Goal: Transaction & Acquisition: Book appointment/travel/reservation

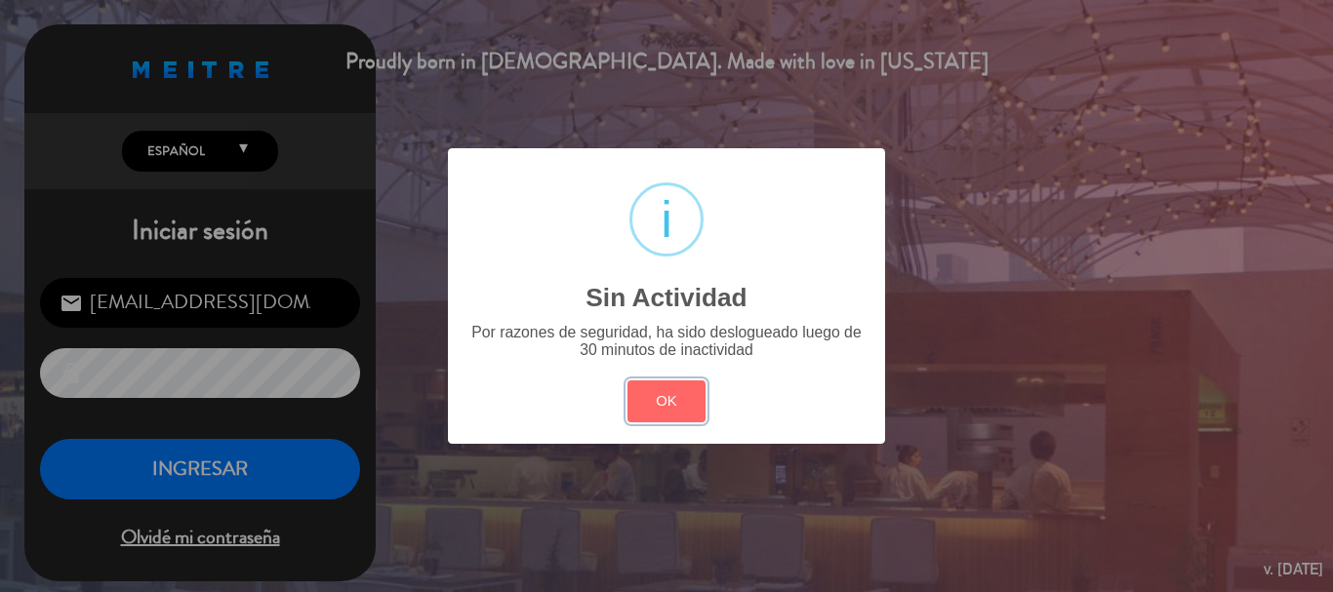
drag, startPoint x: 687, startPoint y: 392, endPoint x: 628, endPoint y: 420, distance: 64.6
click at [689, 395] on button "OK" at bounding box center [666, 402] width 79 height 42
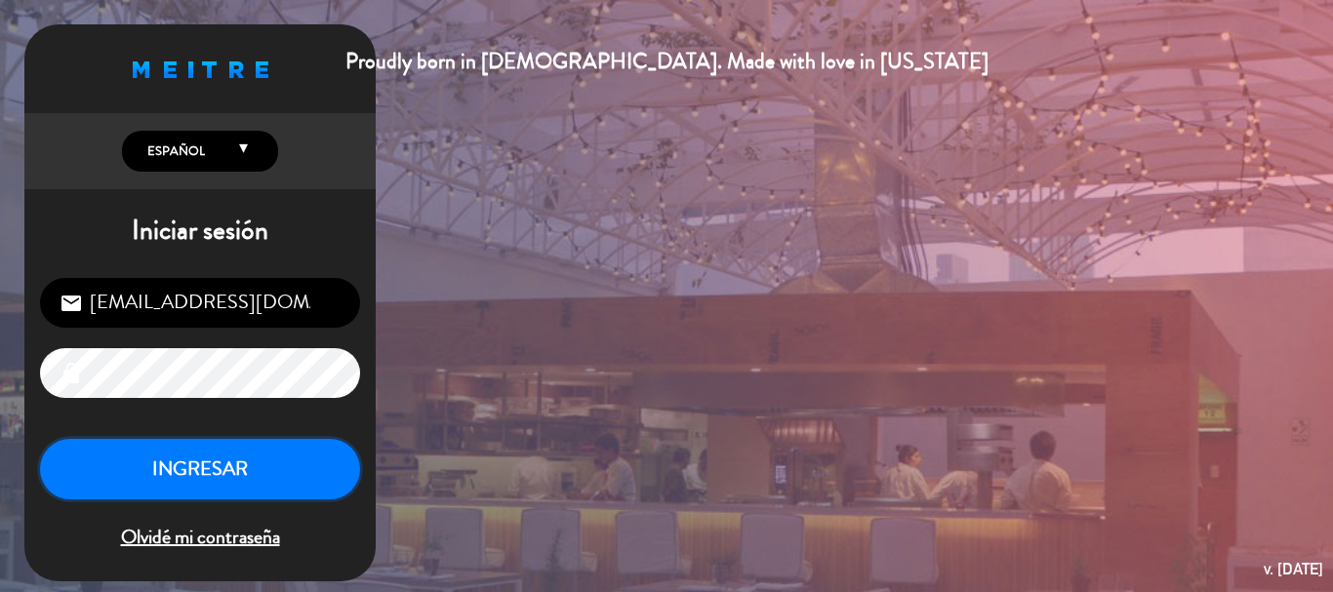
click at [197, 482] on button "INGRESAR" at bounding box center [200, 469] width 320 height 61
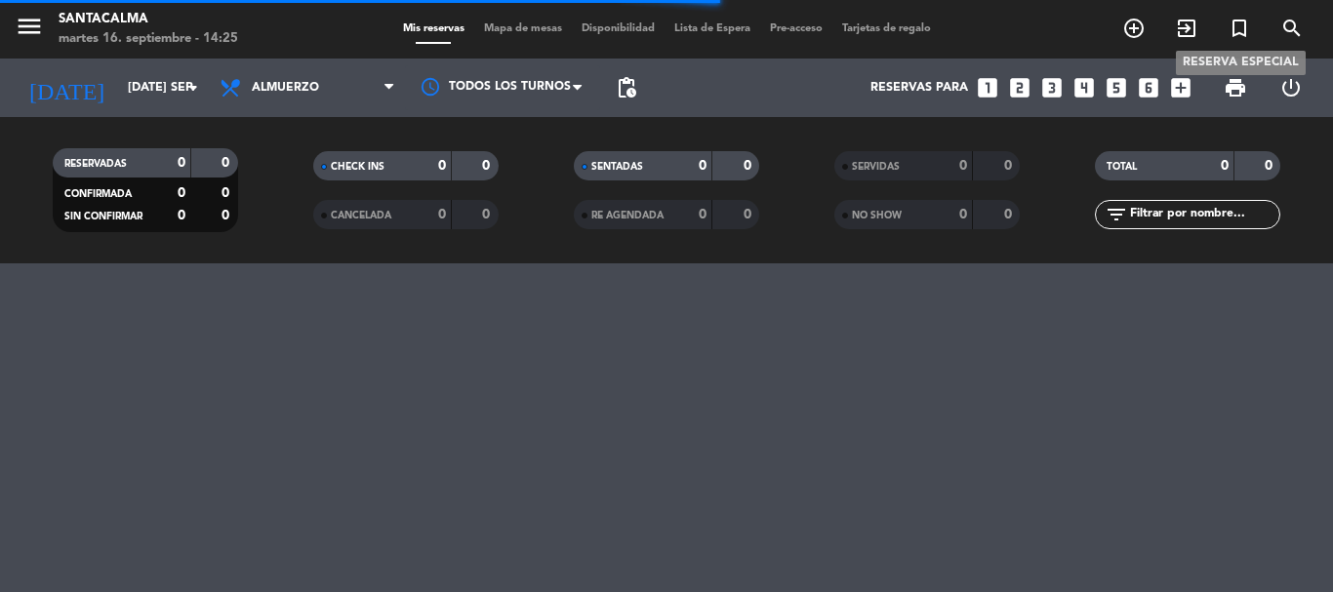
click at [1242, 36] on icon "turned_in_not" at bounding box center [1239, 28] width 23 height 23
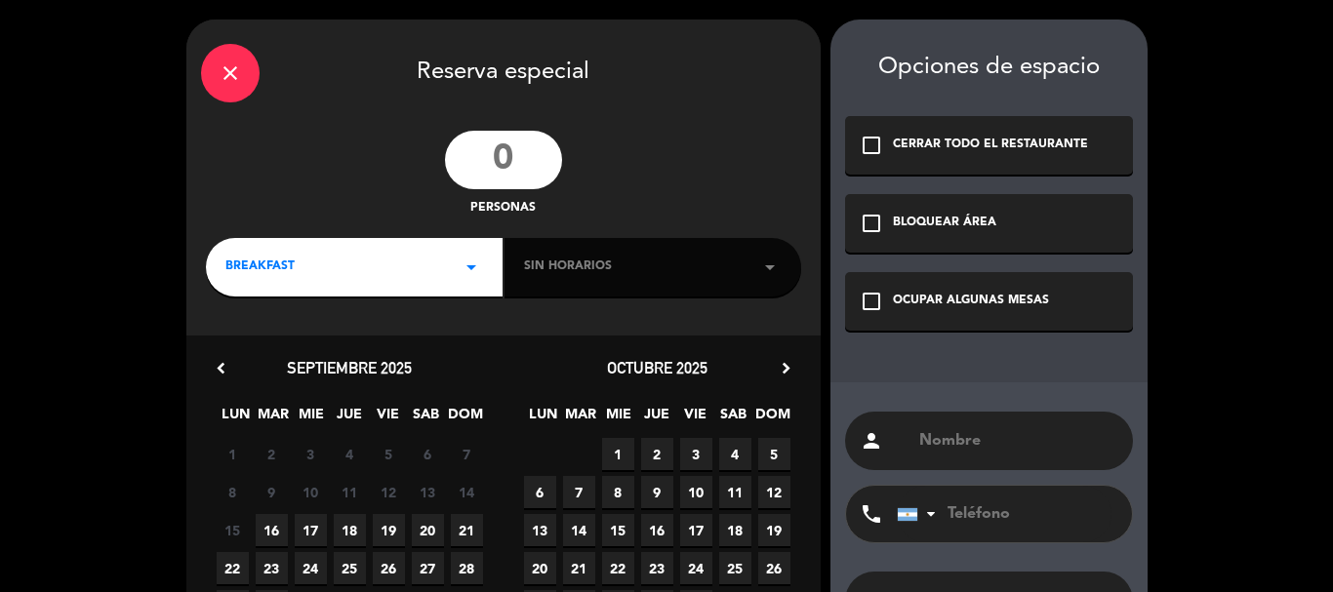
click at [959, 327] on div "check_box_outline_blank OCUPAR ALGUNAS MESAS" at bounding box center [989, 301] width 288 height 59
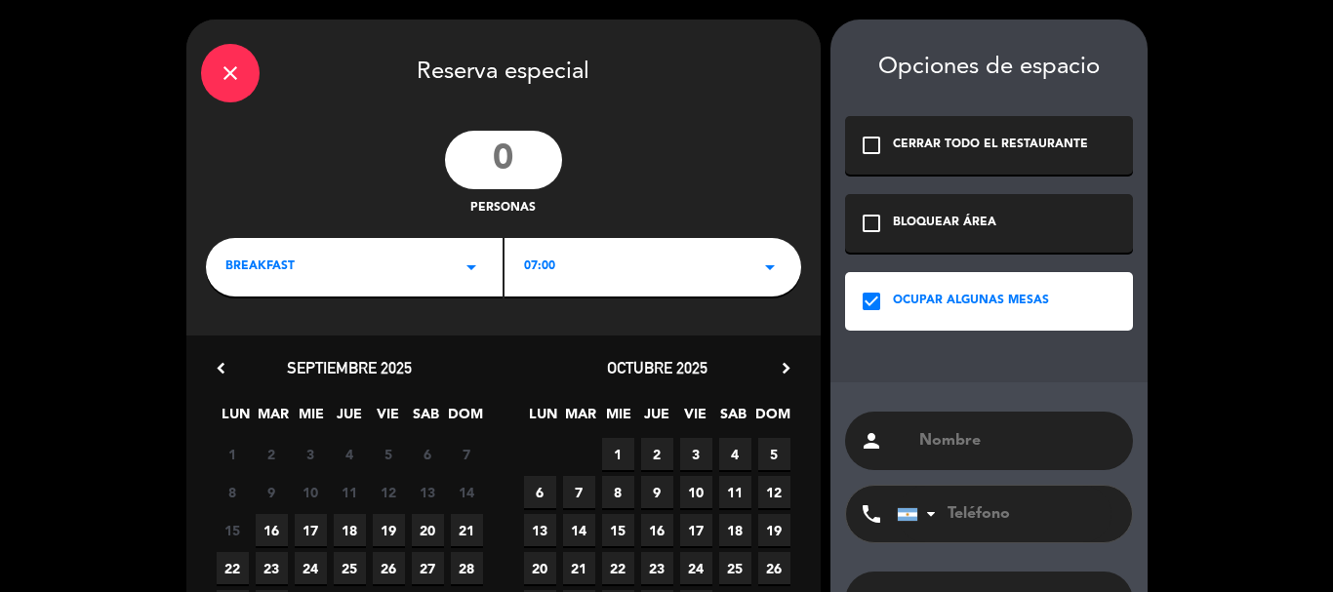
paste input "[PERSON_NAME]"
type input "[PERSON_NAME]"
drag, startPoint x: 508, startPoint y: 155, endPoint x: 257, endPoint y: 0, distance: 295.8
click at [516, 148] on input "number" at bounding box center [503, 160] width 117 height 59
click at [505, 151] on input "number" at bounding box center [503, 160] width 117 height 59
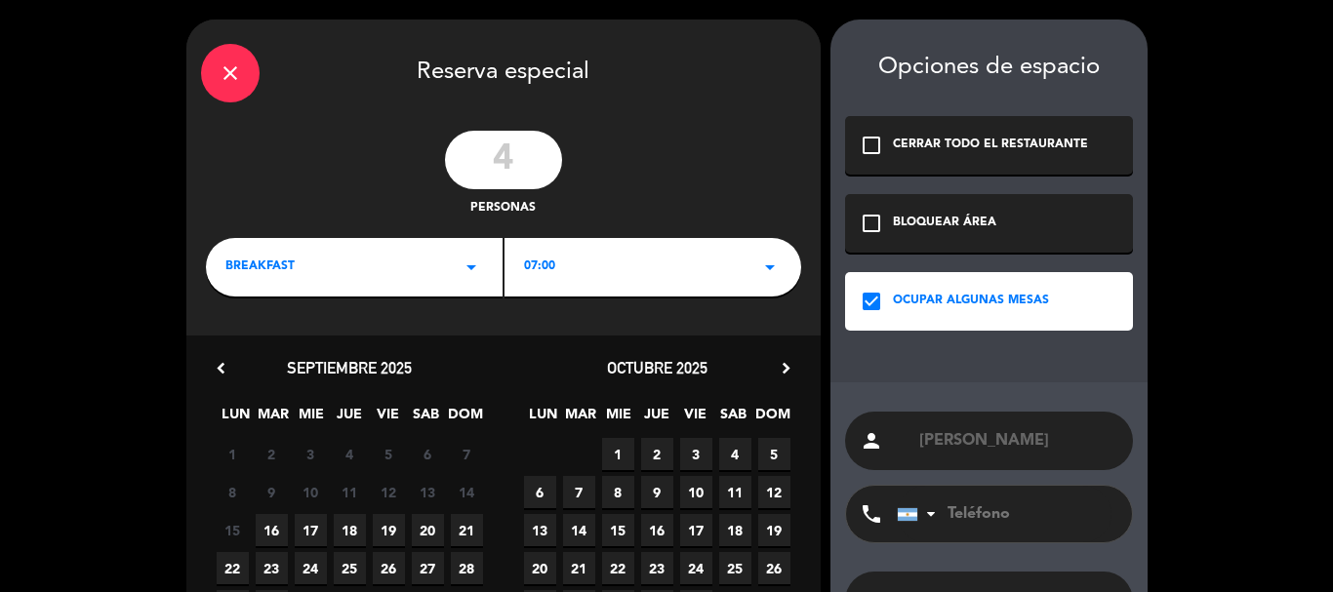
type input "4"
click at [401, 287] on div "BREAKFAST arrow_drop_down" at bounding box center [354, 267] width 297 height 59
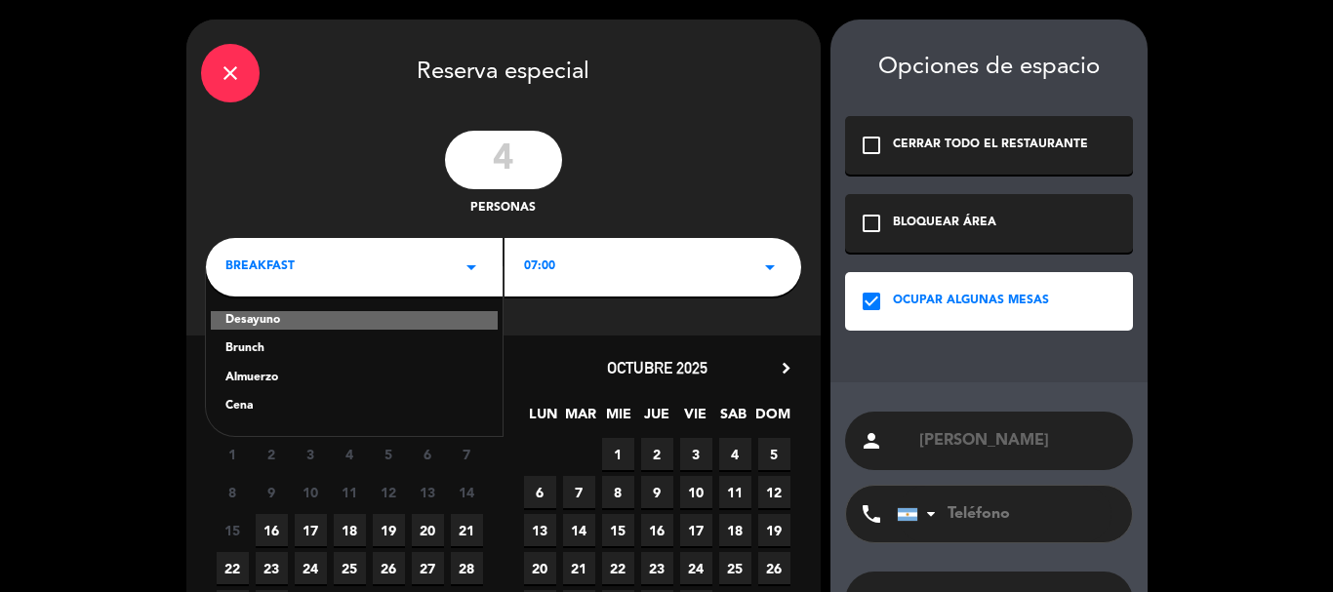
click at [265, 408] on div "Cena" at bounding box center [354, 407] width 258 height 20
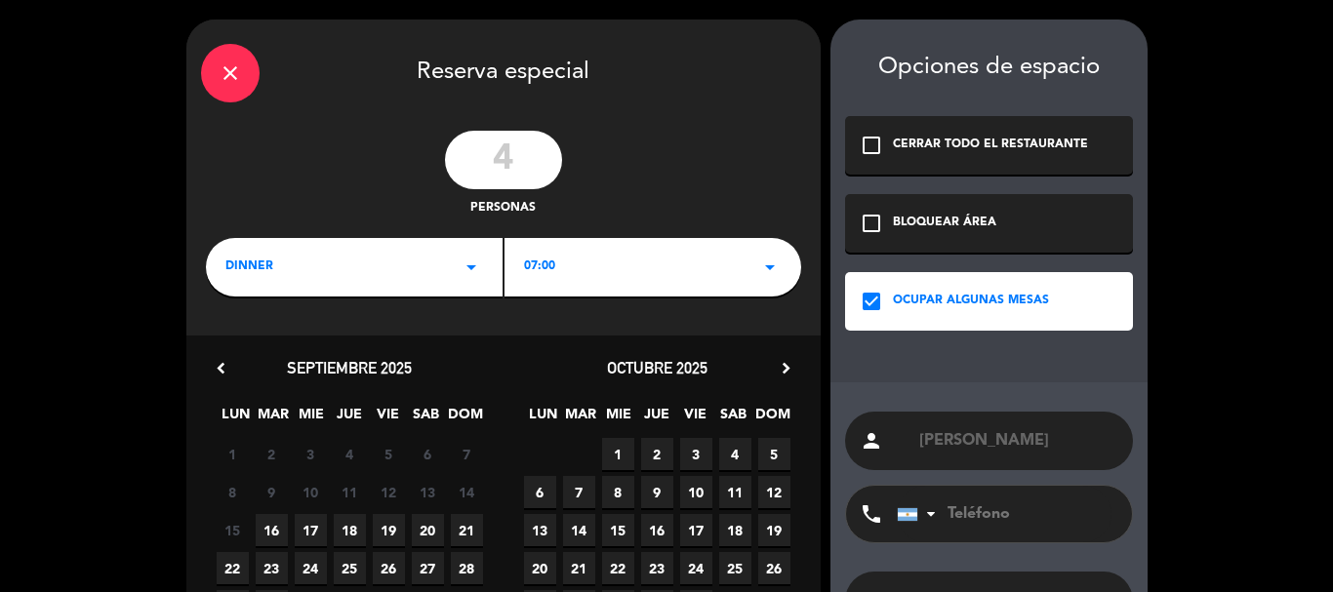
click at [299, 259] on div "dinner arrow_drop_down" at bounding box center [354, 267] width 297 height 59
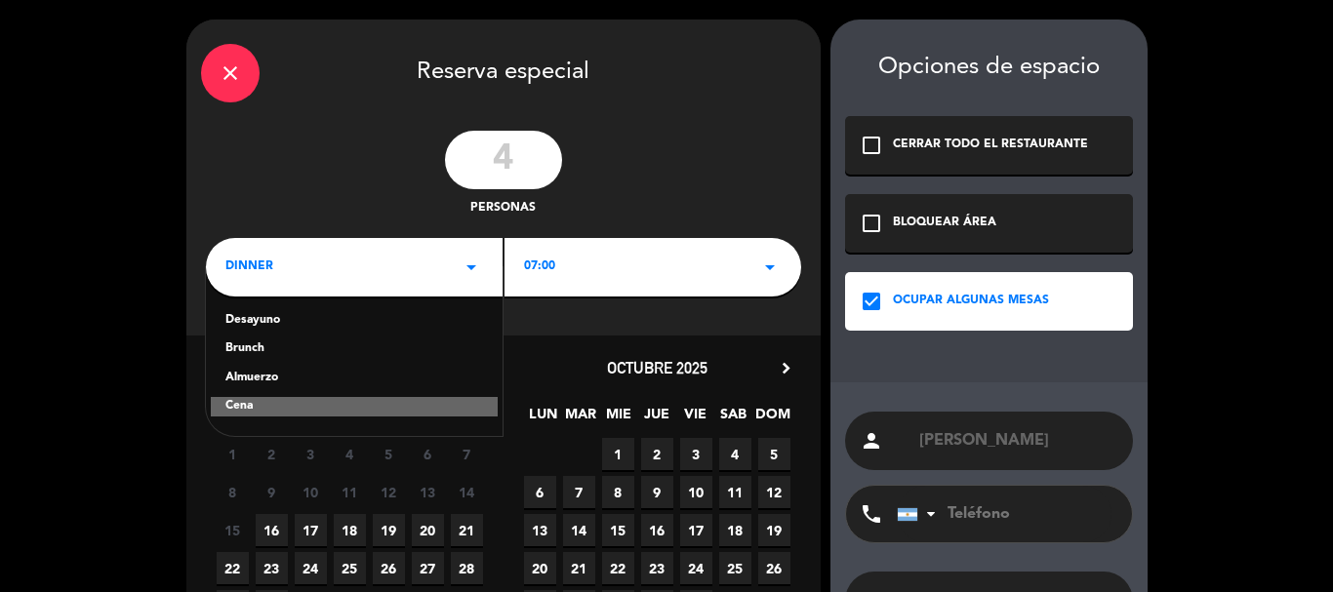
click at [263, 348] on div "Brunch" at bounding box center [354, 350] width 258 height 20
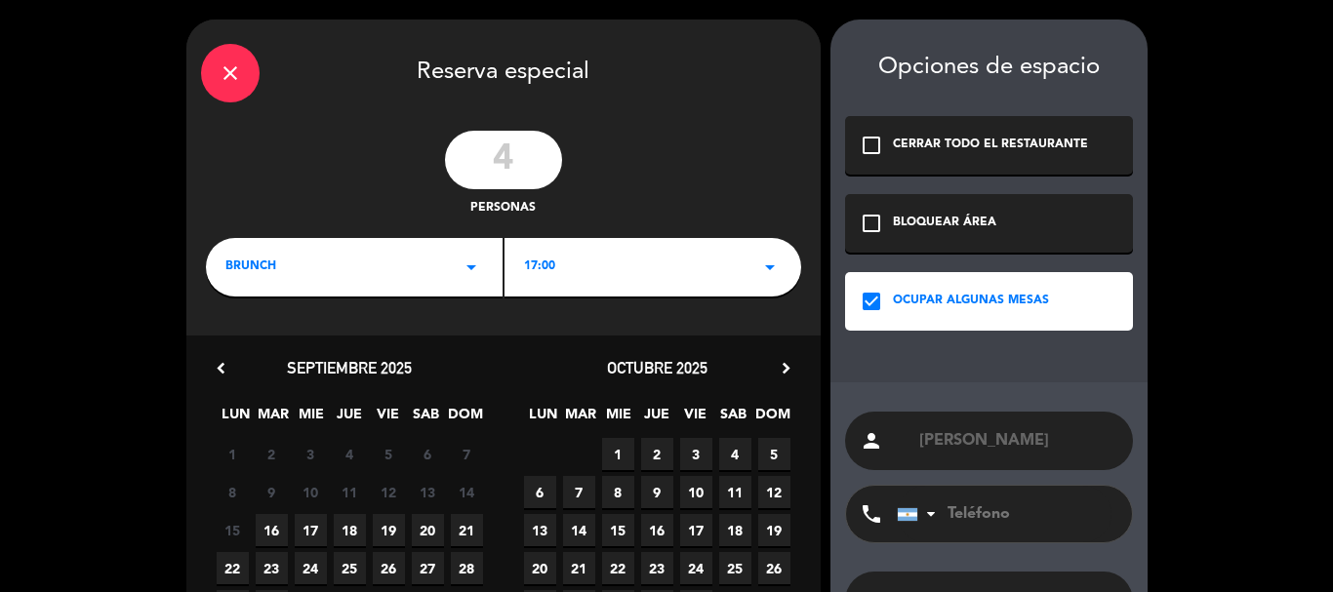
click at [591, 275] on div "17:00 arrow_drop_down" at bounding box center [653, 267] width 297 height 59
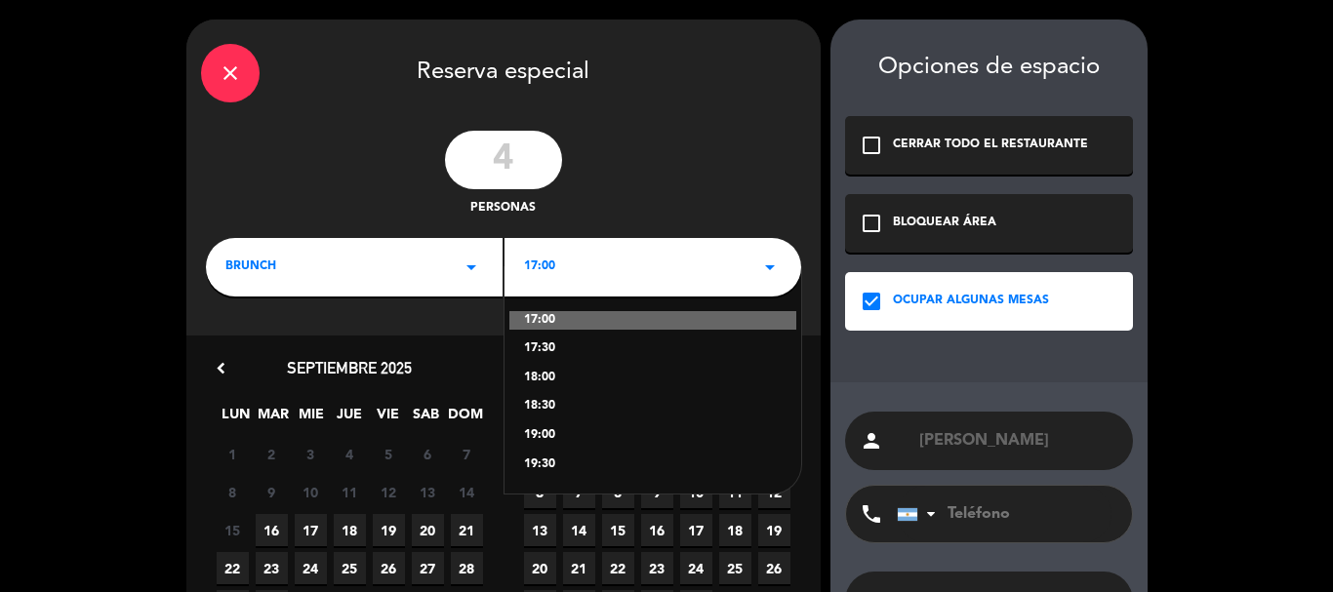
click at [554, 376] on div "18:00" at bounding box center [653, 379] width 258 height 20
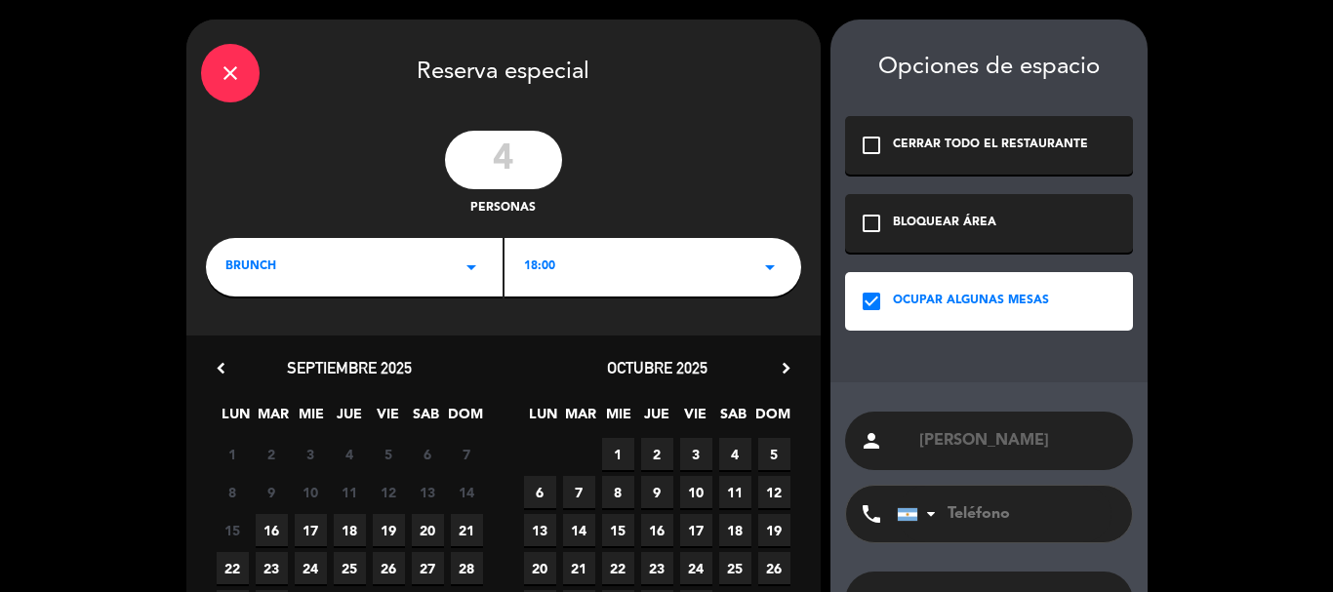
scroll to position [149, 0]
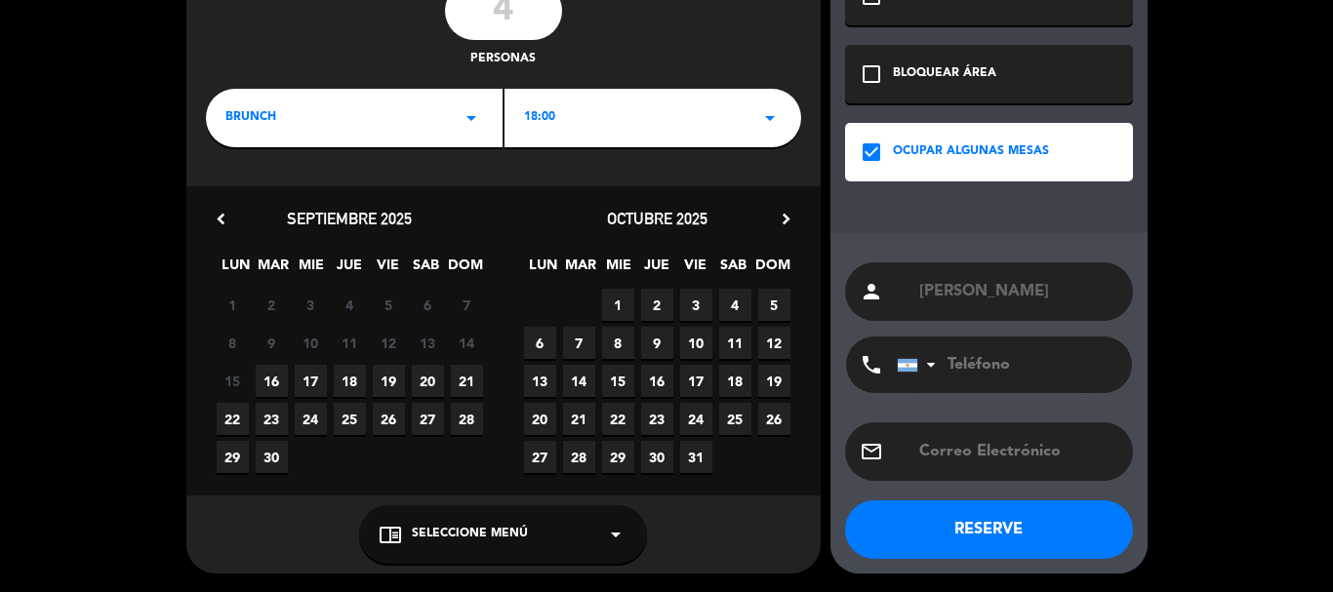
click at [541, 550] on div "chrome_reader_mode Seleccione Menú arrow_drop_down" at bounding box center [503, 535] width 288 height 59
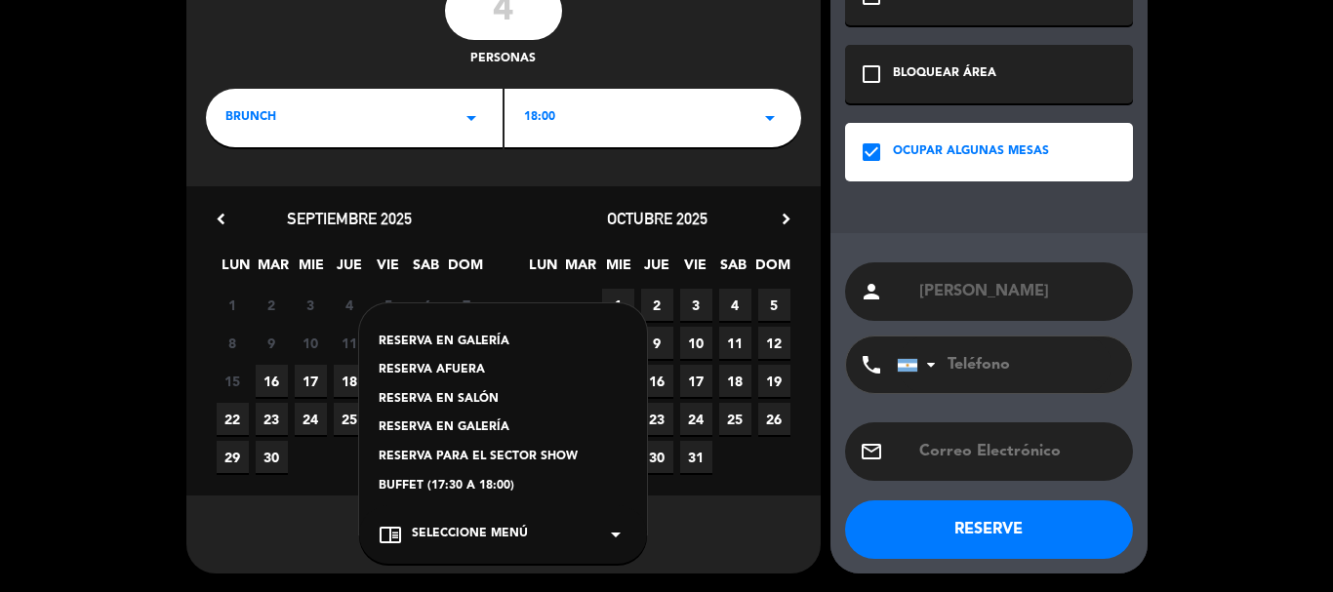
click at [434, 375] on div "RESERVA AFUERA" at bounding box center [503, 371] width 249 height 20
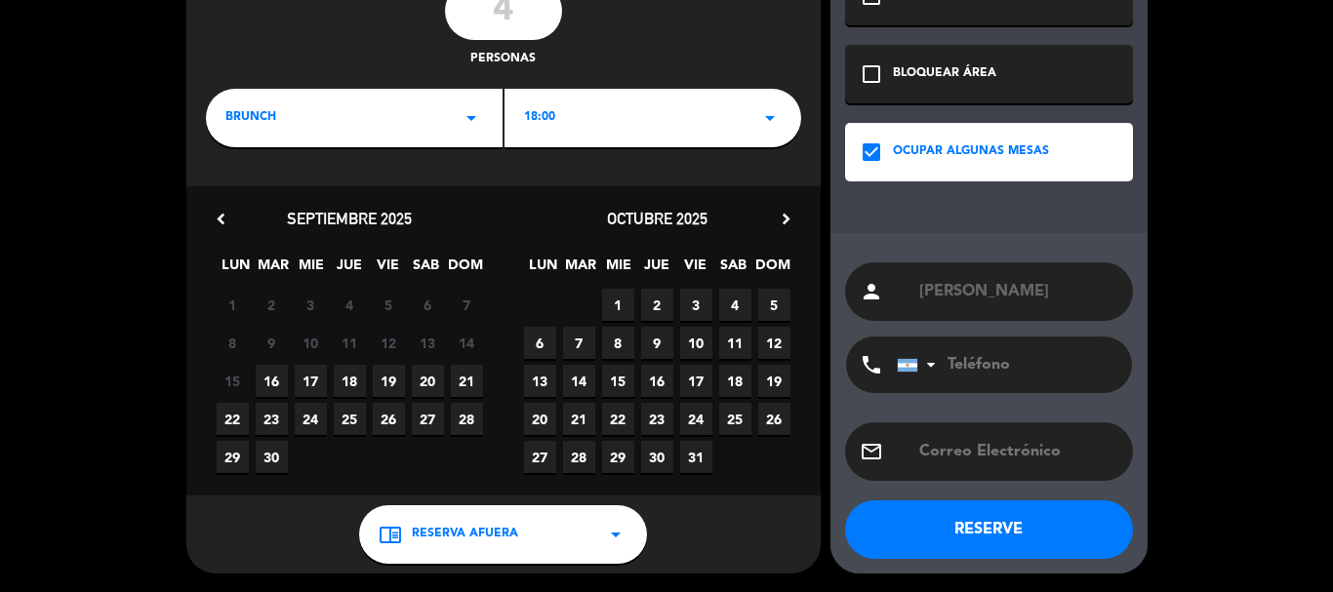
click at [991, 362] on input "tel" at bounding box center [1004, 365] width 215 height 57
paste input "3512121713"
type input "3512121713"
click at [951, 530] on button "RESERVE" at bounding box center [989, 530] width 288 height 59
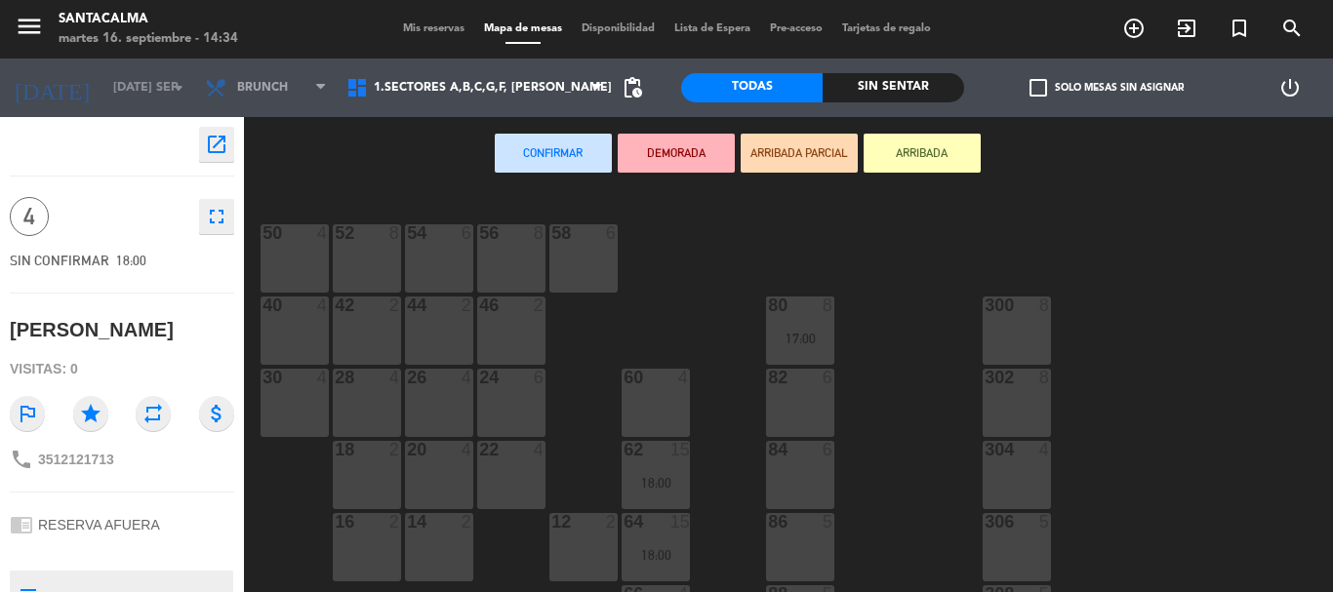
click at [451, 306] on div at bounding box center [439, 306] width 32 height 18
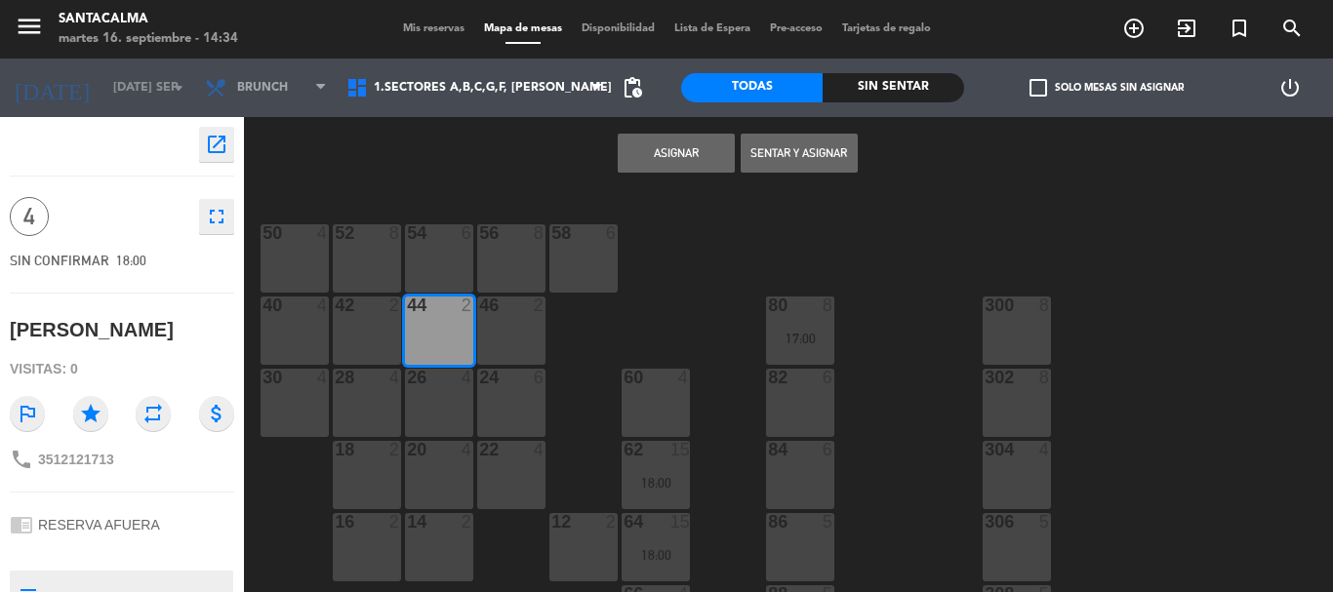
click at [690, 159] on button "Asignar" at bounding box center [676, 153] width 117 height 39
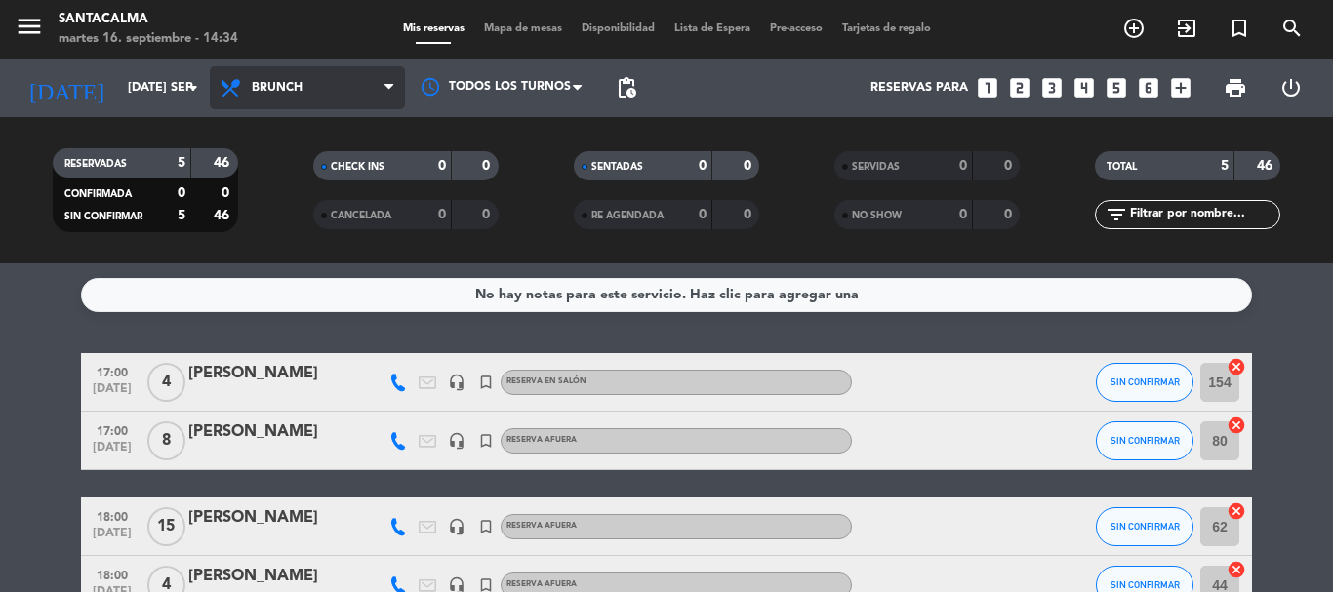
click at [293, 81] on span "Brunch" at bounding box center [277, 88] width 51 height 14
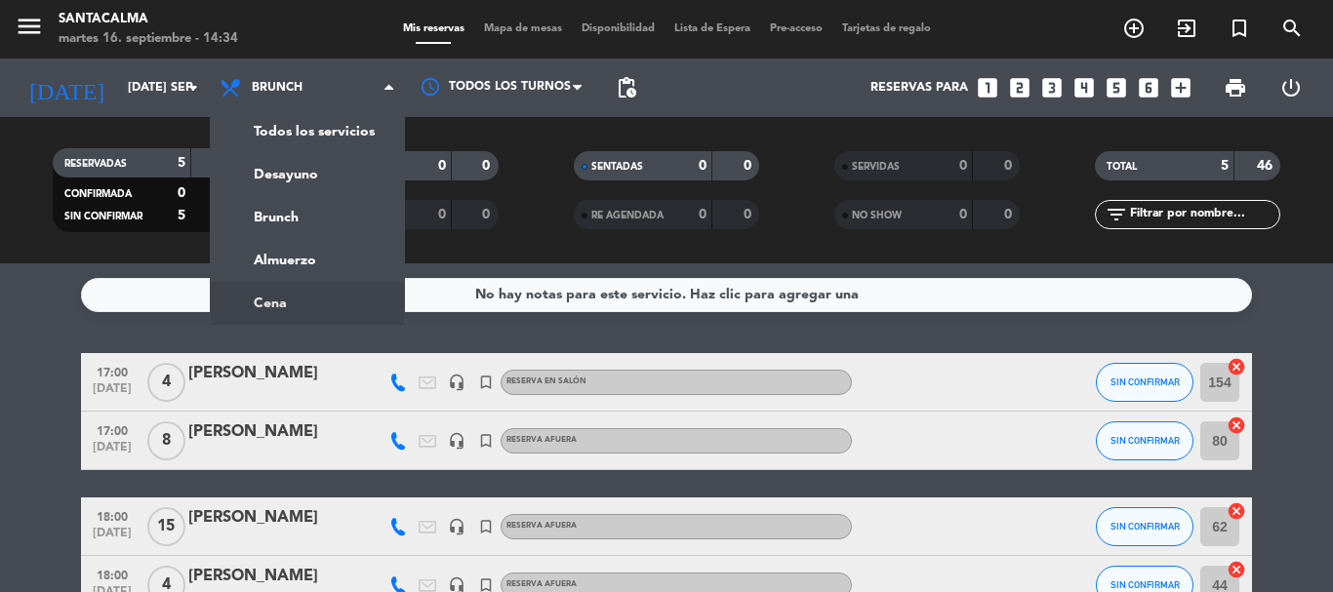
click at [312, 303] on ng-component "menu Santacalma martes 16. septiembre - 14:34 Mis reservas Mapa de mesas Dispon…" at bounding box center [666, 296] width 1333 height 592
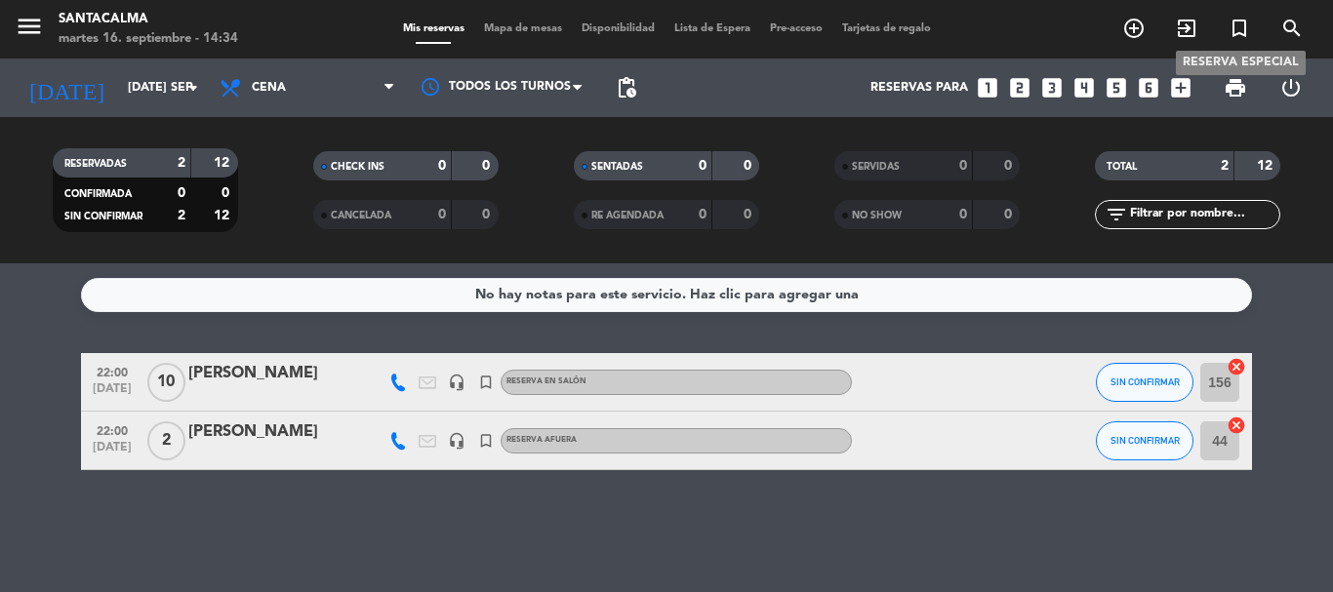
click at [1249, 35] on icon "turned_in_not" at bounding box center [1239, 28] width 23 height 23
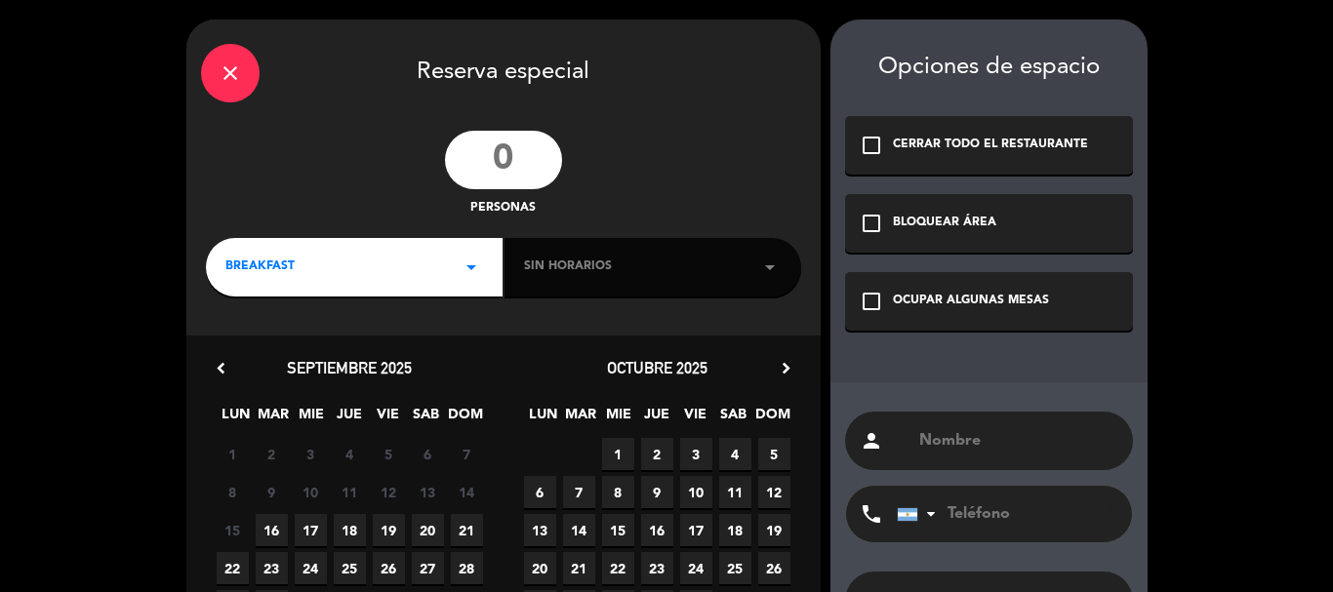
click at [881, 313] on div "check_box_outline_blank OCUPAR ALGUNAS MESAS" at bounding box center [989, 301] width 288 height 59
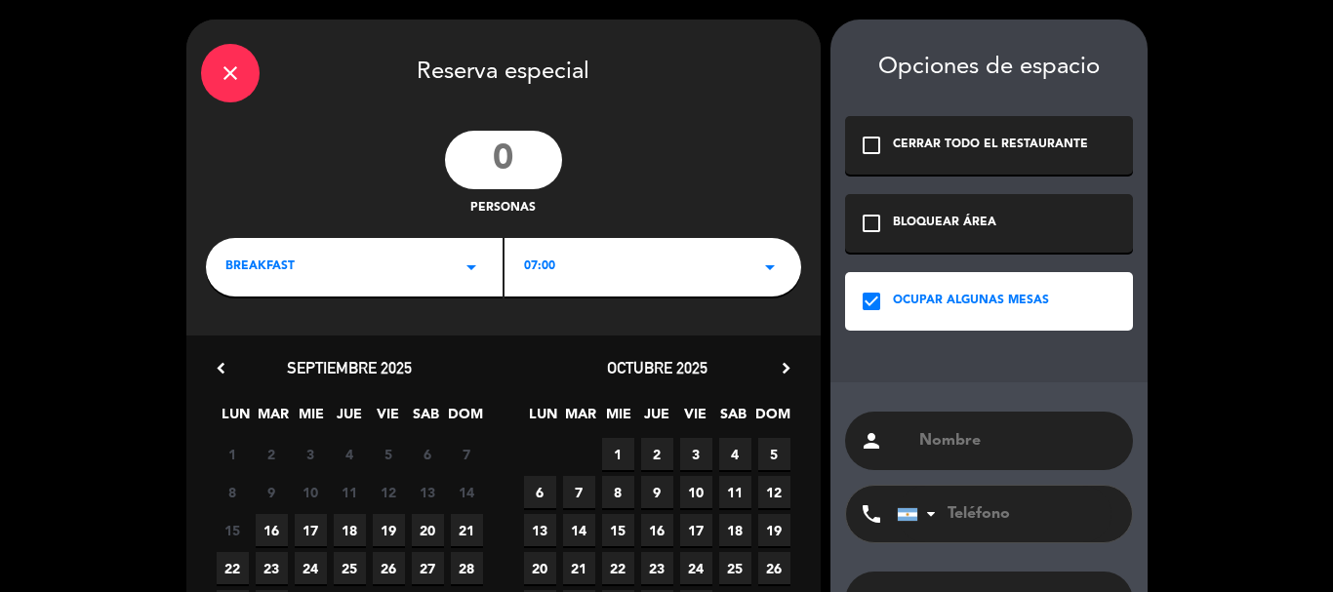
paste input "[PERSON_NAME]"
type input "[PERSON_NAME]"
drag, startPoint x: 519, startPoint y: 170, endPoint x: 265, endPoint y: 125, distance: 257.7
click at [517, 168] on input "number" at bounding box center [503, 160] width 117 height 59
type input "6"
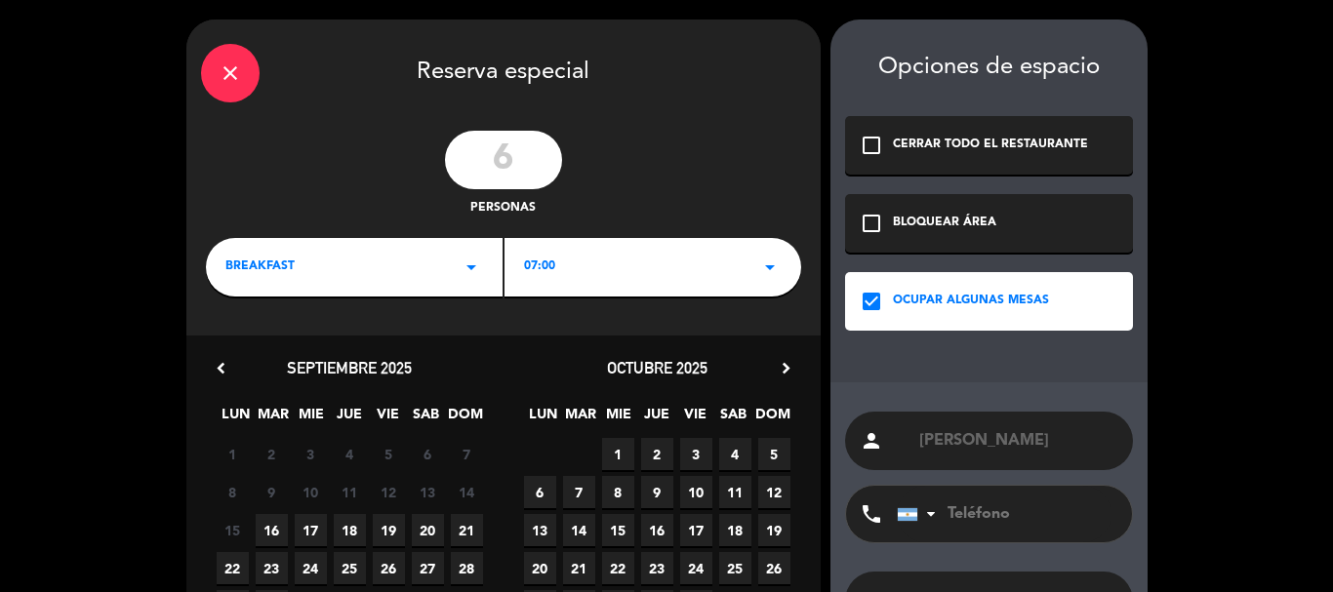
click at [320, 292] on div "BREAKFAST arrow_drop_down" at bounding box center [354, 267] width 297 height 59
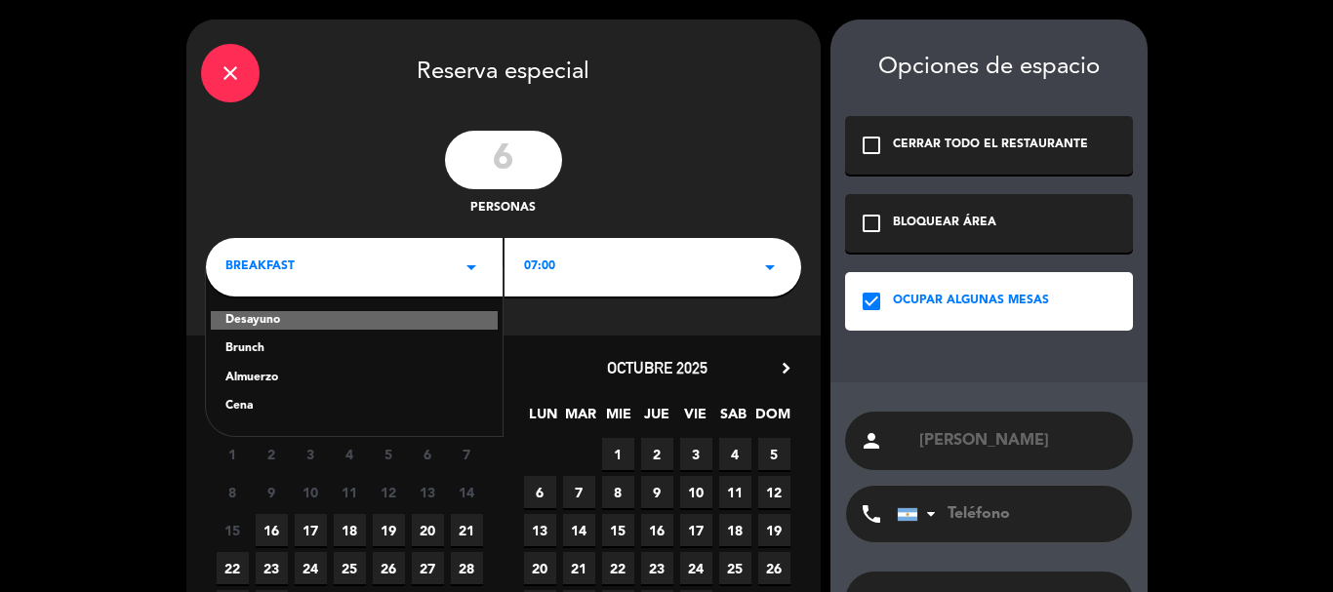
drag, startPoint x: 233, startPoint y: 412, endPoint x: 469, endPoint y: 378, distance: 238.6
click at [235, 412] on div "Cena" at bounding box center [354, 407] width 258 height 20
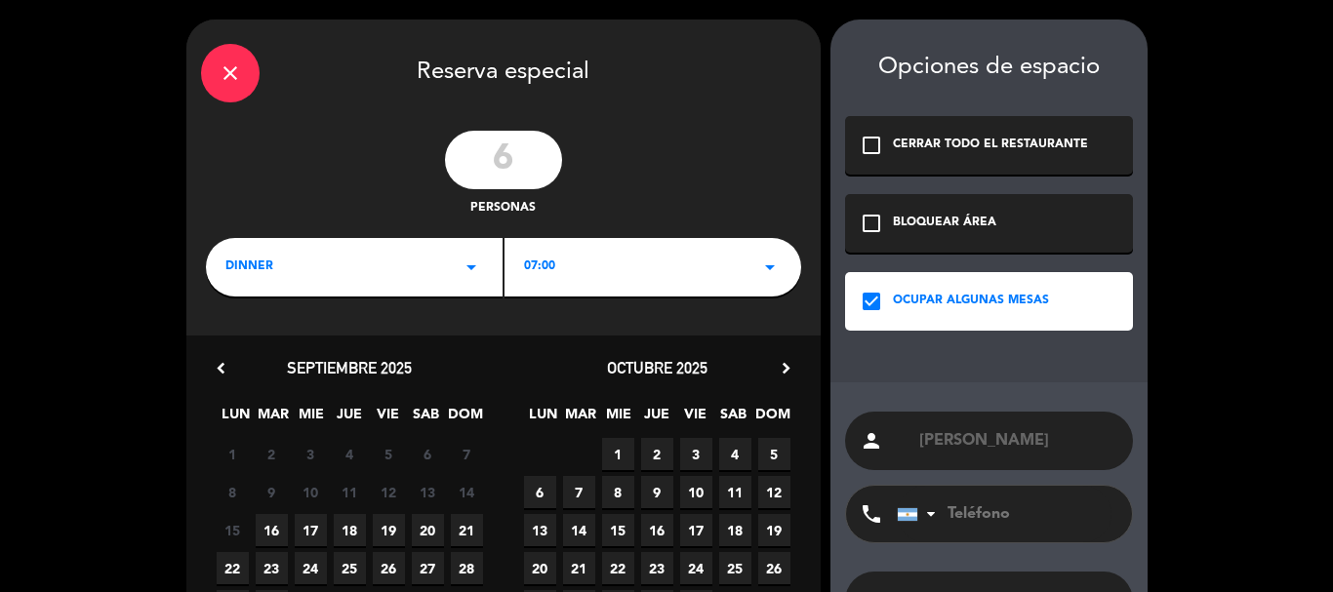
click at [621, 318] on div "close Reserva especial 6 personas dinner arrow_drop_down 07:00 arrow_drop_down …" at bounding box center [503, 372] width 634 height 704
click at [587, 278] on div "20:00 arrow_drop_down" at bounding box center [653, 267] width 297 height 59
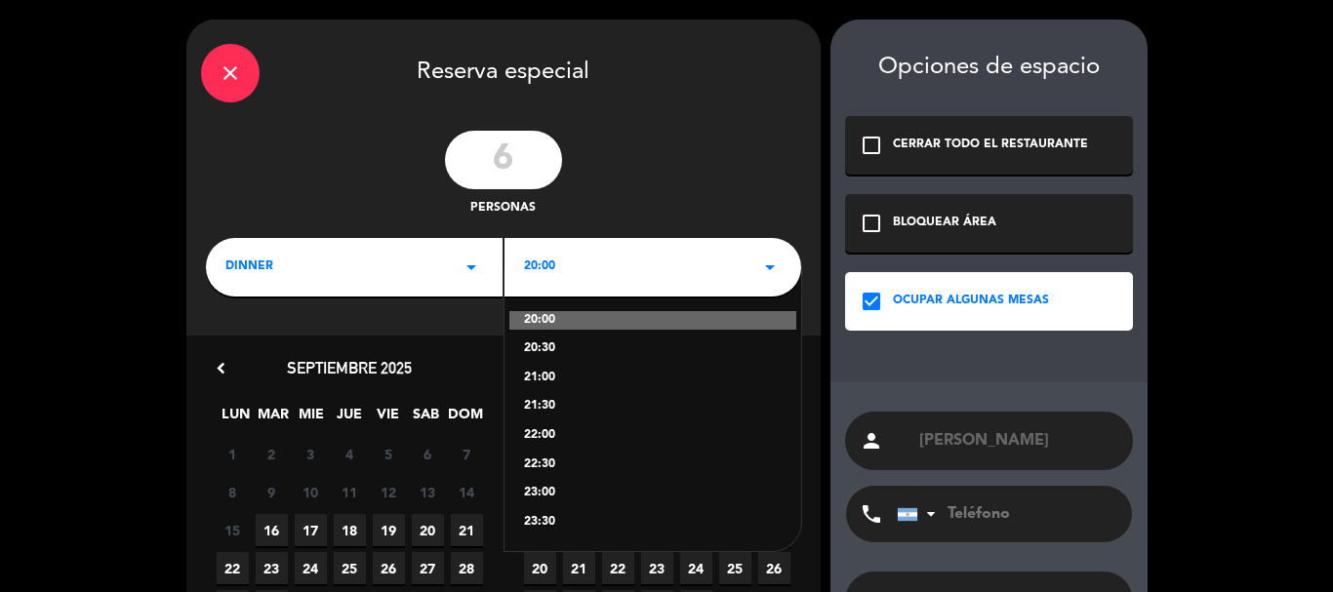
click at [553, 438] on div "22:00" at bounding box center [653, 436] width 258 height 20
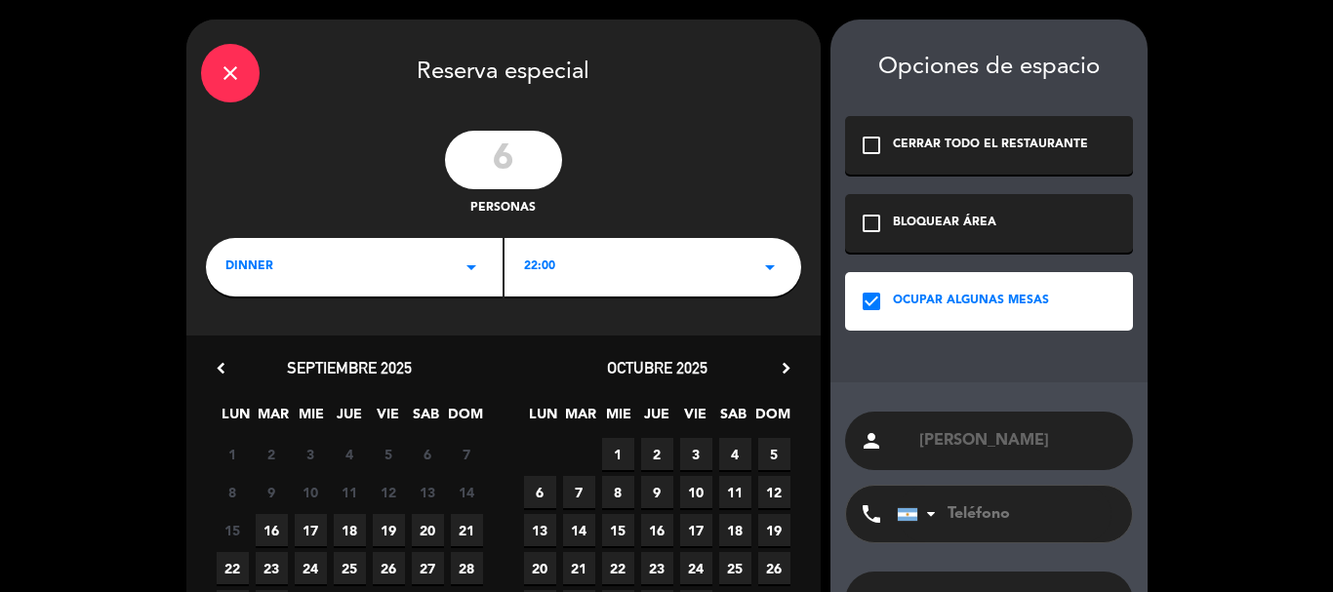
scroll to position [98, 0]
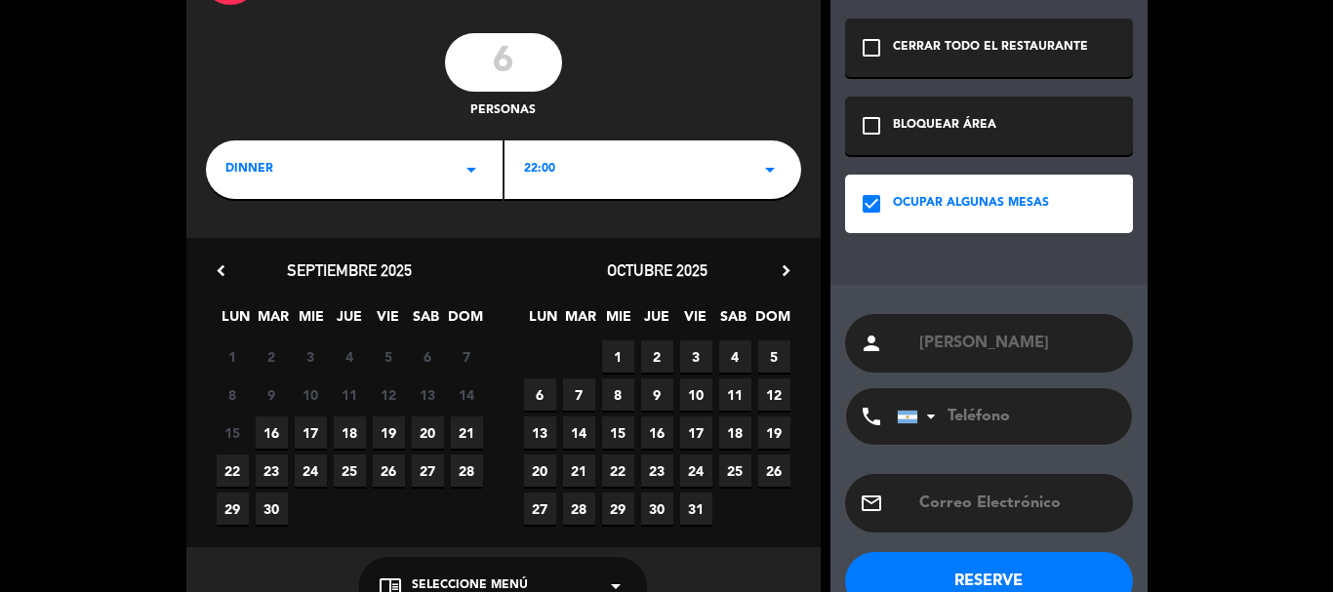
click at [286, 425] on span "16" at bounding box center [272, 433] width 32 height 32
click at [447, 586] on span "Seleccione Menú" at bounding box center [470, 587] width 116 height 20
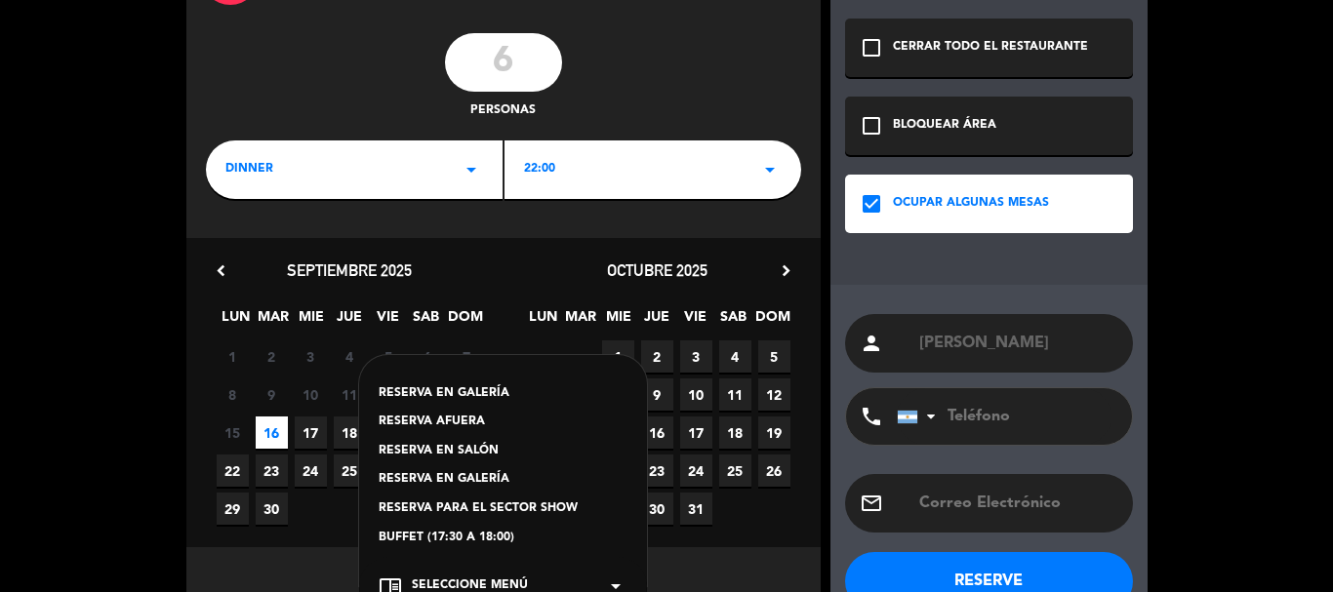
drag, startPoint x: 440, startPoint y: 390, endPoint x: 294, endPoint y: 138, distance: 292.1
click at [440, 389] on div "RESERVA EN GALERÍA" at bounding box center [503, 395] width 249 height 20
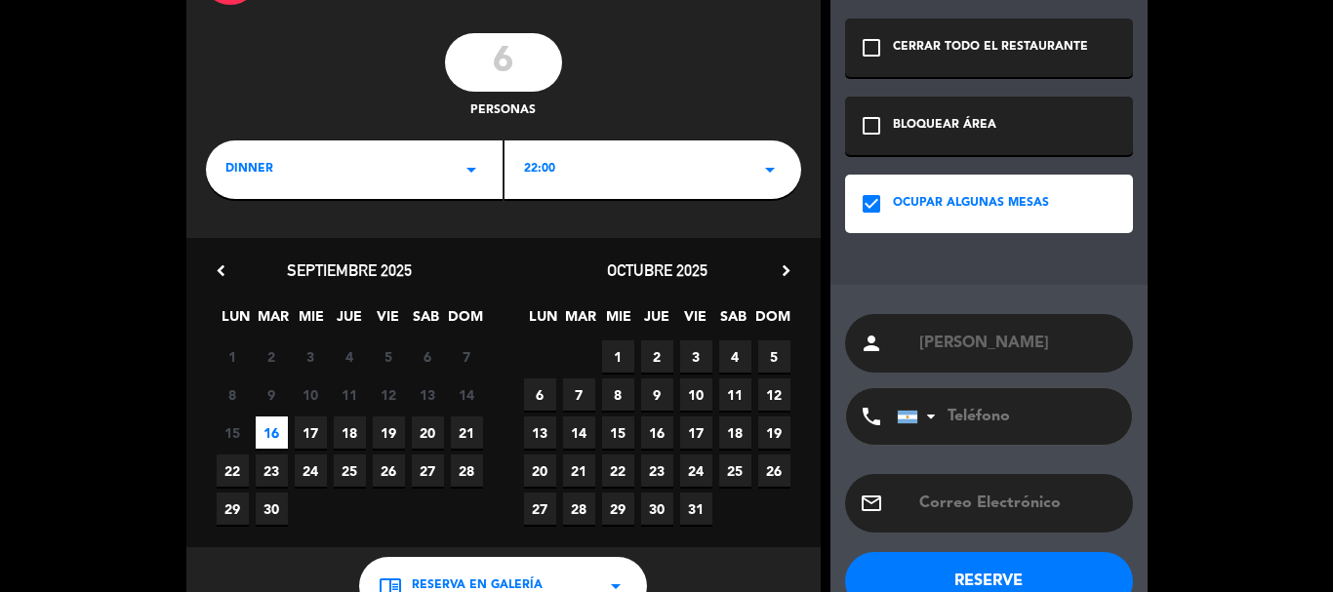
scroll to position [149, 0]
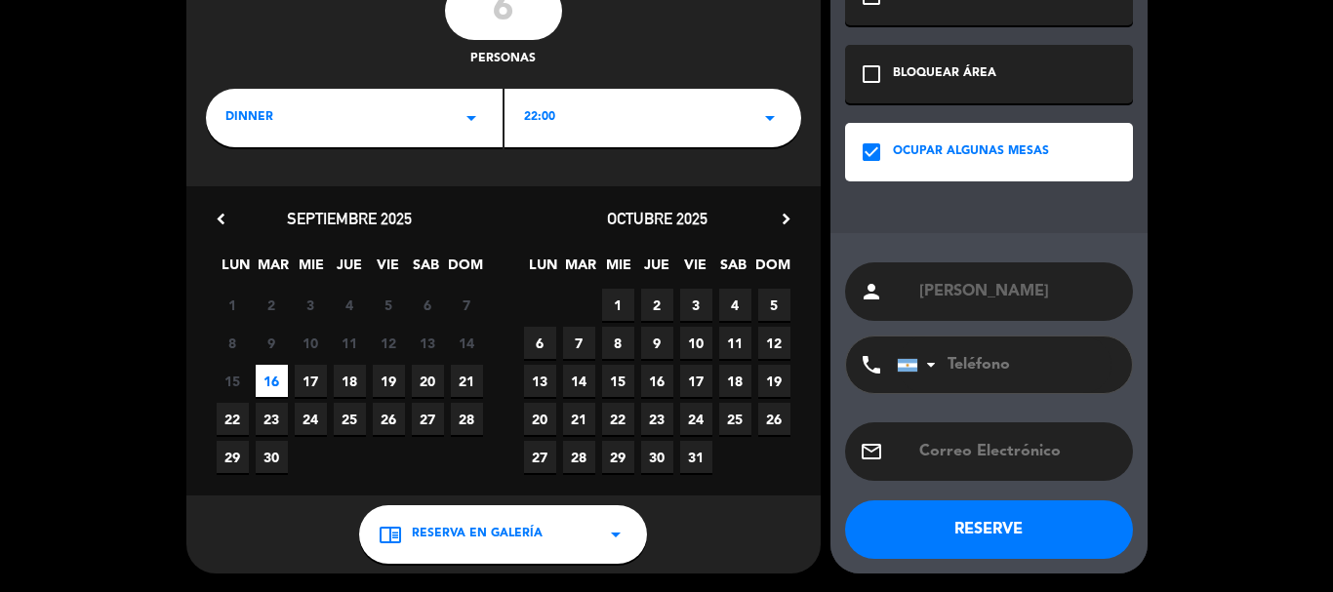
click at [1015, 362] on input "tel" at bounding box center [1004, 365] width 215 height 57
paste input "3515489883"
type input "3515489883"
click at [972, 532] on button "RESERVE" at bounding box center [989, 530] width 288 height 59
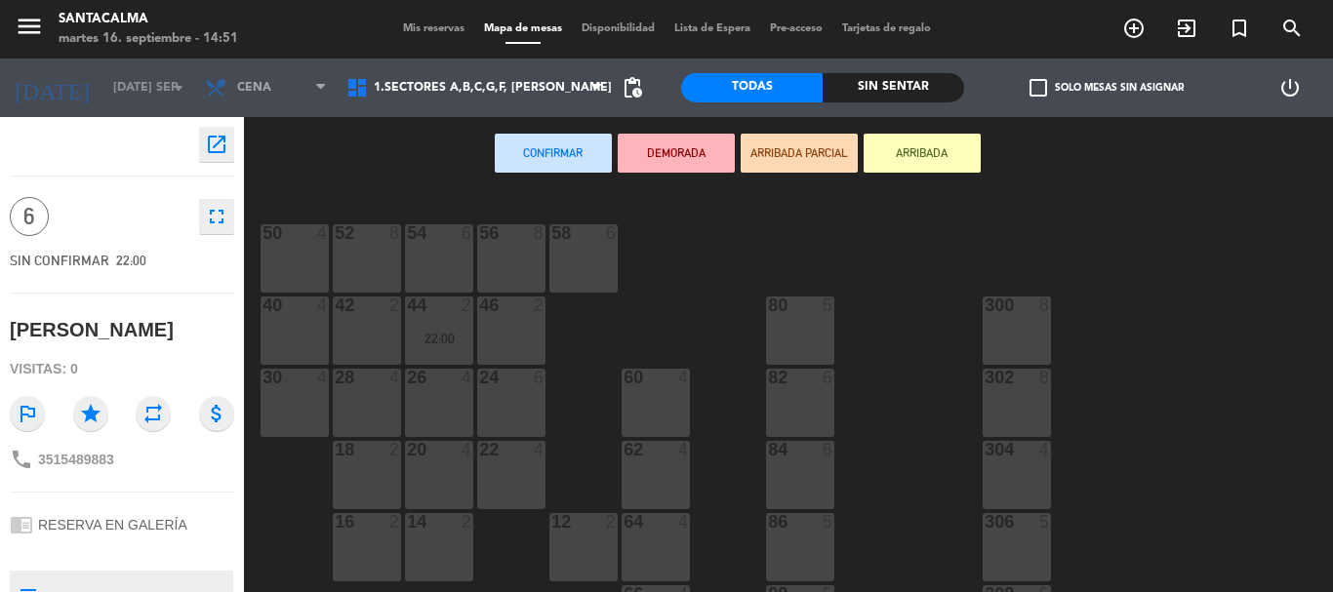
click at [494, 258] on div "56 8" at bounding box center [511, 258] width 68 height 68
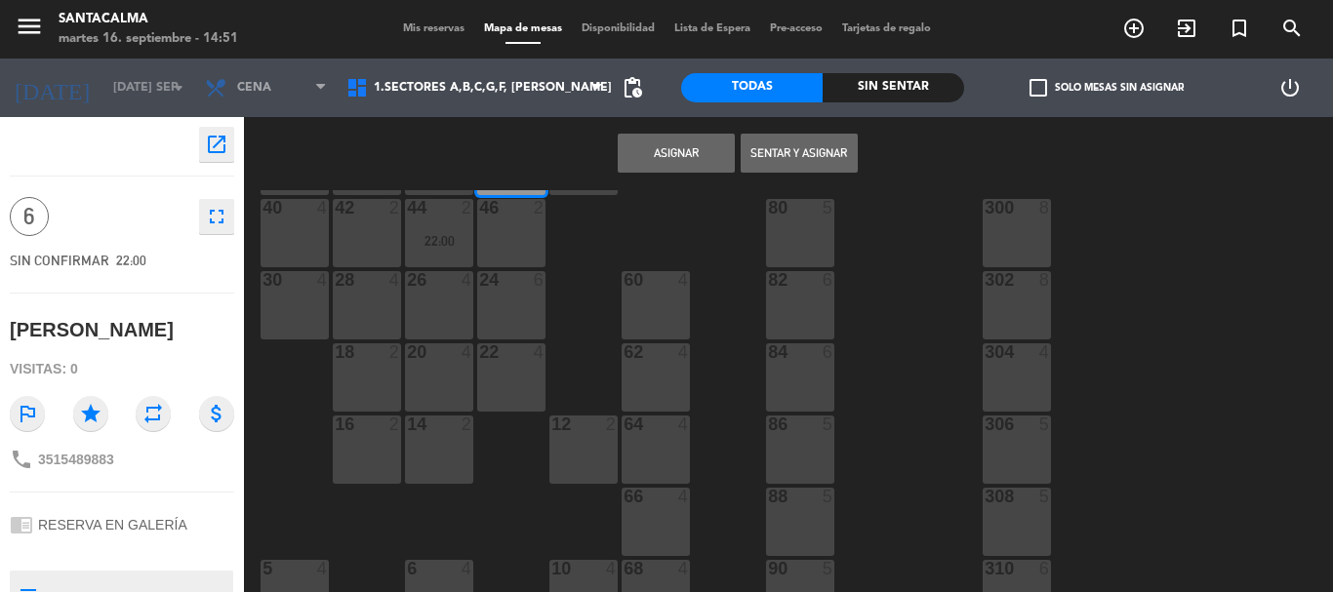
scroll to position [293, 0]
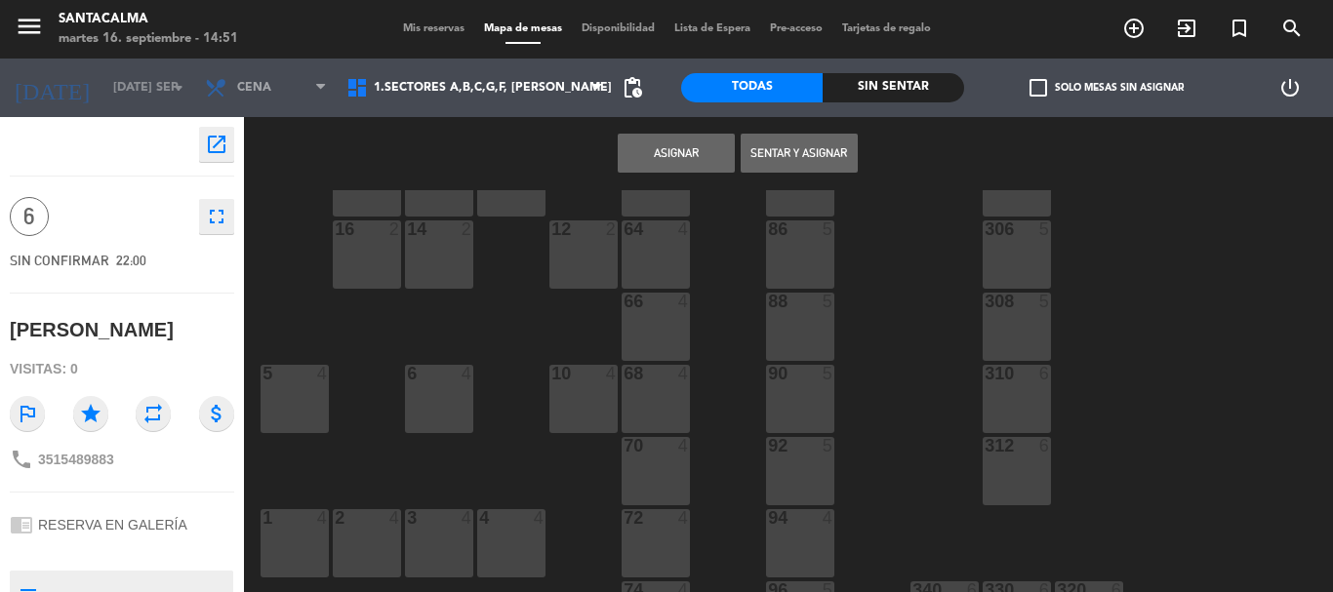
drag, startPoint x: 429, startPoint y: 558, endPoint x: 509, endPoint y: 554, distance: 80.1
click at [430, 558] on div "3 4" at bounding box center [439, 543] width 68 height 68
click at [413, 532] on div "3 4" at bounding box center [439, 543] width 68 height 68
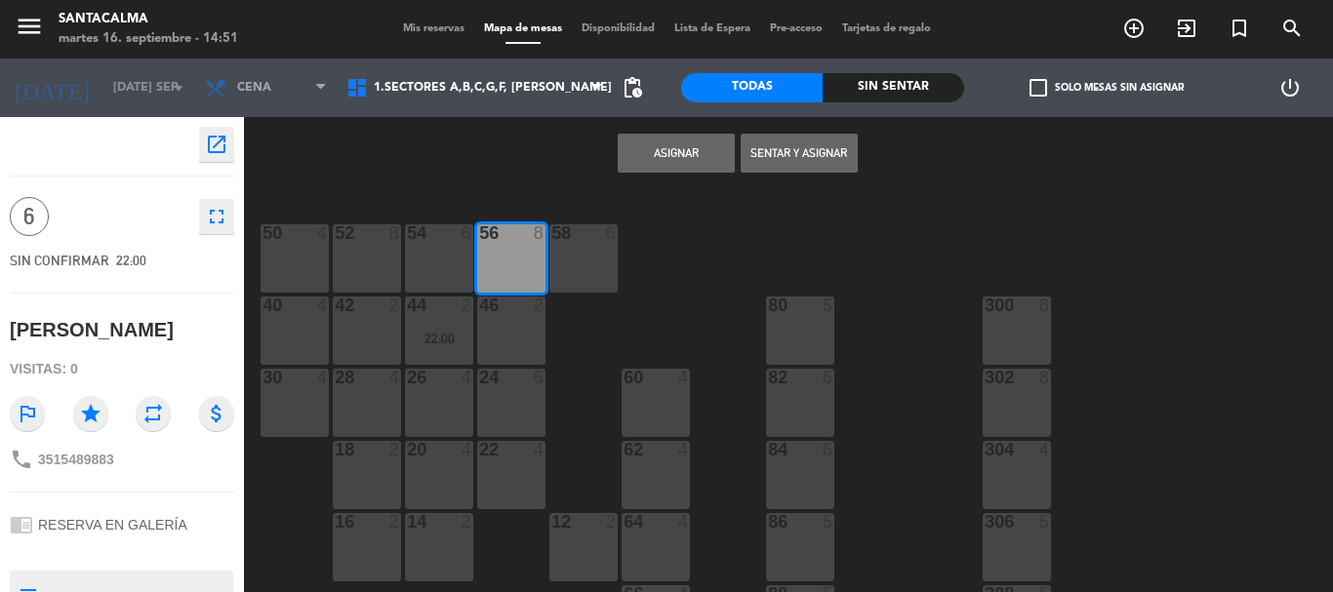
click at [513, 275] on div "56 8" at bounding box center [511, 258] width 68 height 68
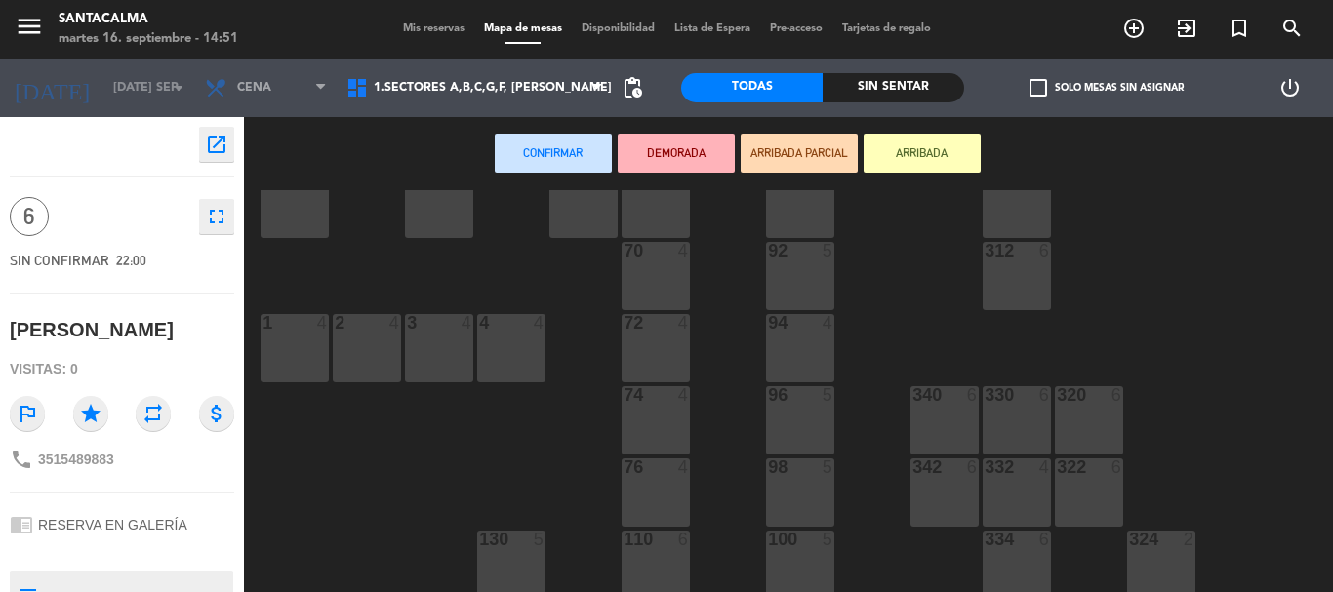
scroll to position [586, 0]
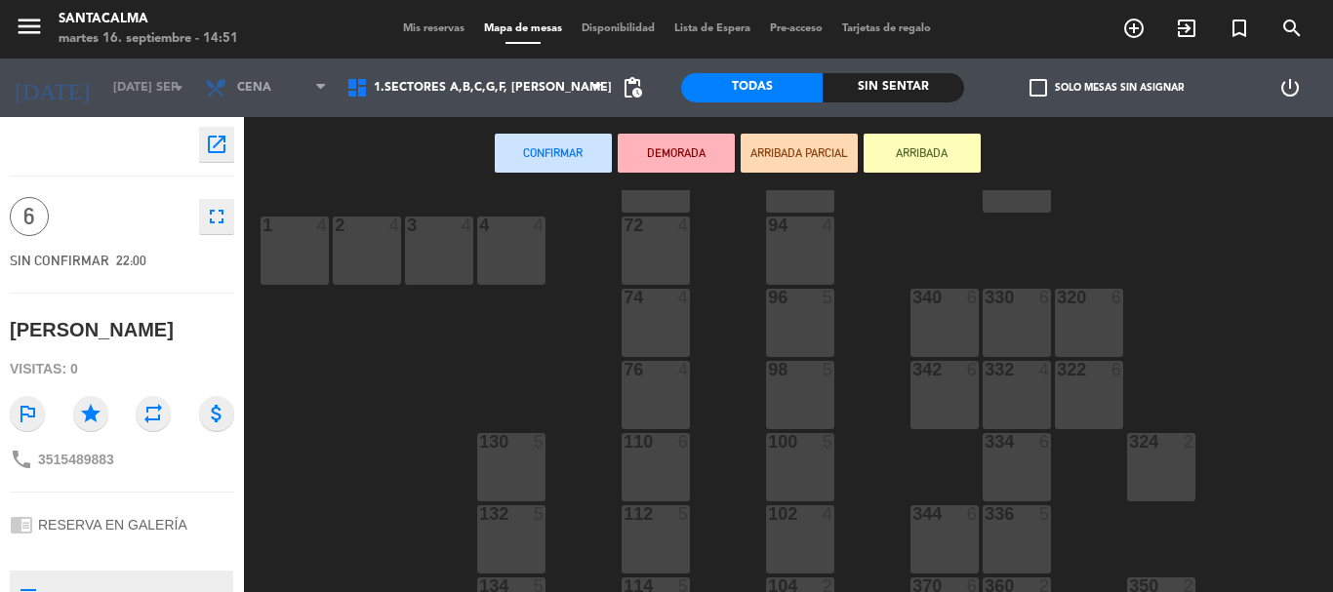
click at [499, 217] on div "54 6 50 4 52 8 56 8 58 6 40 4 42 2 44 2 22:00 46 2 80 5 300 8 28 4 26 4 30 4 24…" at bounding box center [795, 391] width 1075 height 402
click at [490, 246] on div "4 4" at bounding box center [511, 251] width 68 height 68
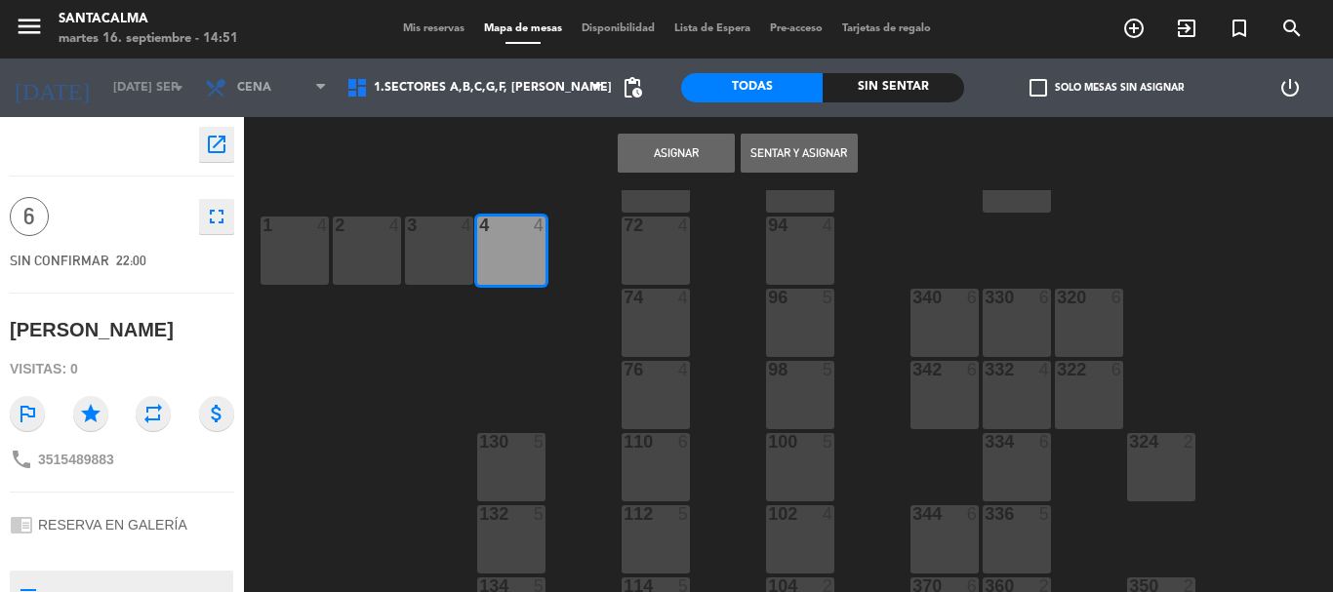
click at [436, 253] on div "3 4" at bounding box center [439, 251] width 68 height 68
click at [368, 258] on div "2 4" at bounding box center [367, 251] width 68 height 68
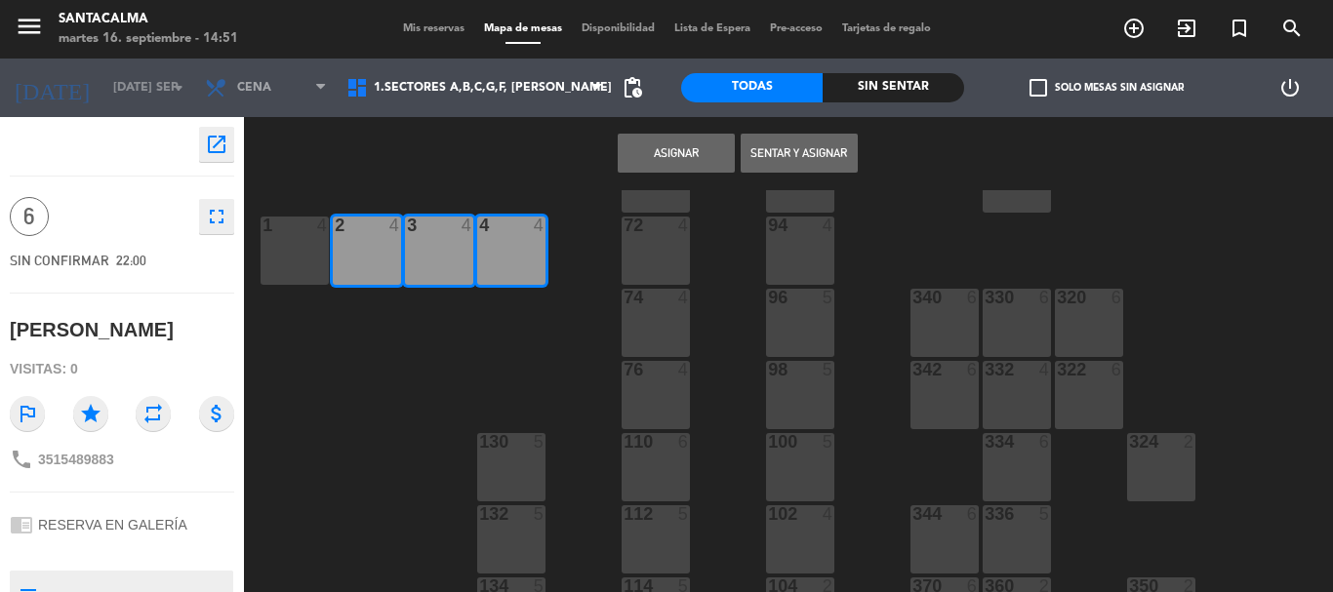
click at [678, 158] on button "Asignar" at bounding box center [676, 153] width 117 height 39
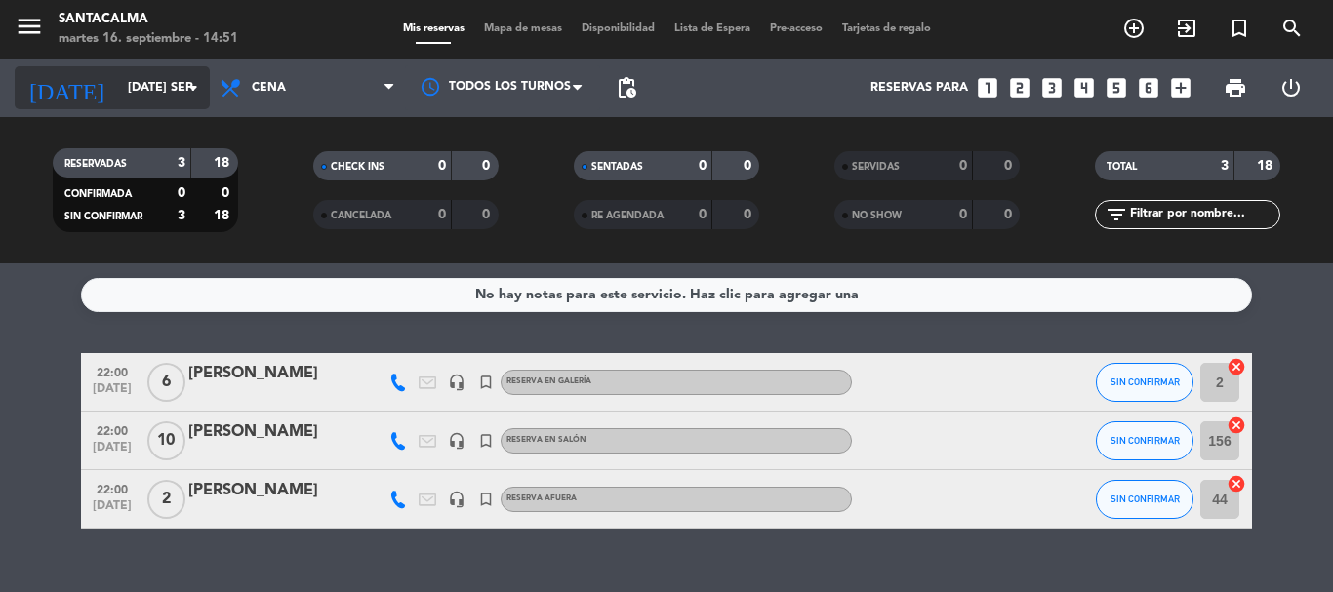
click at [173, 89] on input "[DATE] sep." at bounding box center [200, 87] width 165 height 33
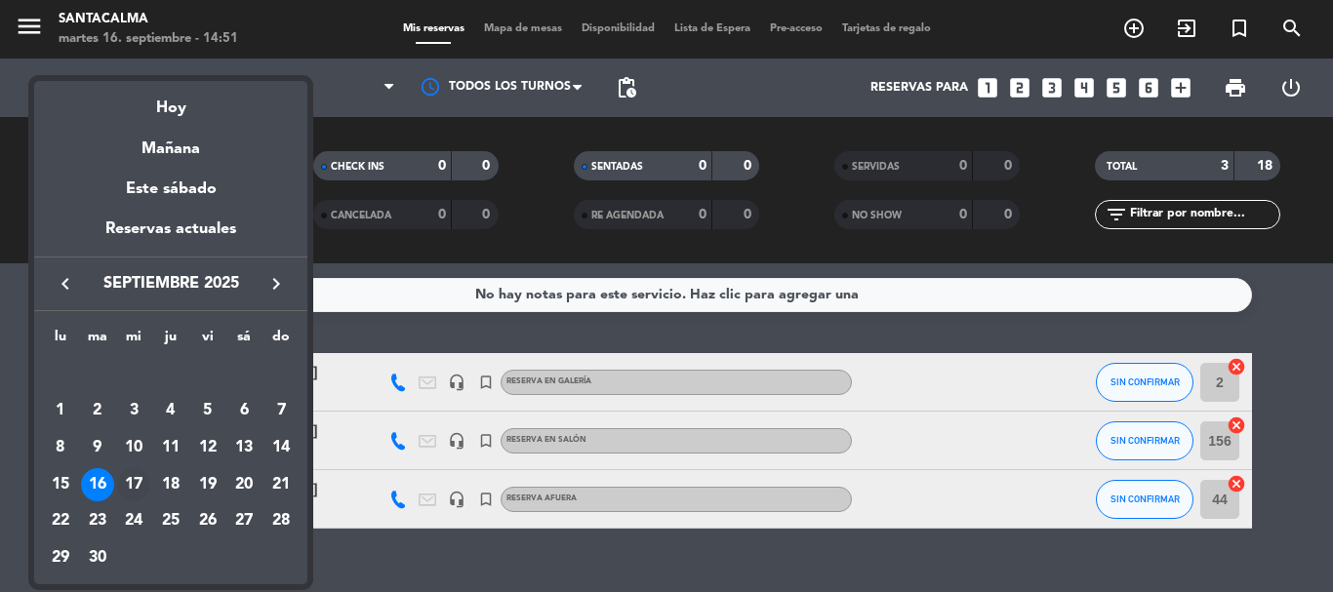
click at [143, 480] on div "17" at bounding box center [133, 484] width 33 height 33
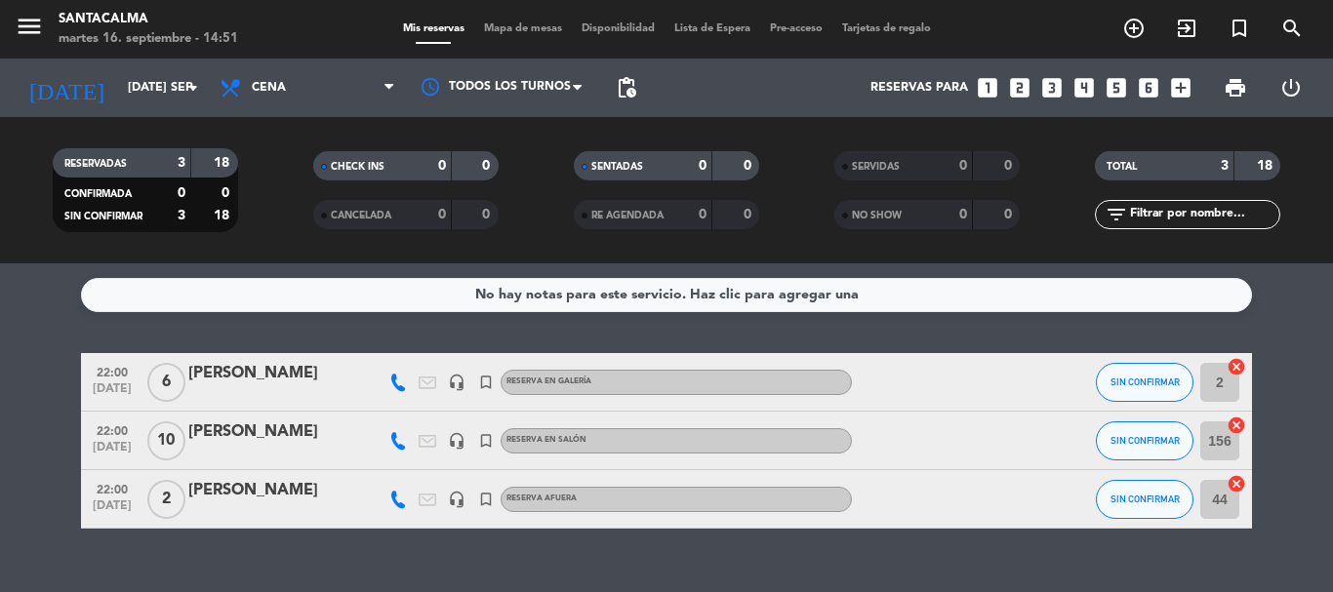
type input "mié. [DATE]"
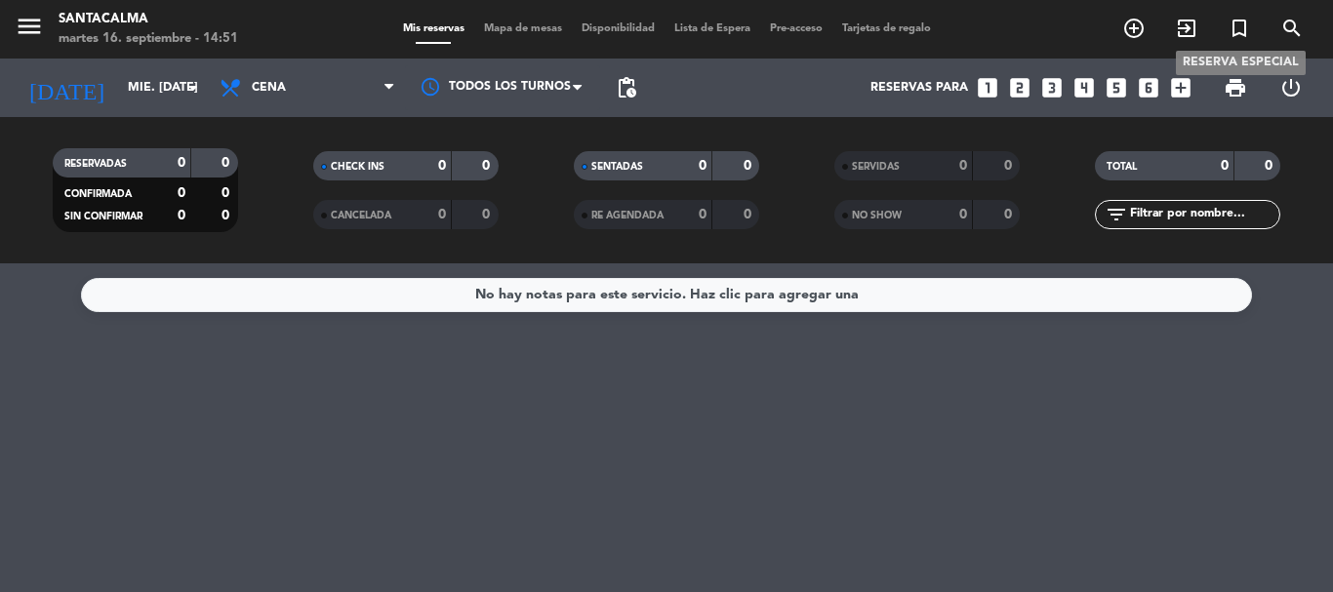
click at [1241, 26] on icon "turned_in_not" at bounding box center [1239, 28] width 23 height 23
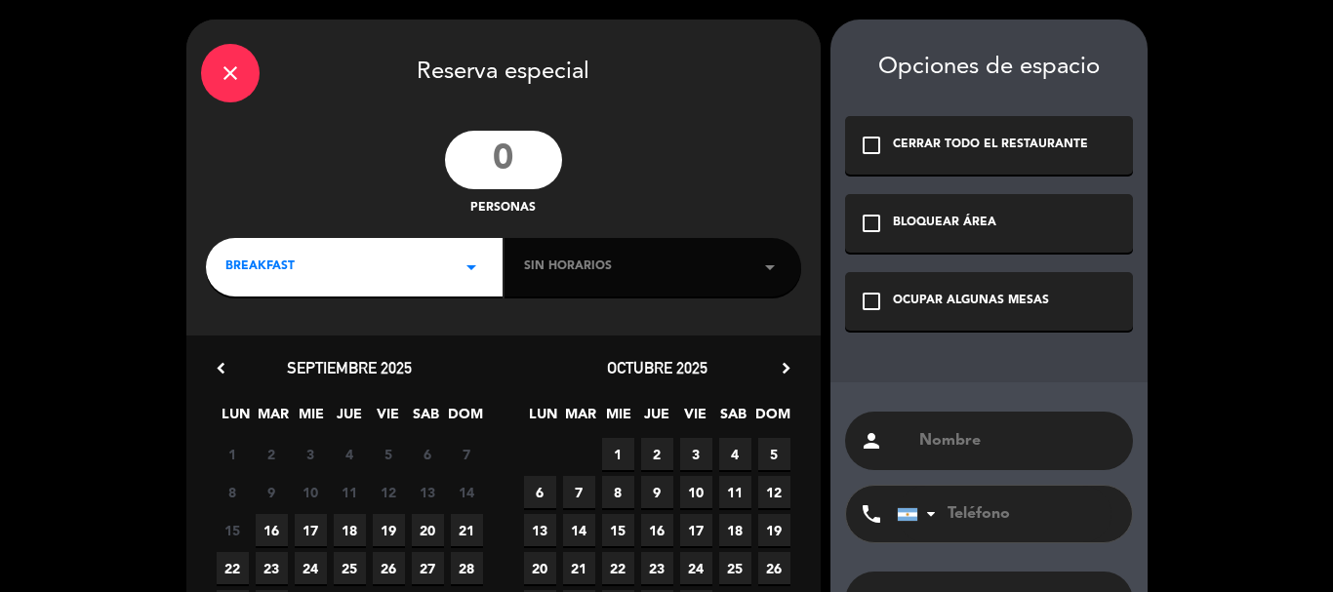
click at [930, 279] on div "check_box_outline_blank OCUPAR ALGUNAS MESAS" at bounding box center [989, 301] width 288 height 59
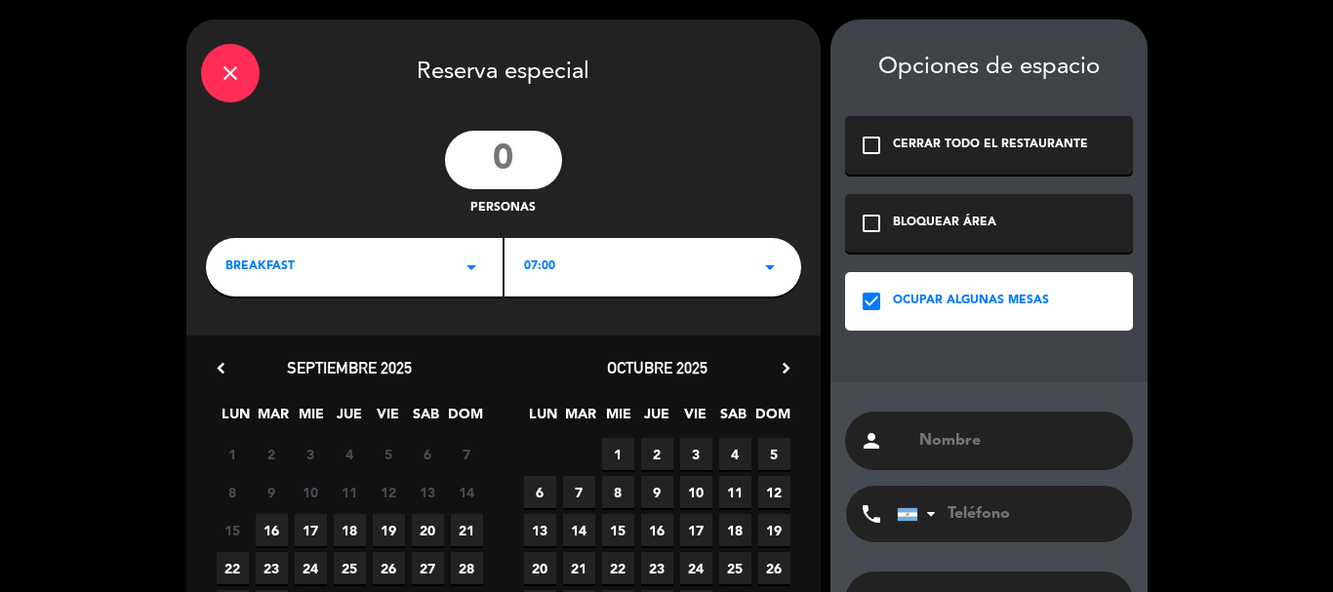
drag, startPoint x: 980, startPoint y: 425, endPoint x: 974, endPoint y: 444, distance: 19.4
paste input "MORESCHI Carolina"
type input "MORESCHI Carolina"
click at [519, 173] on input "number" at bounding box center [503, 160] width 117 height 59
type input "5"
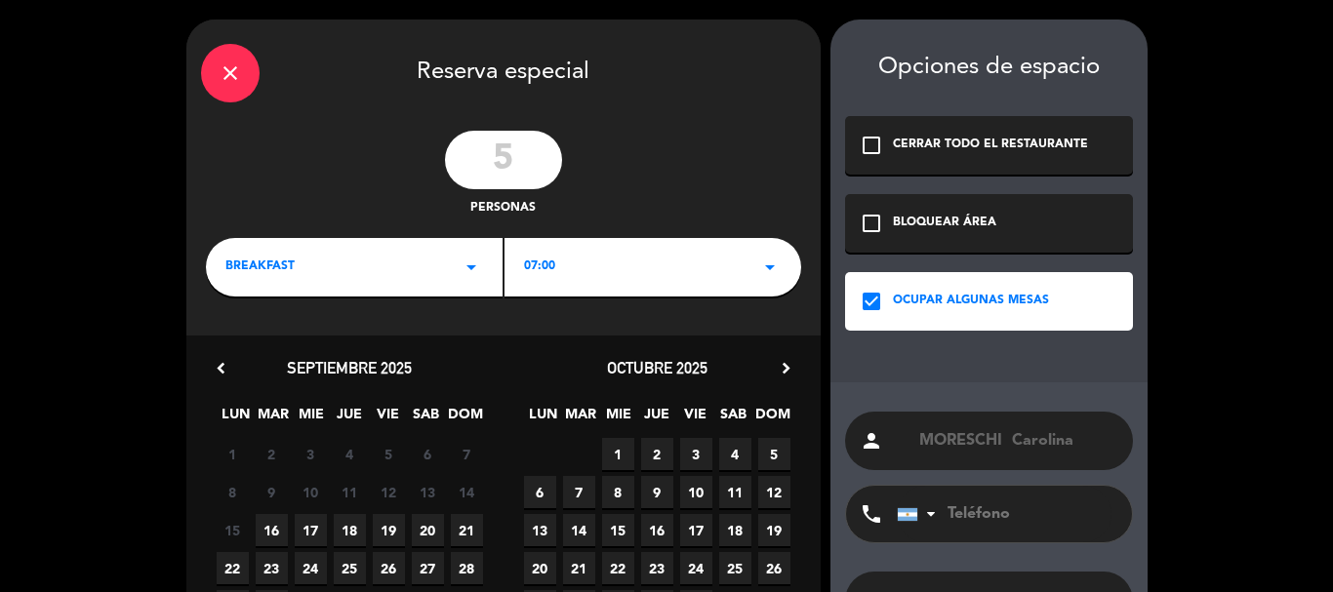
click at [297, 268] on div "BREAKFAST arrow_drop_down" at bounding box center [354, 267] width 297 height 59
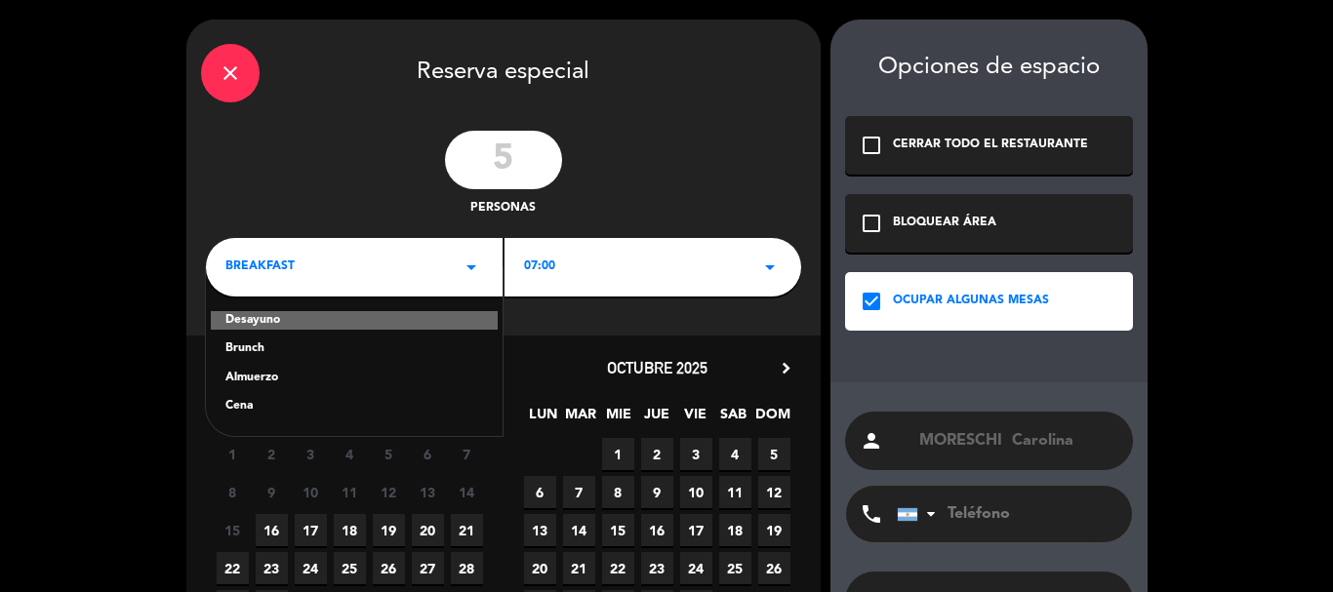
click at [245, 408] on div "Cena" at bounding box center [354, 407] width 258 height 20
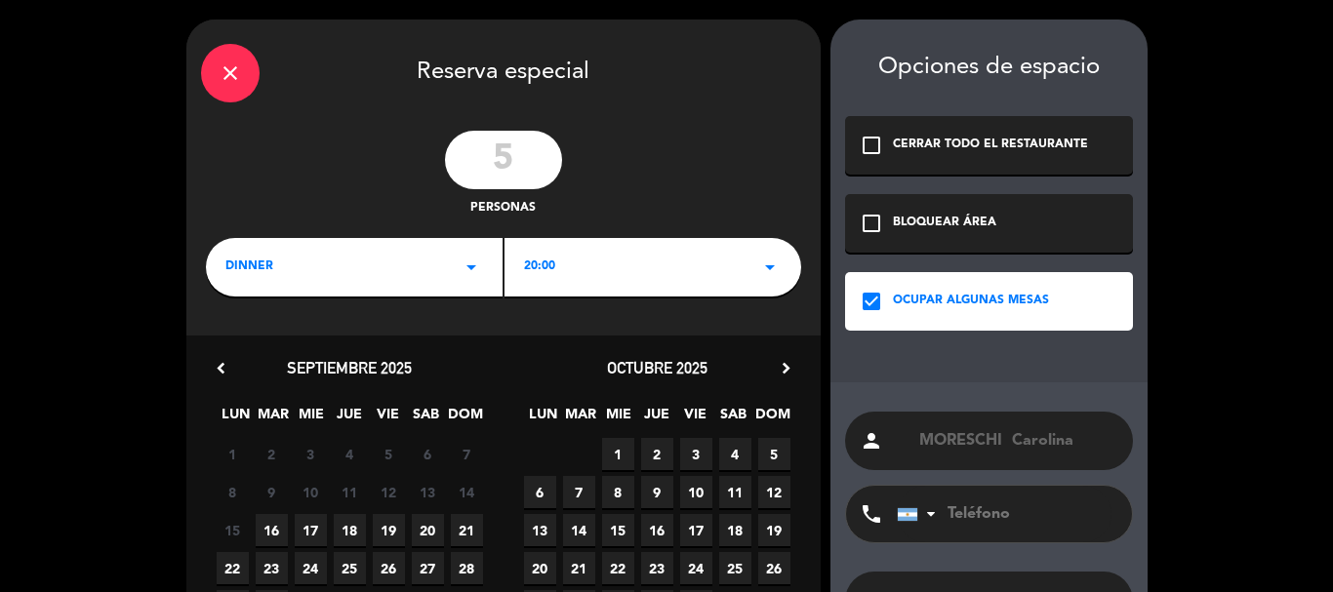
drag, startPoint x: 552, startPoint y: 258, endPoint x: 557, endPoint y: 293, distance: 35.5
click at [551, 258] on span "20:00" at bounding box center [539, 268] width 31 height 20
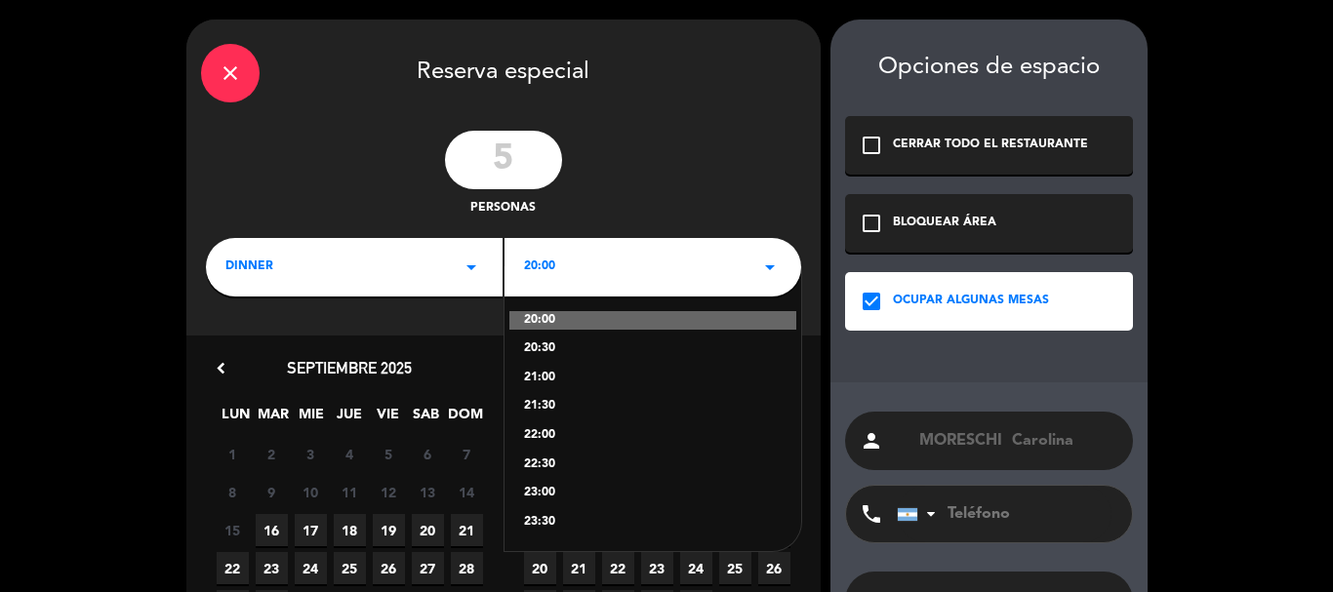
click at [534, 383] on div "21:00" at bounding box center [653, 379] width 258 height 20
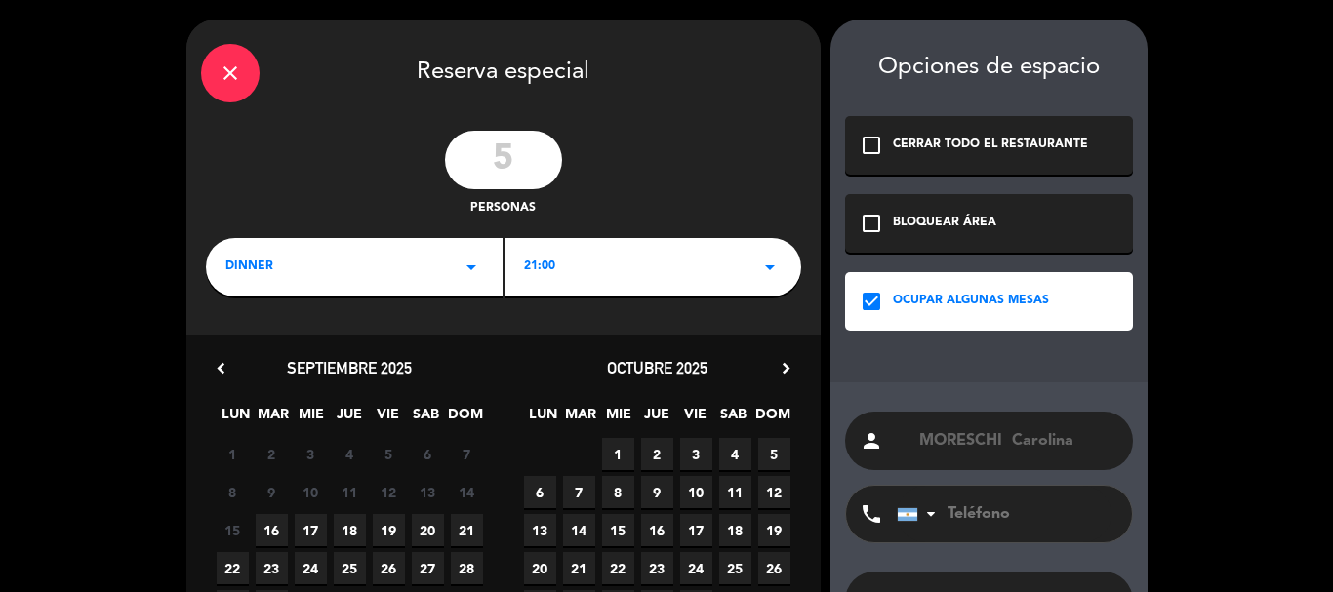
scroll to position [98, 0]
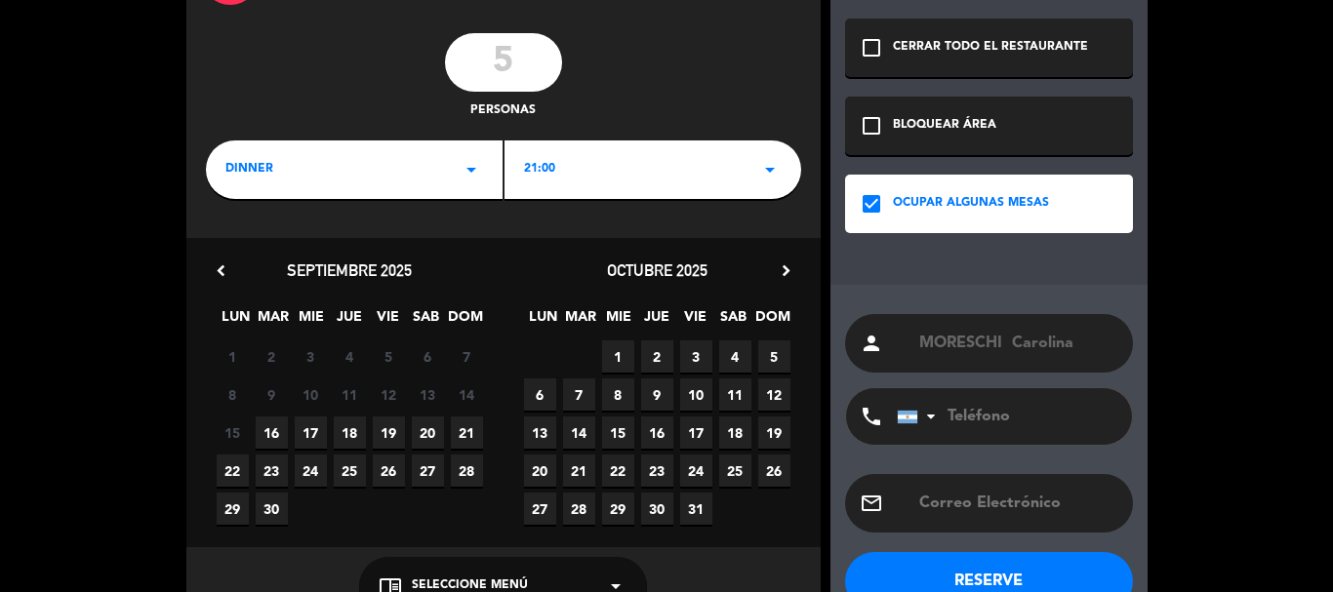
click at [308, 428] on span "17" at bounding box center [311, 433] width 32 height 32
click at [503, 587] on span "Seleccione Menú" at bounding box center [470, 587] width 116 height 20
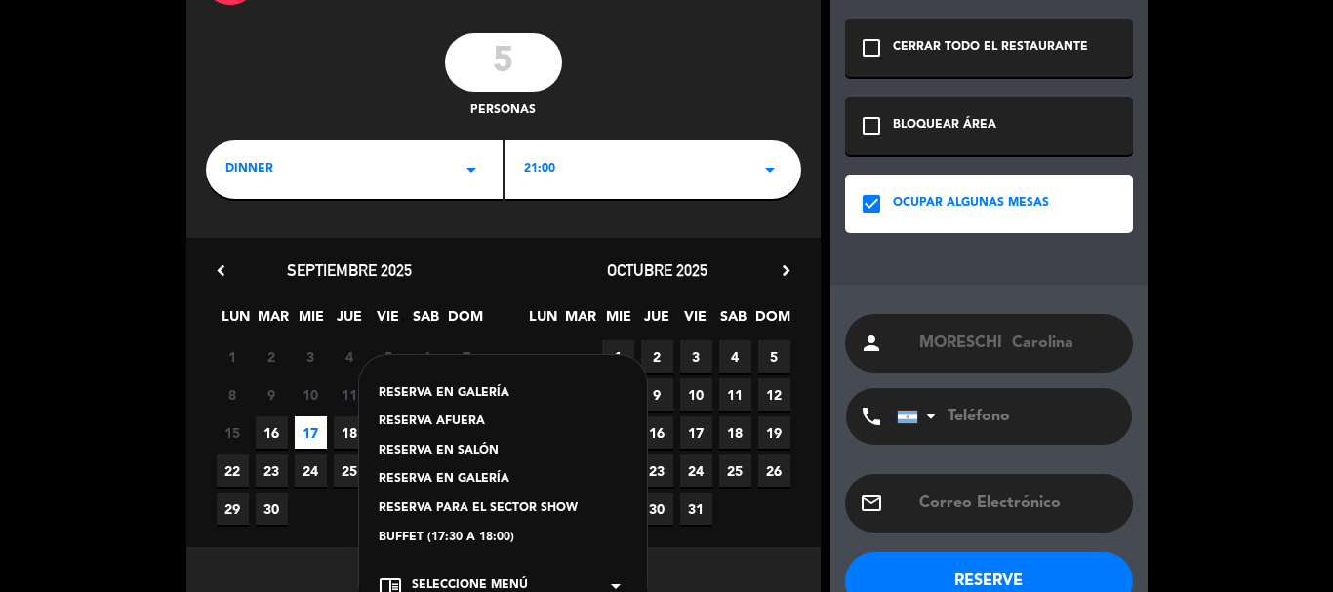
click at [466, 388] on div "RESERVA EN GALERÍA" at bounding box center [503, 395] width 249 height 20
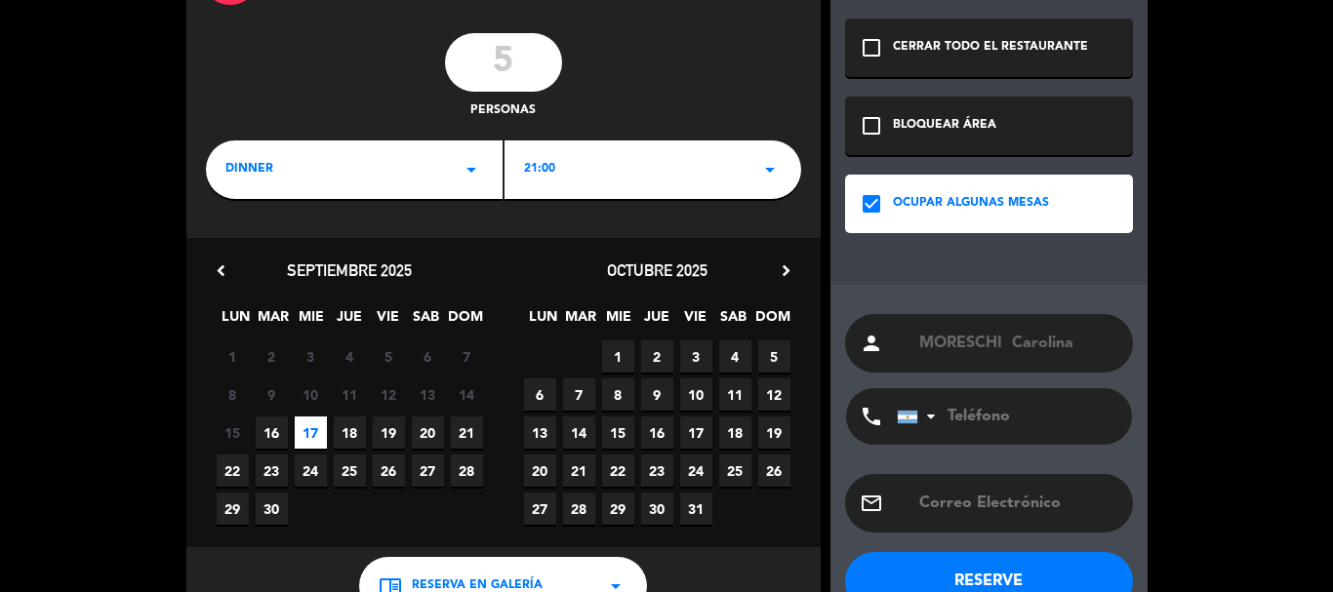
click at [999, 417] on input "tel" at bounding box center [1004, 416] width 215 height 57
paste input "3517075513"
type input "3517075513"
click at [981, 574] on button "RESERVE" at bounding box center [989, 581] width 288 height 59
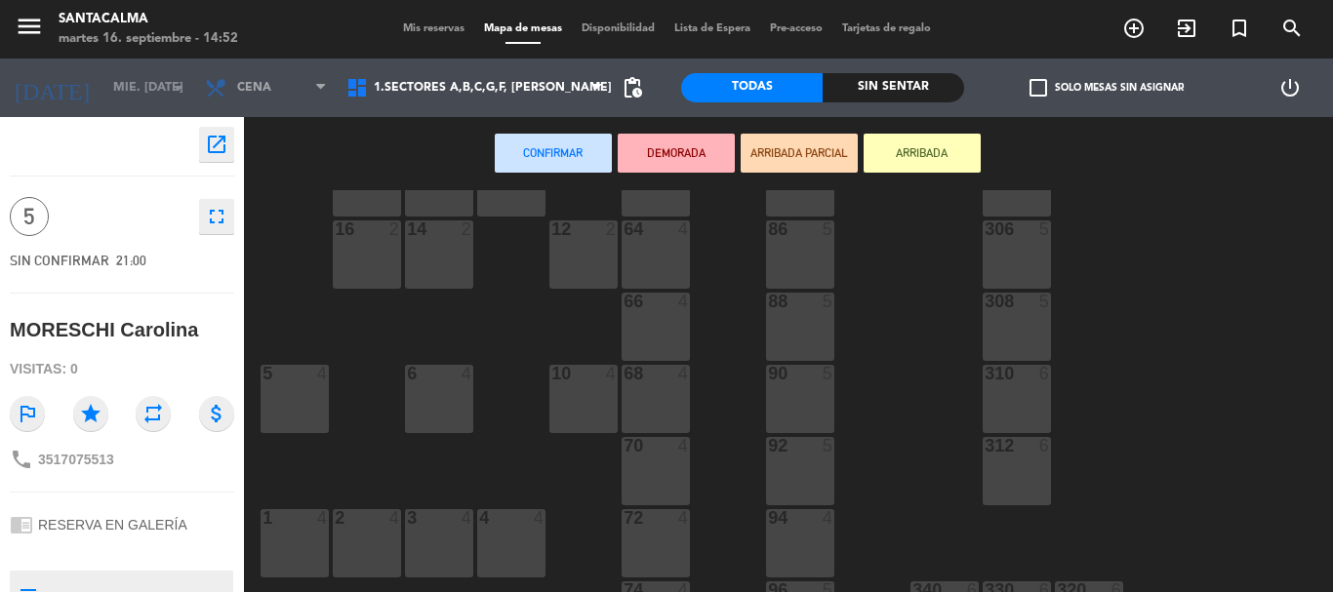
scroll to position [488, 0]
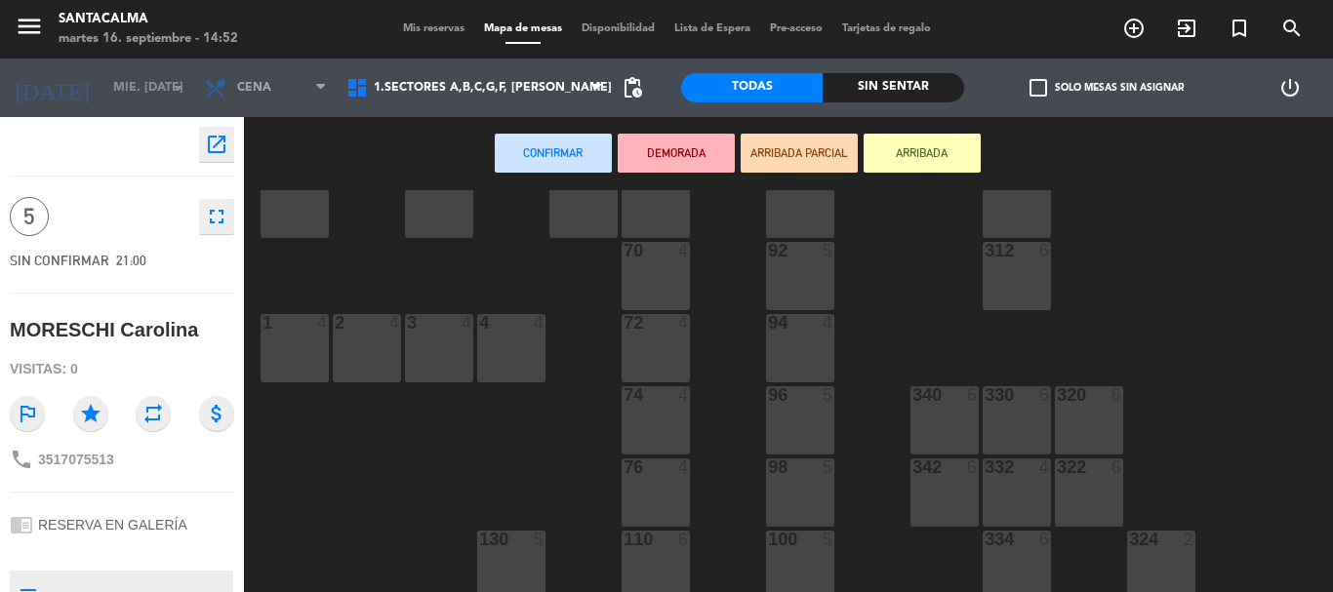
click at [384, 311] on div "54 6 50 4 52 8 56 8 58 6 40 4 42 2 44 2 46 2 80 5 300 8 28 4 26 4 30 4 24 6 82 …" at bounding box center [795, 391] width 1075 height 402
click at [376, 352] on div "2 4" at bounding box center [367, 348] width 68 height 68
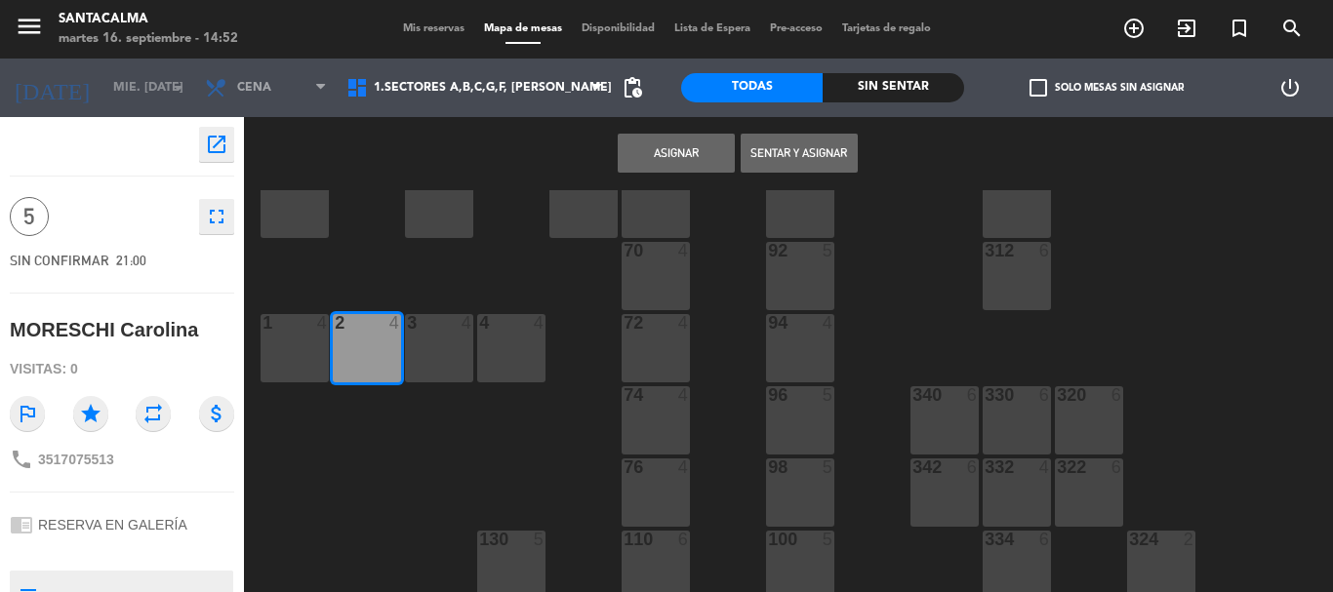
click at [251, 373] on div "open_in_new 5 fullscreen SIN CONFIRMAR 21:00 MORESCHI Carolina Visitas: 0 outli…" at bounding box center [121, 354] width 273 height 475
click at [313, 357] on div "1 4" at bounding box center [295, 348] width 68 height 68
click at [719, 159] on button "Asignar" at bounding box center [676, 153] width 117 height 39
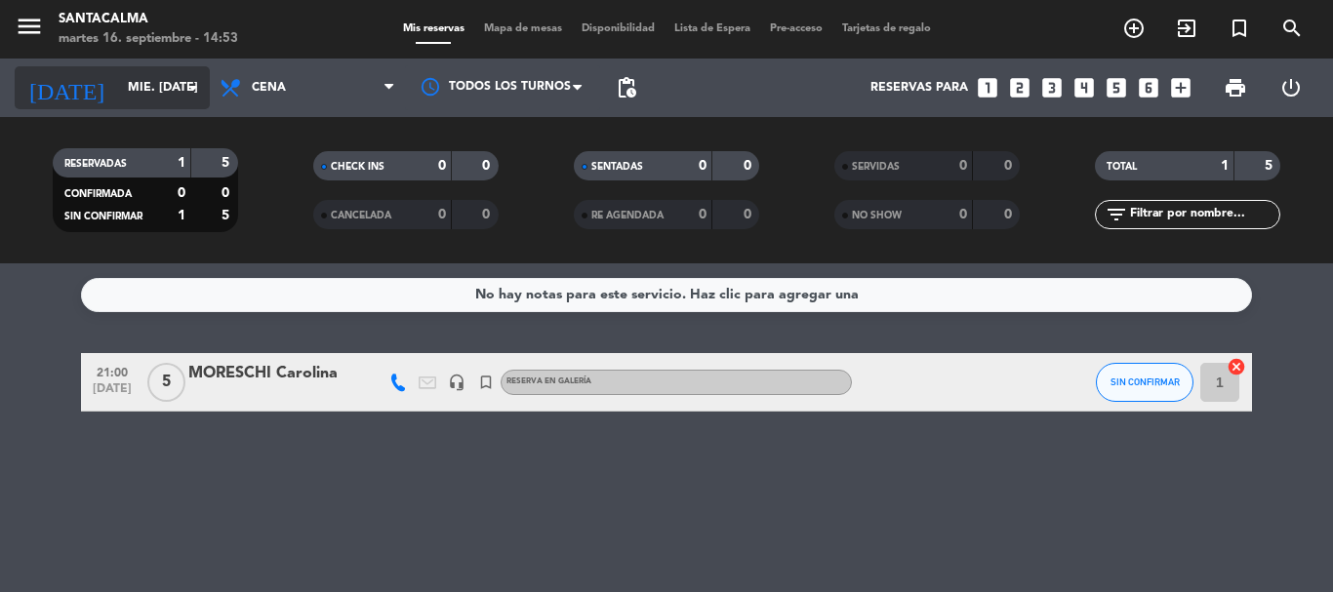
click at [164, 96] on input "mié. [DATE]" at bounding box center [200, 87] width 165 height 33
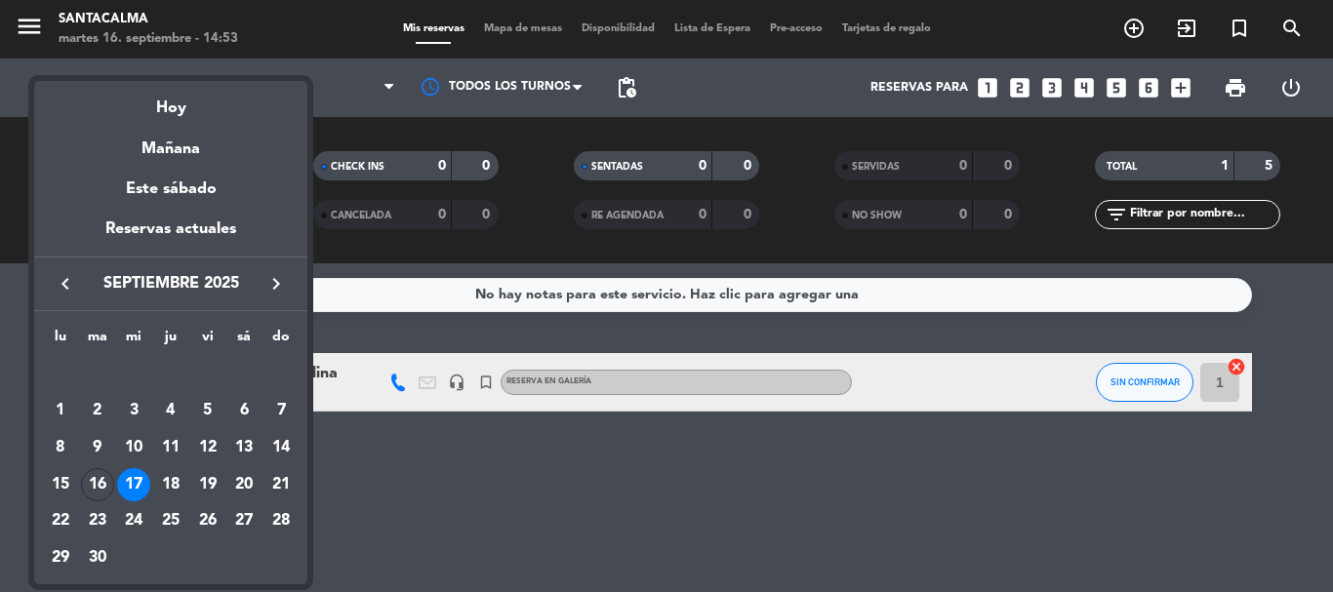
click at [165, 481] on div "18" at bounding box center [170, 484] width 33 height 33
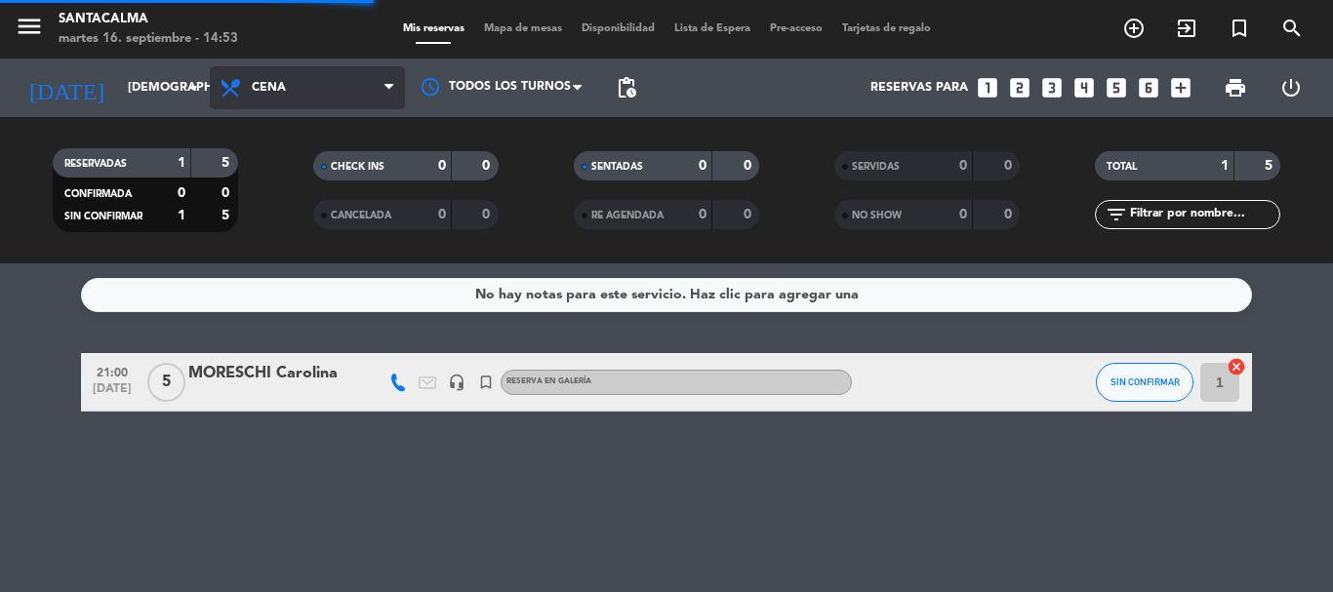
click at [244, 102] on span "Cena" at bounding box center [307, 87] width 195 height 43
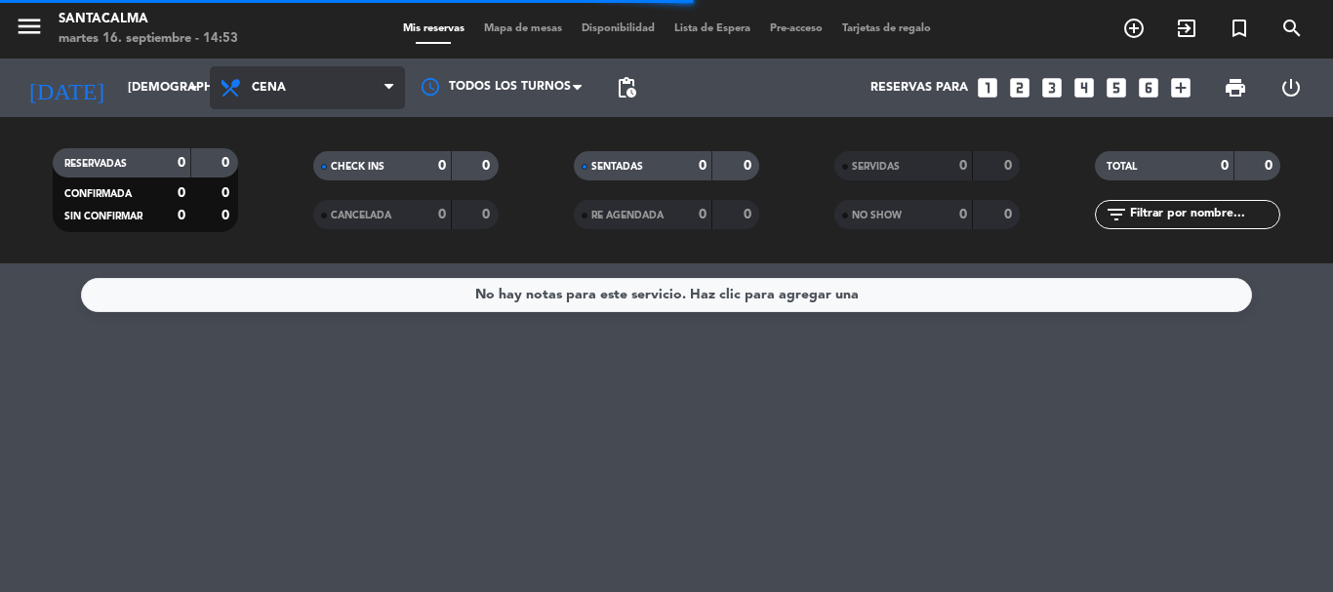
click at [263, 80] on span "Cena" at bounding box center [307, 87] width 195 height 43
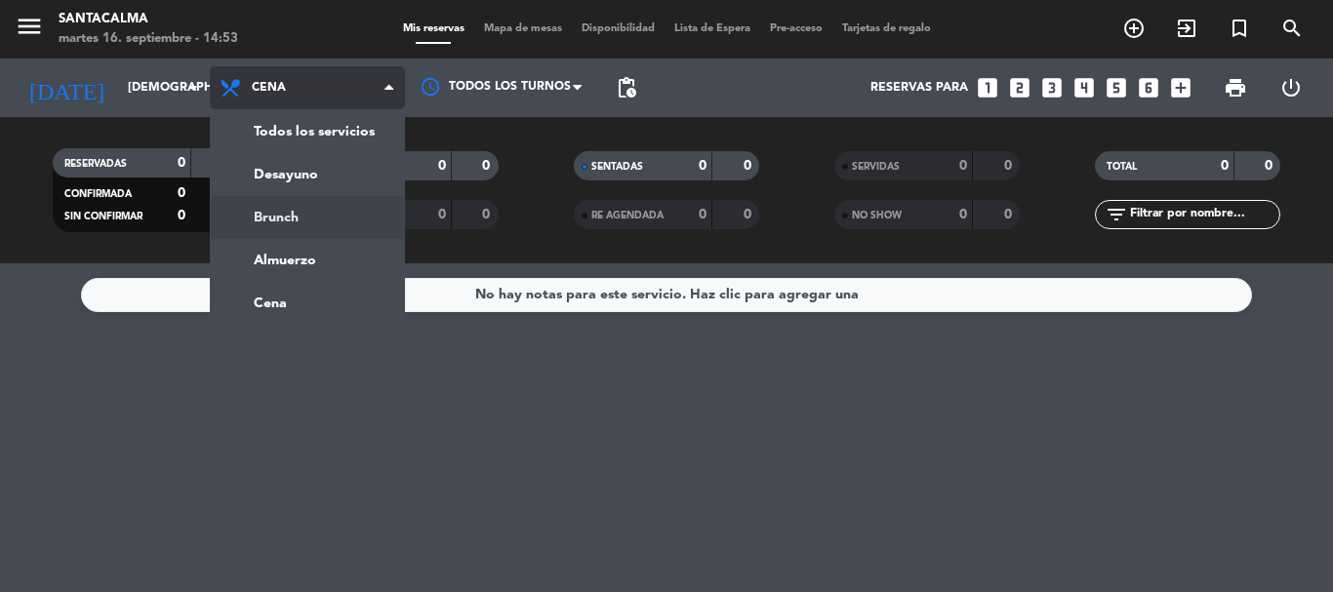
click at [267, 214] on div "menu Santacalma martes 16. septiembre - 14:53 Mis reservas Mapa de mesas Dispon…" at bounding box center [666, 131] width 1333 height 263
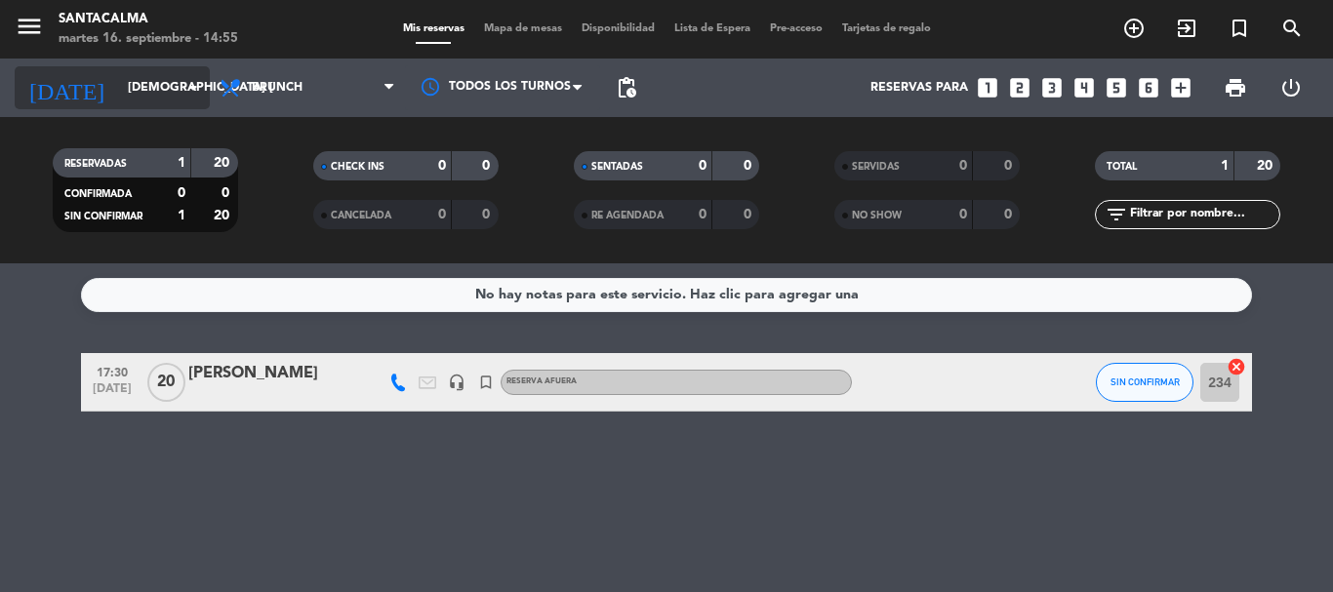
click at [139, 93] on input "[DEMOGRAPHIC_DATA] [DATE]" at bounding box center [200, 87] width 165 height 33
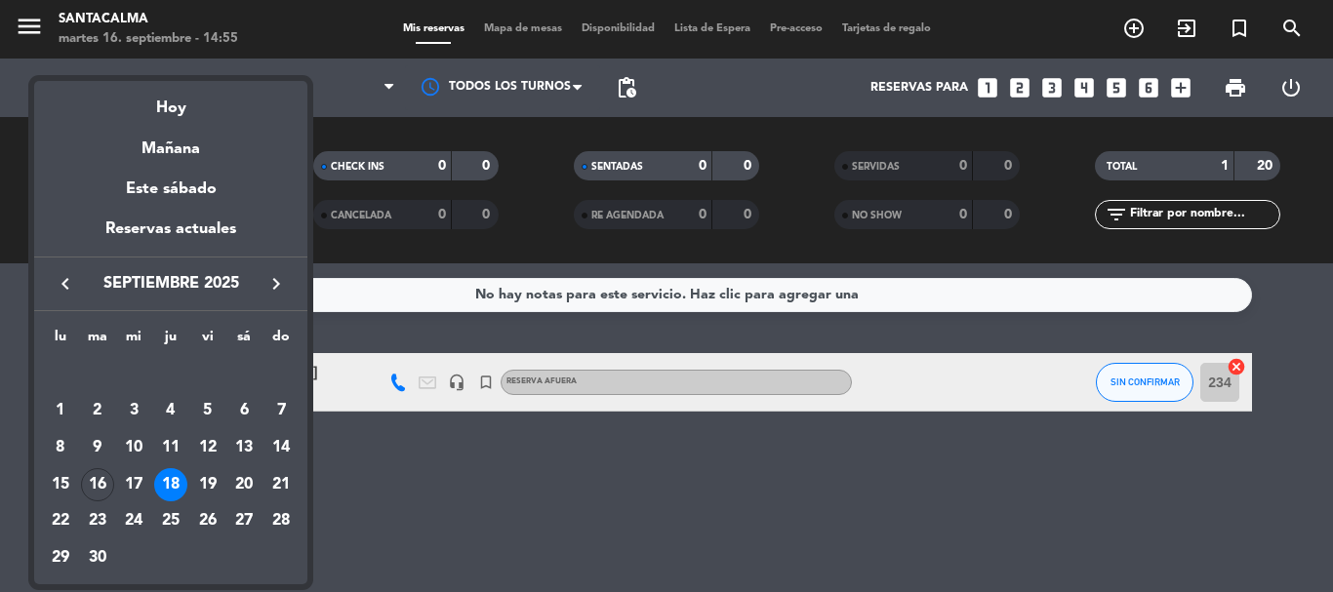
drag, startPoint x: 185, startPoint y: 493, endPoint x: 197, endPoint y: 493, distance: 11.7
click at [186, 493] on td "18" at bounding box center [170, 484] width 37 height 37
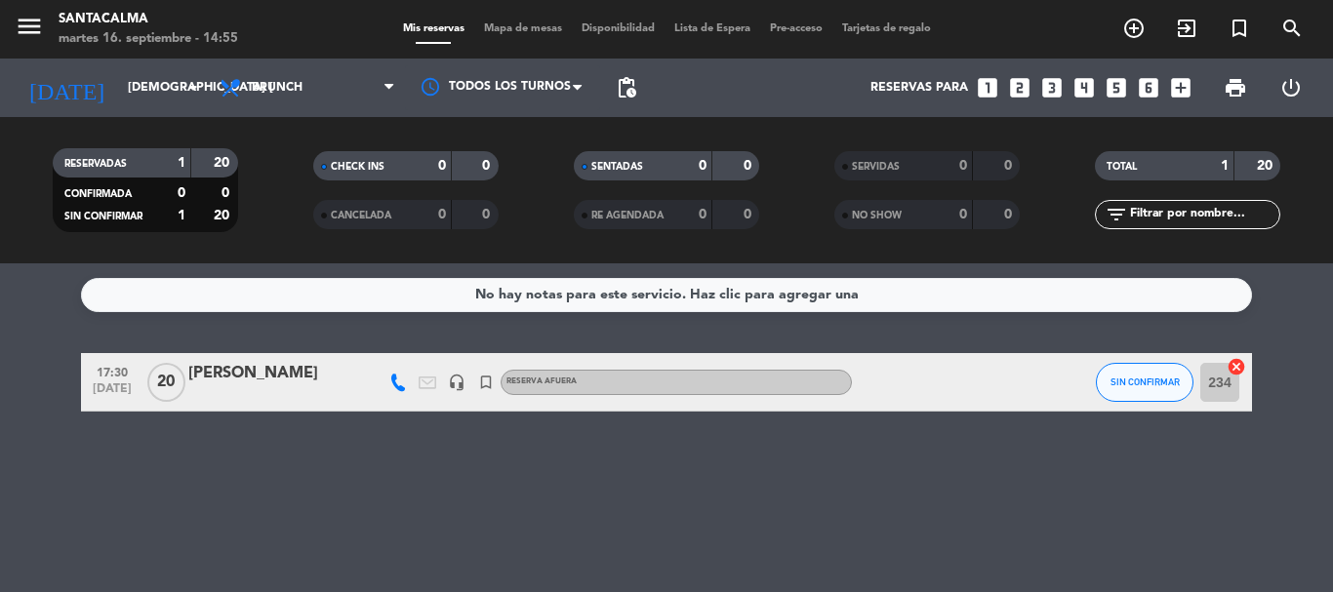
click at [148, 113] on div "[DATE] [DEMOGRAPHIC_DATA] [DATE] arrow_drop_down" at bounding box center [112, 88] width 195 height 59
click at [118, 97] on input "[DEMOGRAPHIC_DATA] [DATE]" at bounding box center [200, 87] width 165 height 33
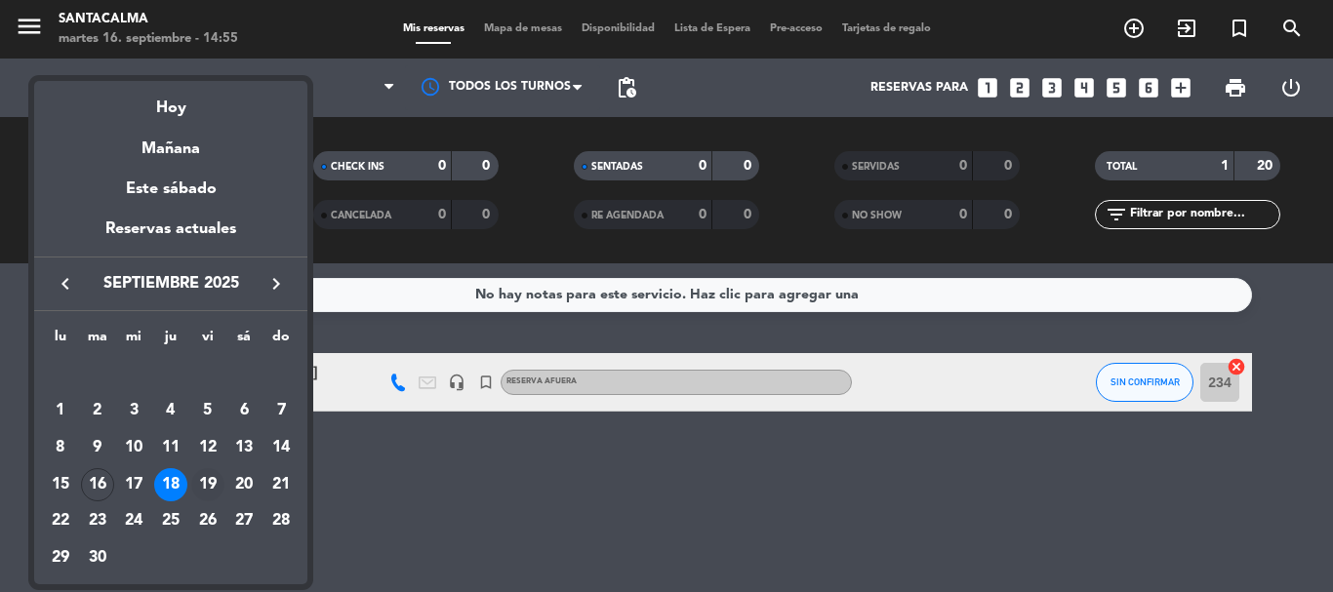
click at [206, 489] on div "19" at bounding box center [207, 484] width 33 height 33
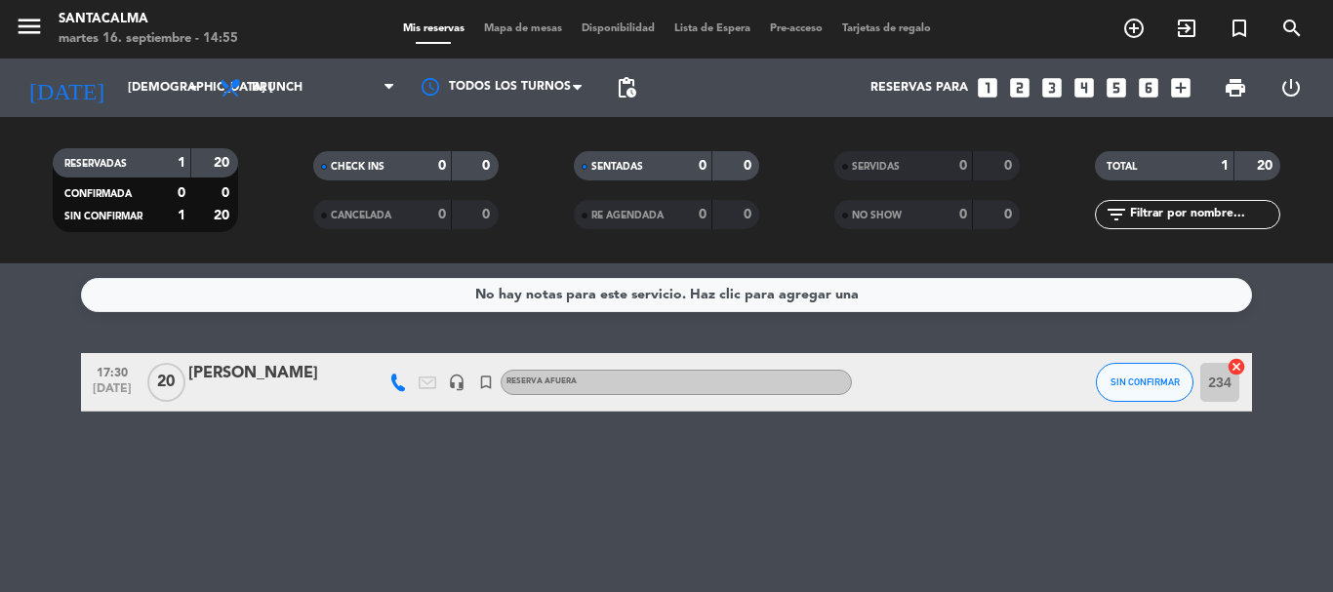
type input "vie. [DATE]"
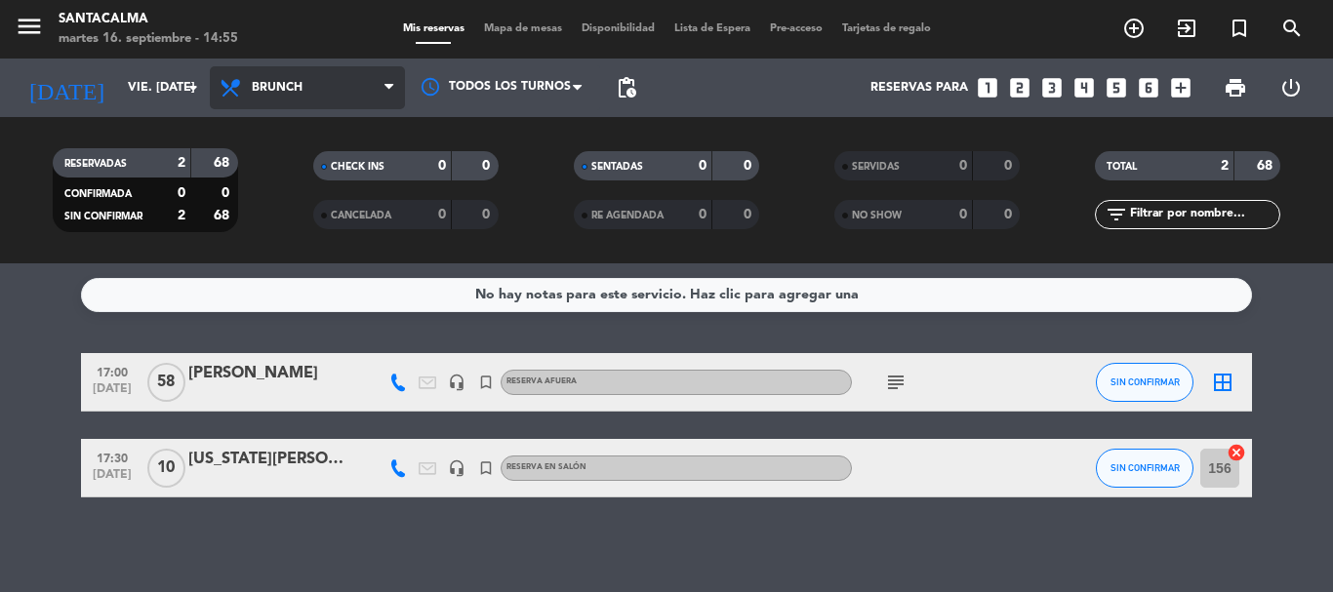
click at [288, 96] on span "Brunch" at bounding box center [307, 87] width 195 height 43
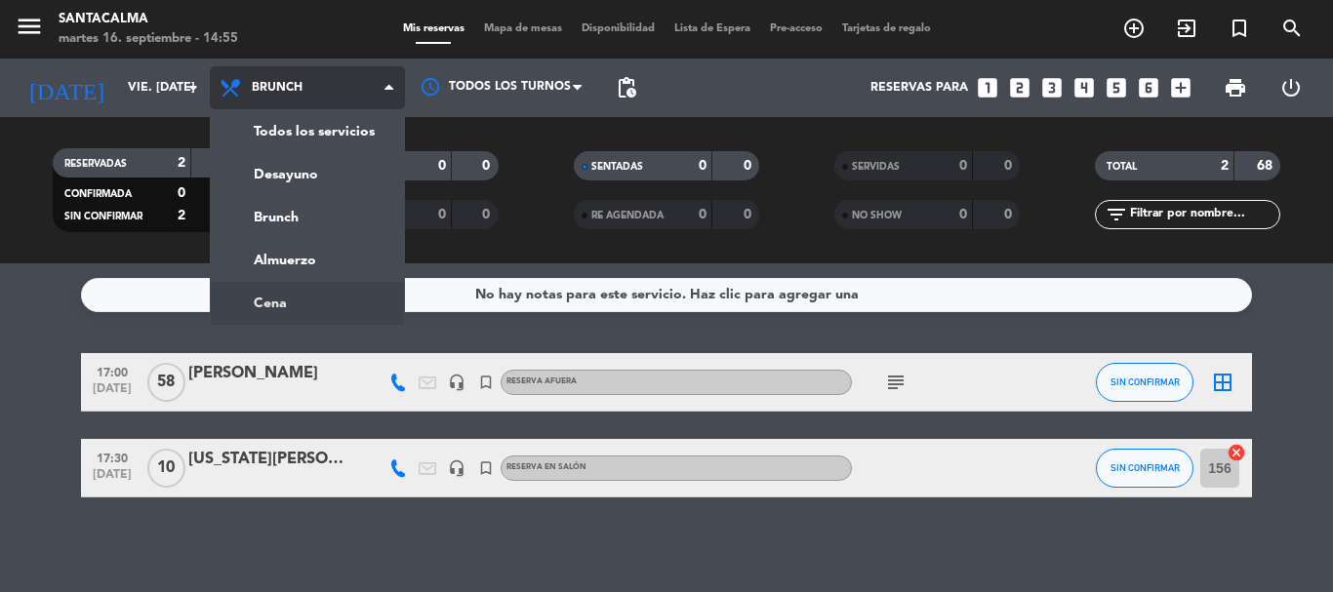
click at [300, 307] on ng-component "menu Santacalma martes 16. septiembre - 14:55 Mis reservas Mapa de mesas Dispon…" at bounding box center [666, 296] width 1333 height 592
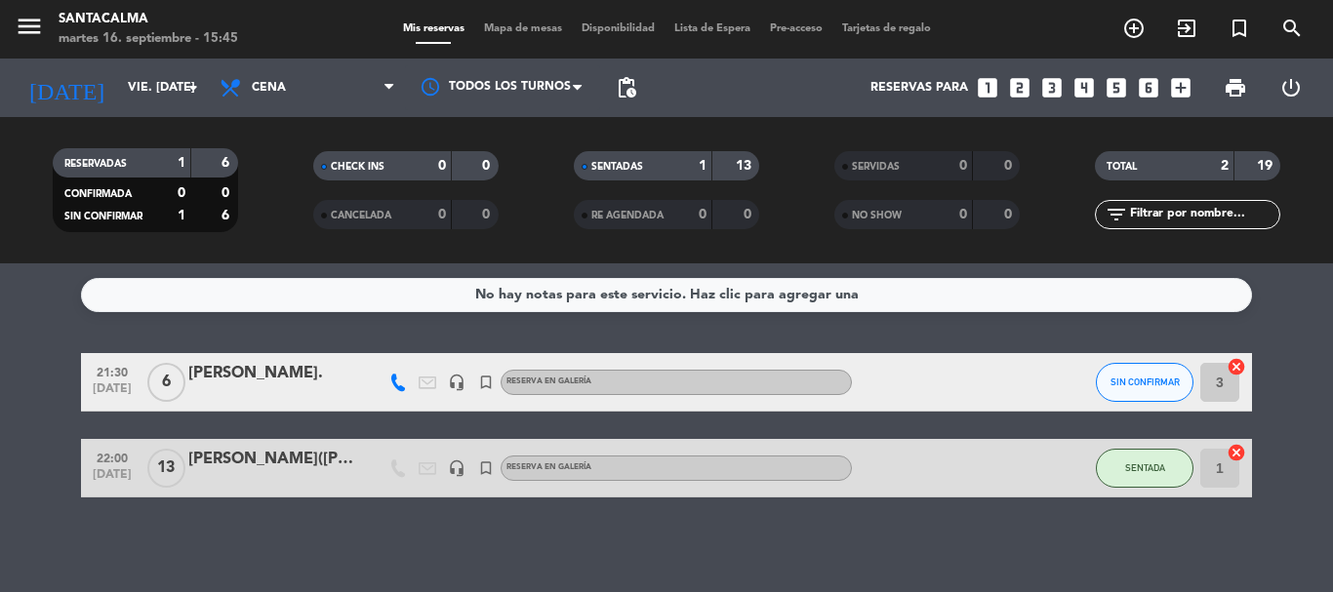
click at [272, 383] on div "[PERSON_NAME]." at bounding box center [271, 373] width 166 height 25
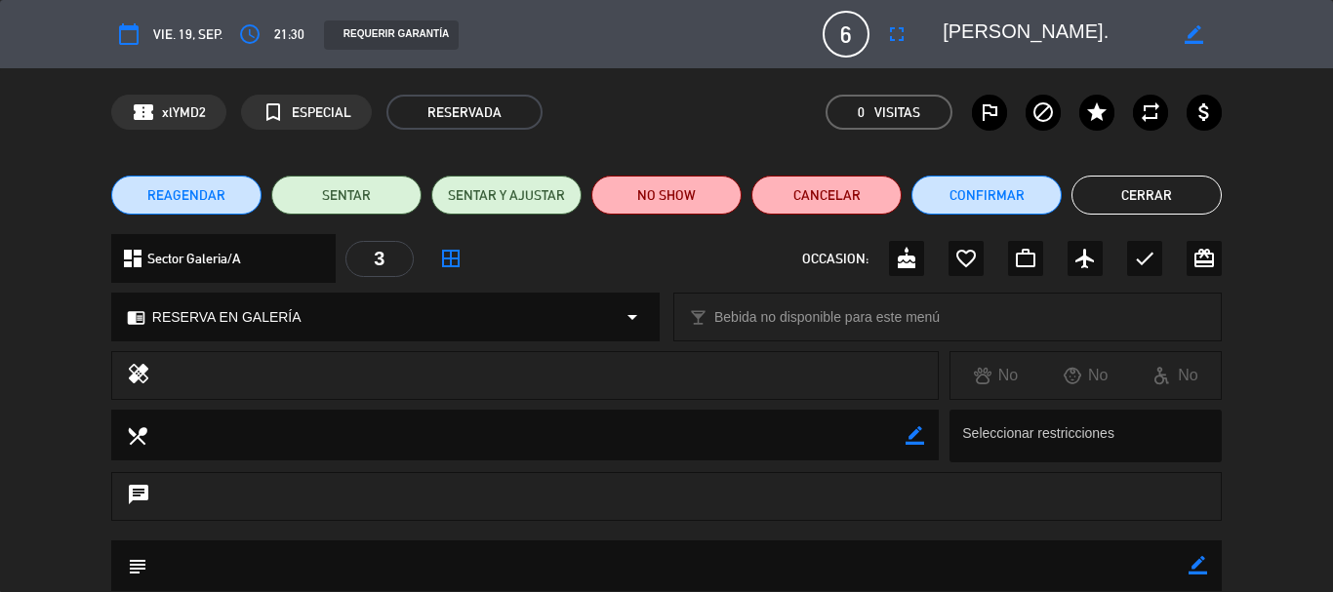
click at [381, 338] on div "chrome_reader_mode RESERVA EN GALERÍA arrow_drop_down" at bounding box center [385, 317] width 546 height 47
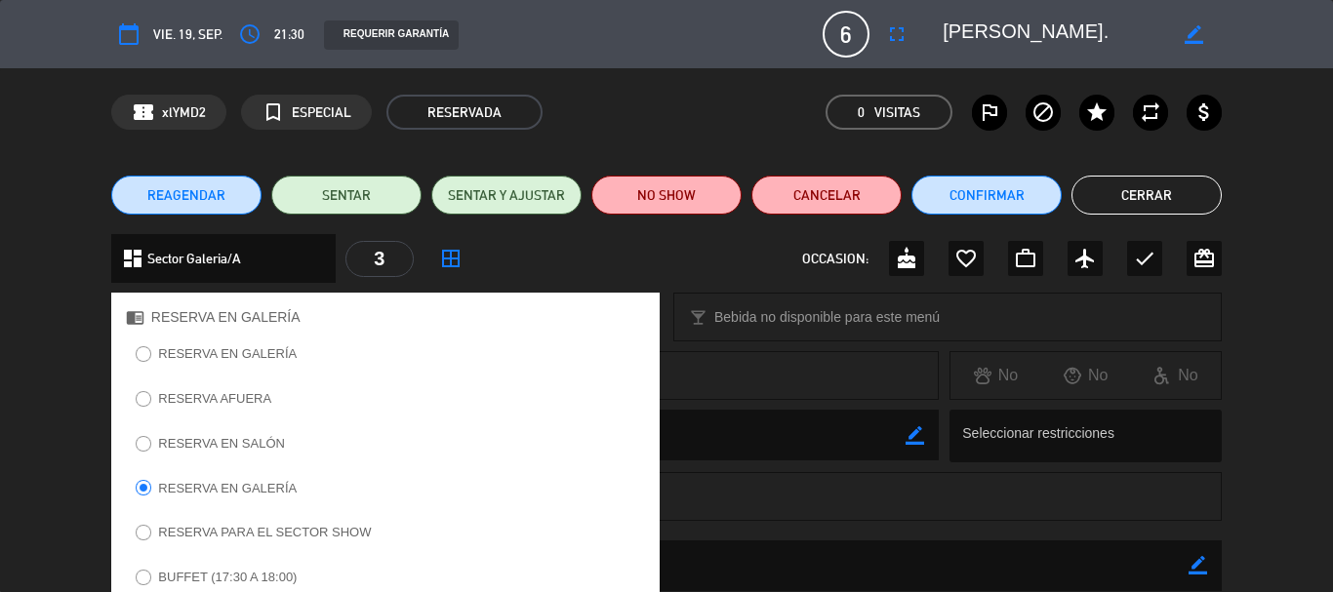
click at [246, 398] on label "RESERVA AFUERA" at bounding box center [214, 398] width 113 height 13
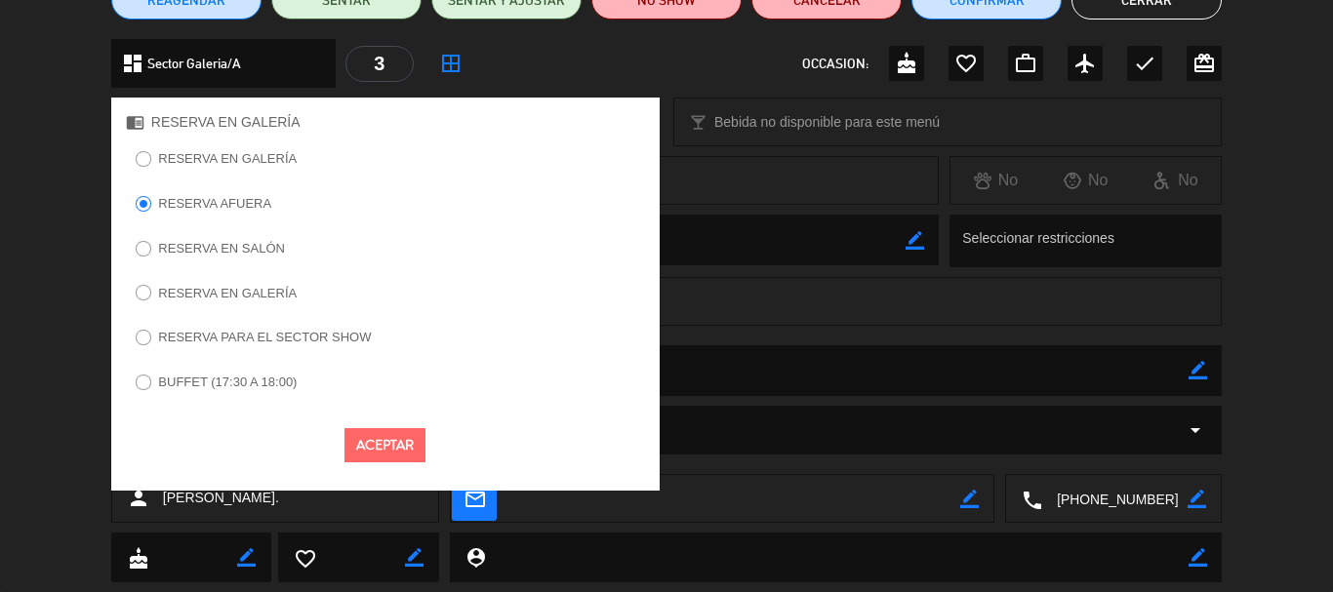
click at [382, 452] on button "Aceptar" at bounding box center [384, 445] width 81 height 34
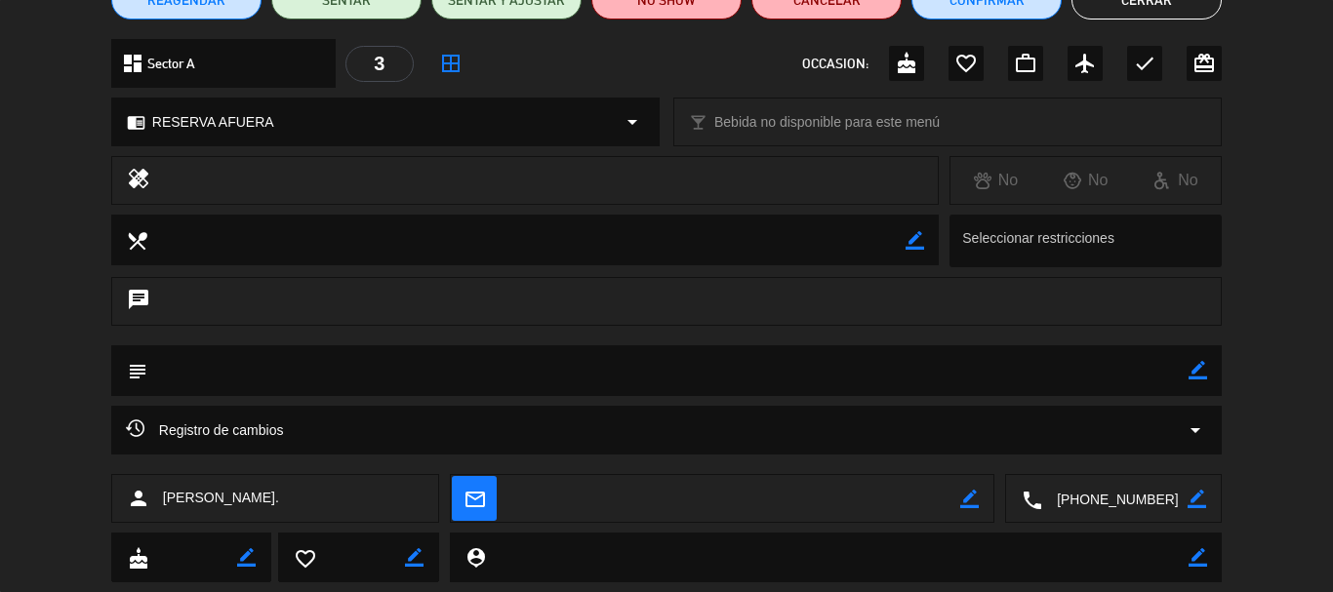
scroll to position [98, 0]
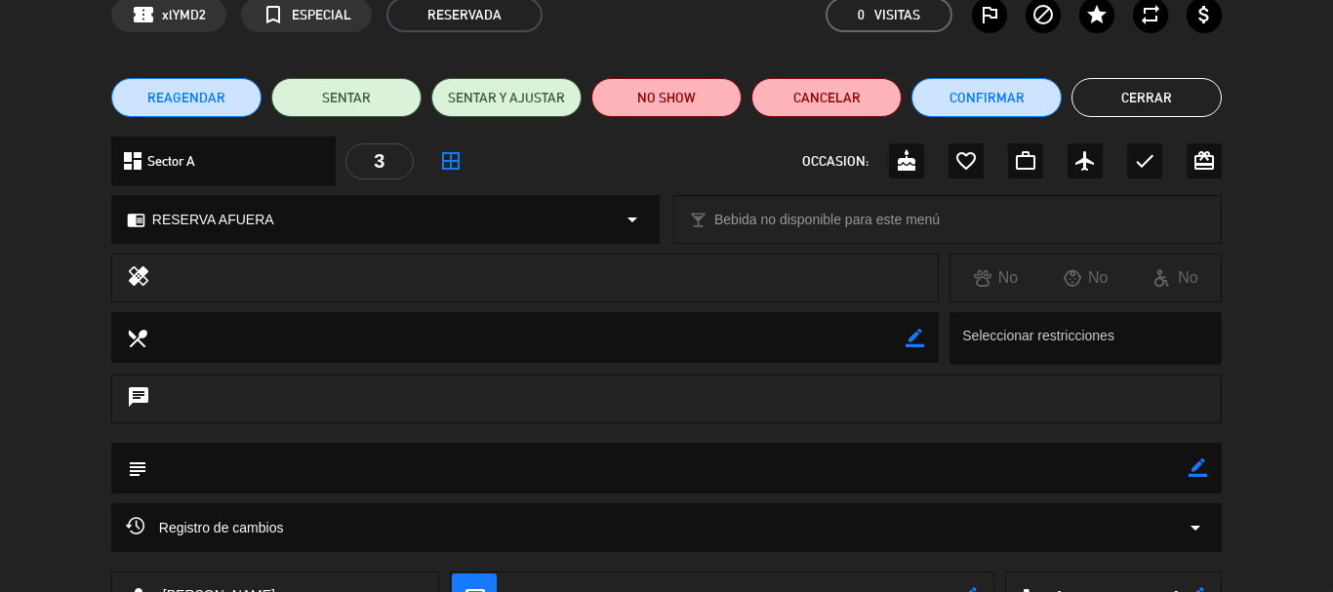
click at [448, 157] on icon "border_all" at bounding box center [450, 160] width 23 height 23
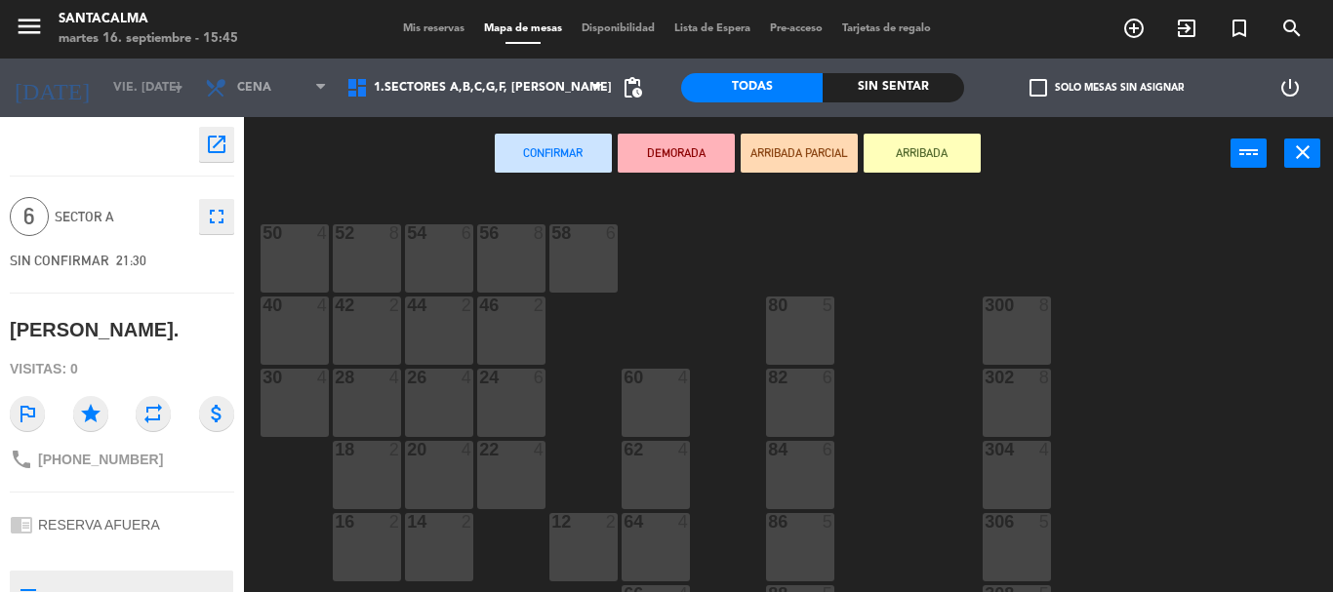
click at [774, 407] on div "82 6" at bounding box center [800, 403] width 68 height 68
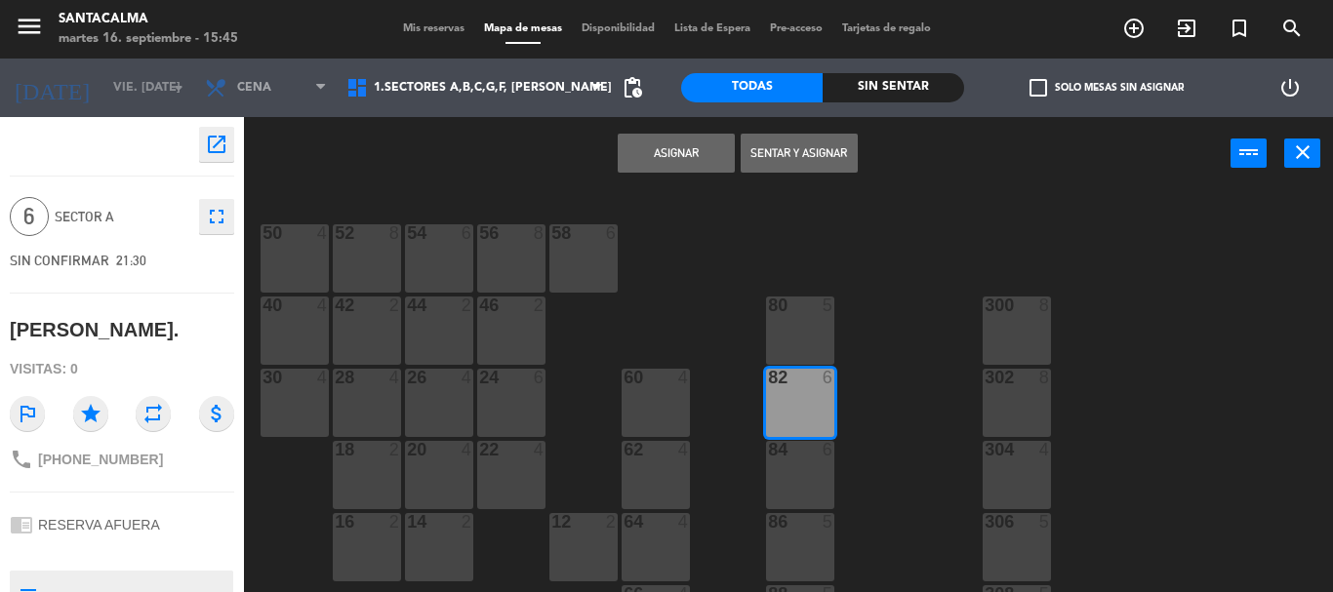
click at [799, 480] on div "84 6" at bounding box center [800, 475] width 68 height 68
click at [704, 179] on div "Asignar Sentar y Asignar power_input close" at bounding box center [737, 154] width 987 height 74
click at [680, 150] on button "Asignar" at bounding box center [676, 153] width 117 height 39
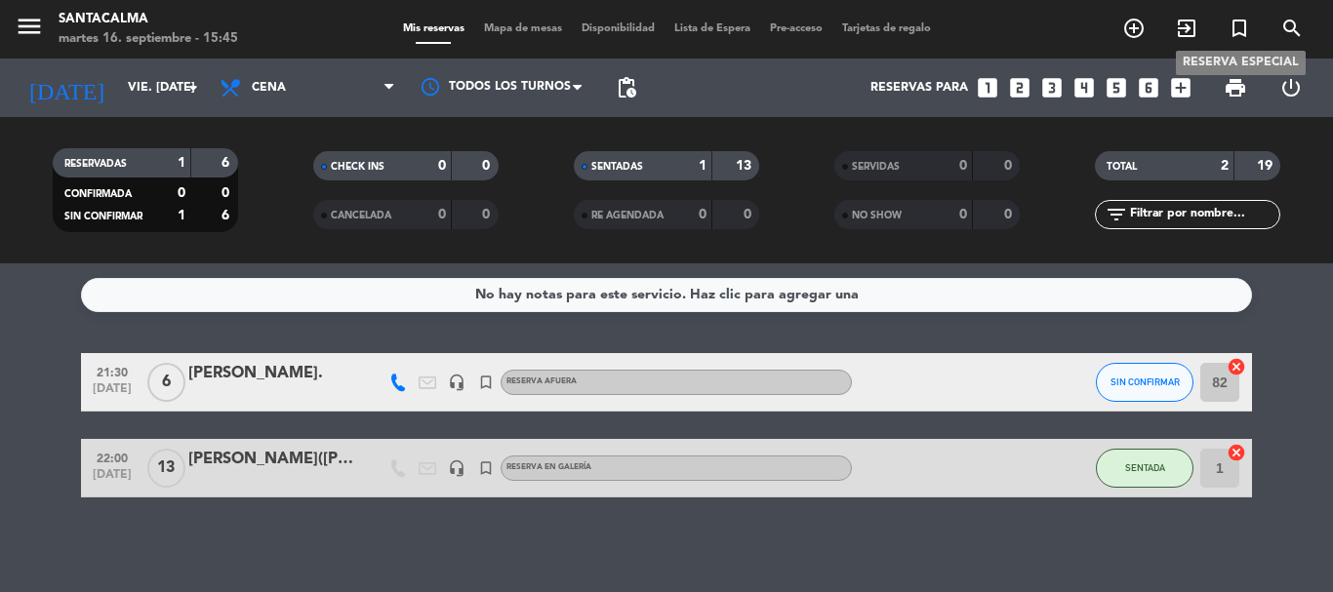
click at [1238, 25] on icon "turned_in_not" at bounding box center [1239, 28] width 23 height 23
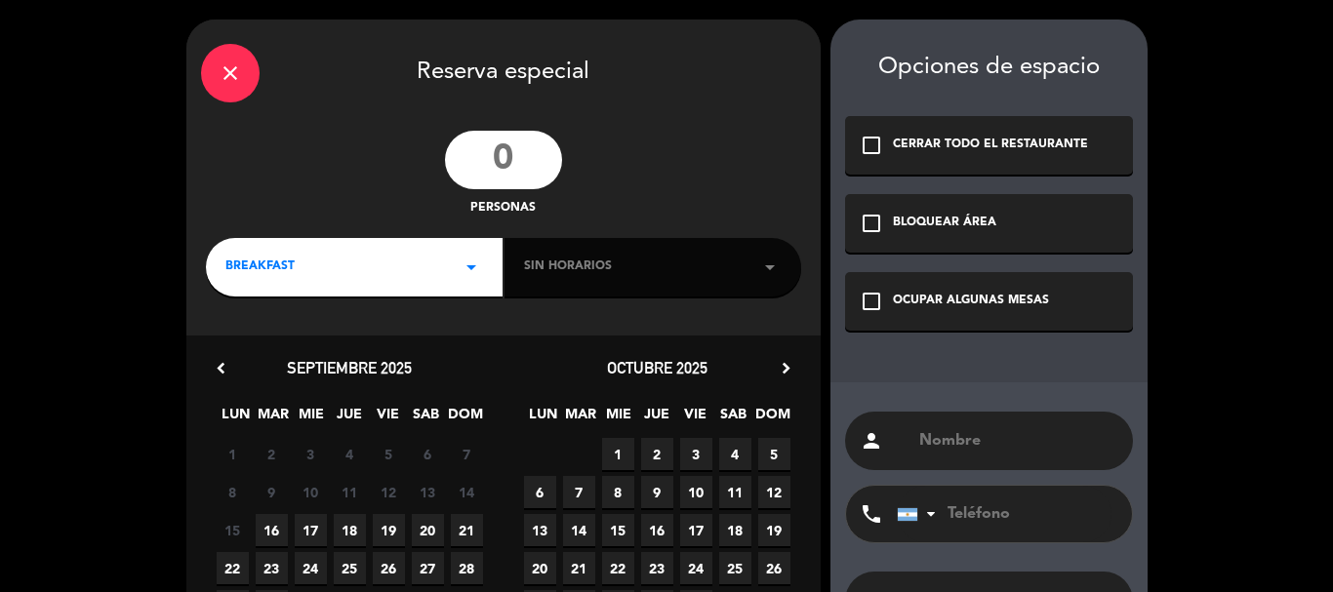
drag, startPoint x: 852, startPoint y: 318, endPoint x: 881, endPoint y: 303, distance: 33.2
click at [860, 314] on div "check_box_outline_blank OCUPAR ALGUNAS MESAS" at bounding box center [989, 301] width 288 height 59
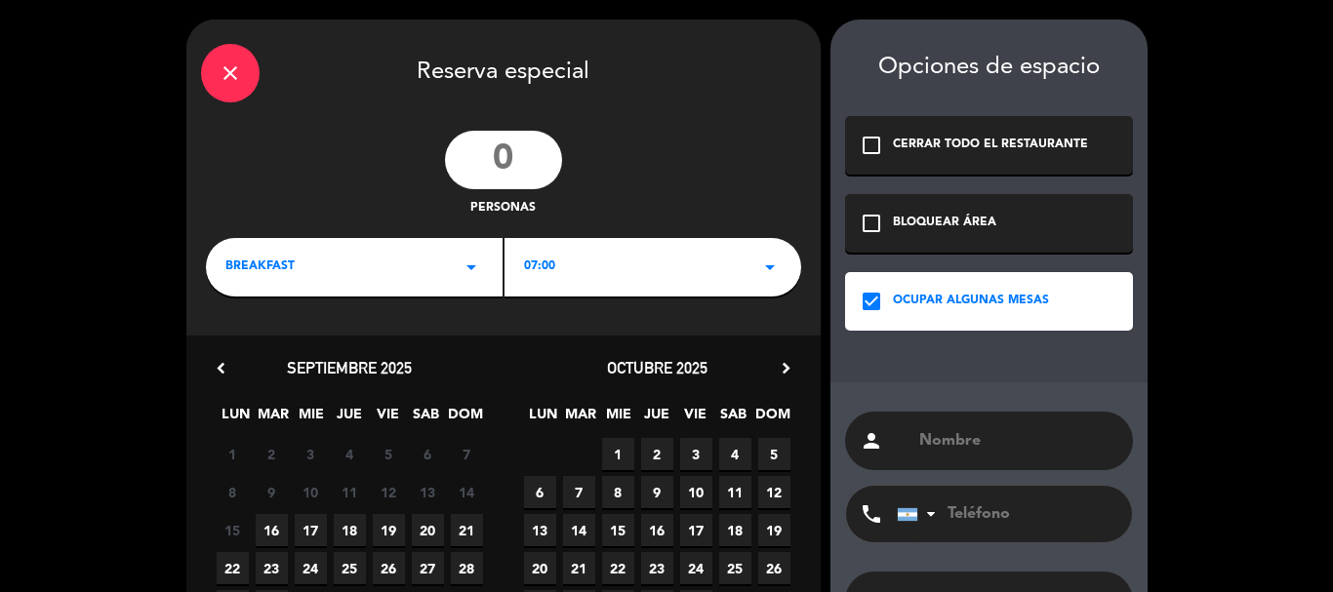
paste input "[PERSON_NAME]"
type input "[PERSON_NAME]"
click at [513, 160] on input "number" at bounding box center [503, 160] width 117 height 59
type input "25"
click at [359, 272] on div "BREAKFAST arrow_drop_down" at bounding box center [354, 267] width 297 height 59
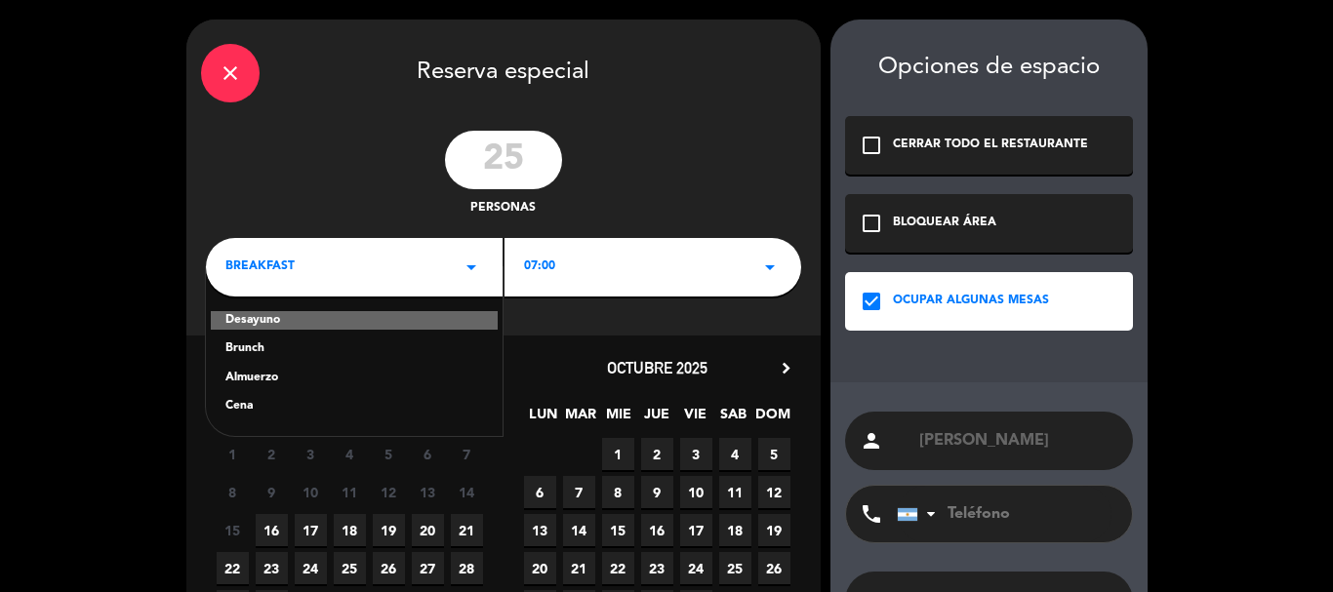
click at [262, 409] on div "Cena" at bounding box center [354, 407] width 258 height 20
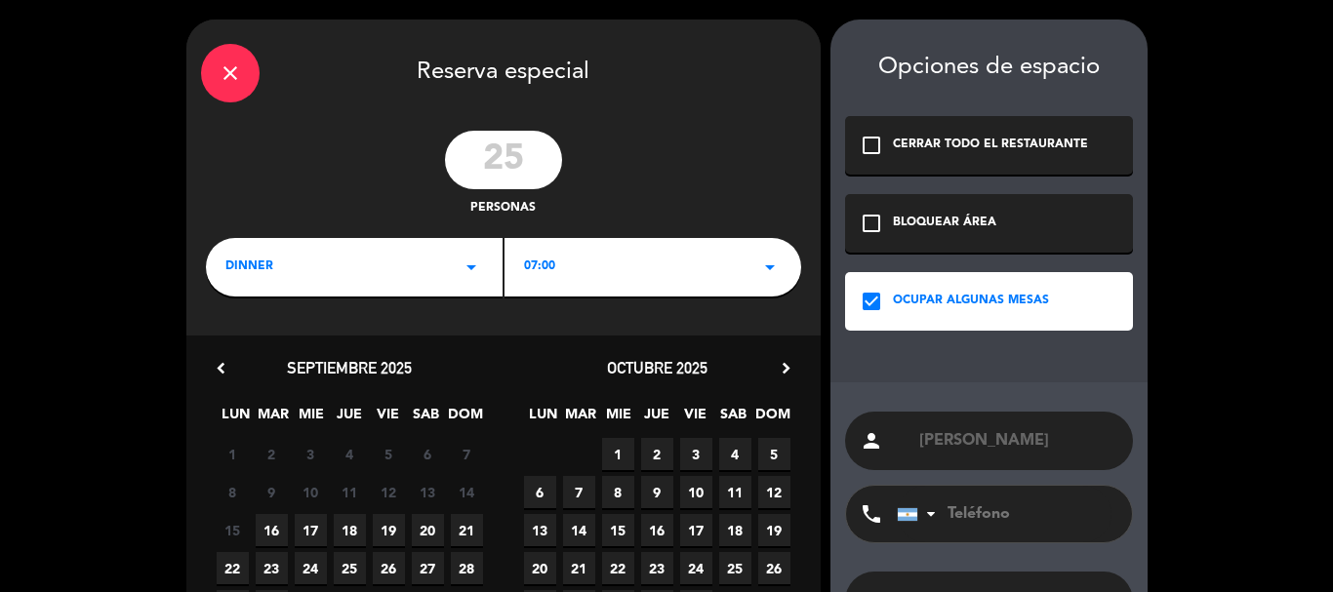
click at [710, 268] on div "07:00 arrow_drop_down" at bounding box center [653, 267] width 297 height 59
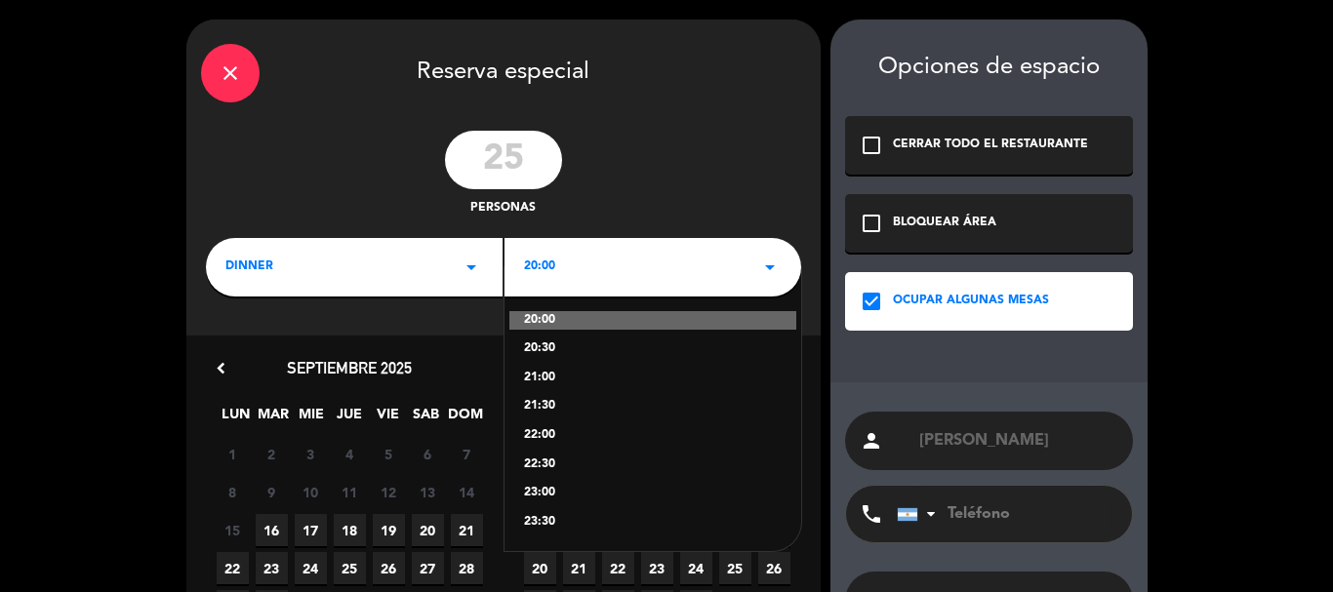
click at [563, 321] on div "20:00" at bounding box center [652, 321] width 287 height 20
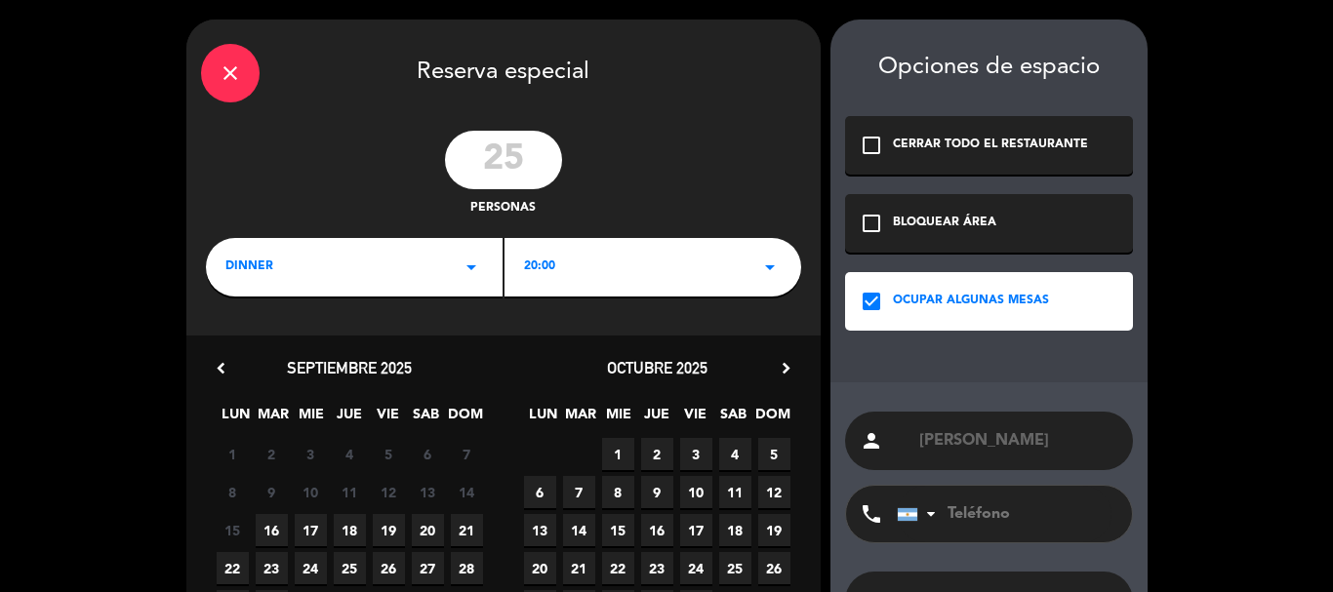
scroll to position [98, 0]
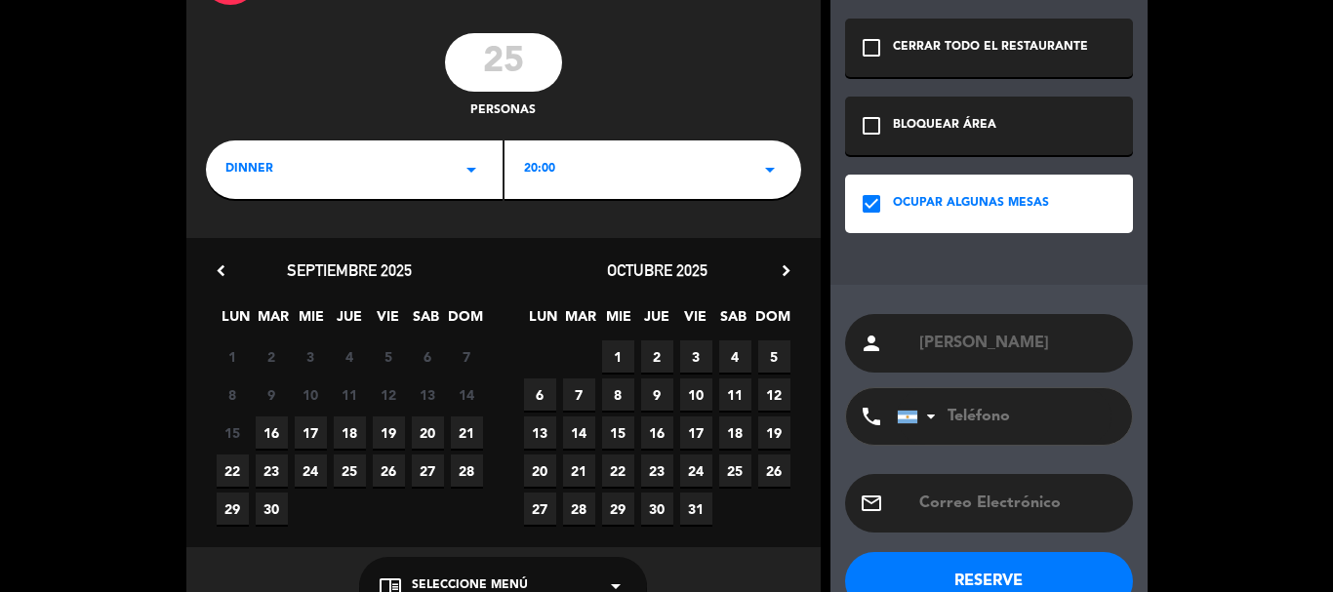
click at [378, 440] on span "19" at bounding box center [389, 433] width 32 height 32
paste input "3516155453"
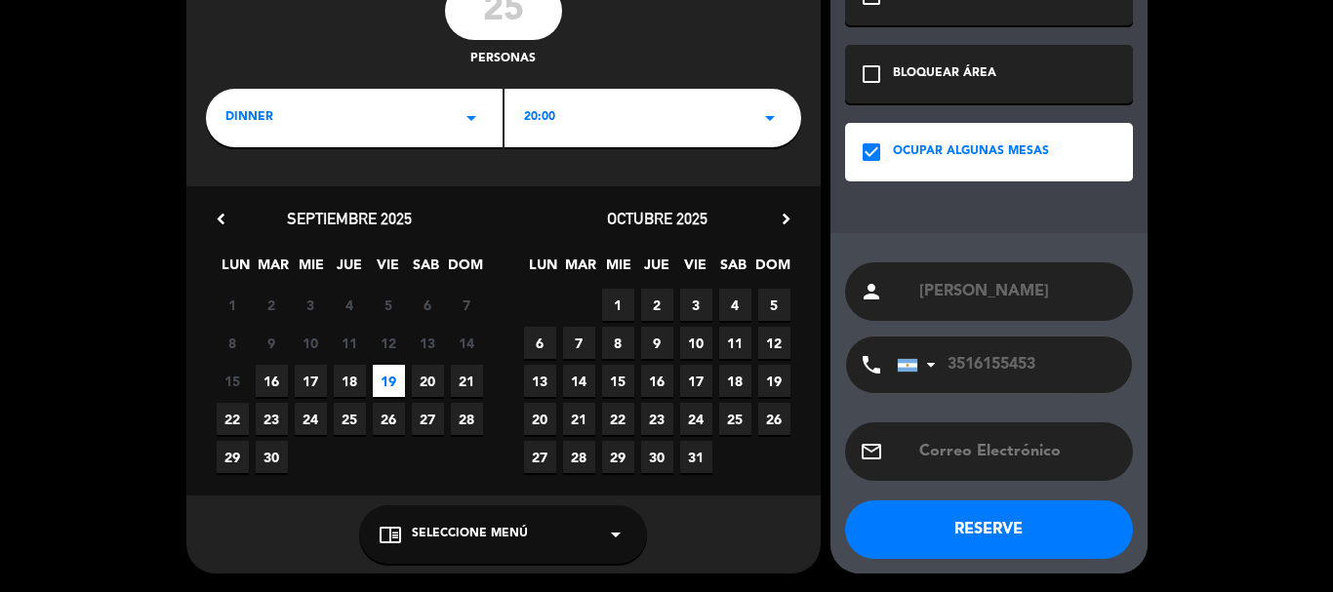
type input "3516155453"
click at [466, 544] on div "chrome_reader_mode Seleccione Menú arrow_drop_down" at bounding box center [503, 535] width 288 height 59
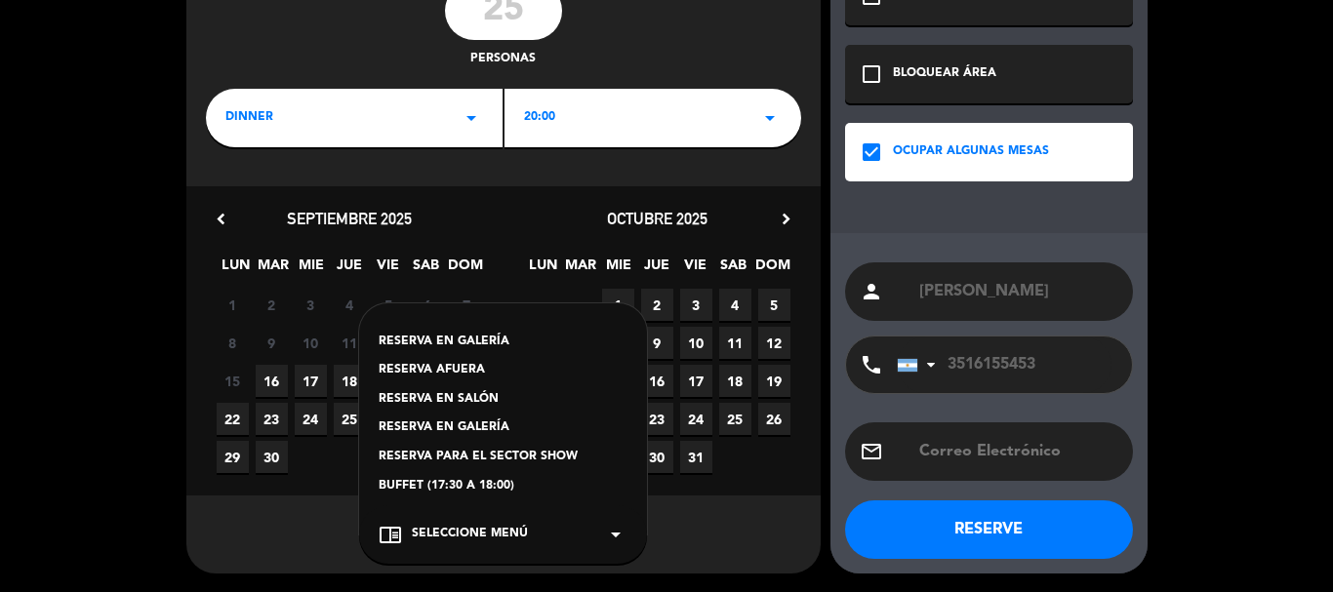
click at [456, 430] on div "RESERVA EN GALERÍA" at bounding box center [503, 429] width 249 height 20
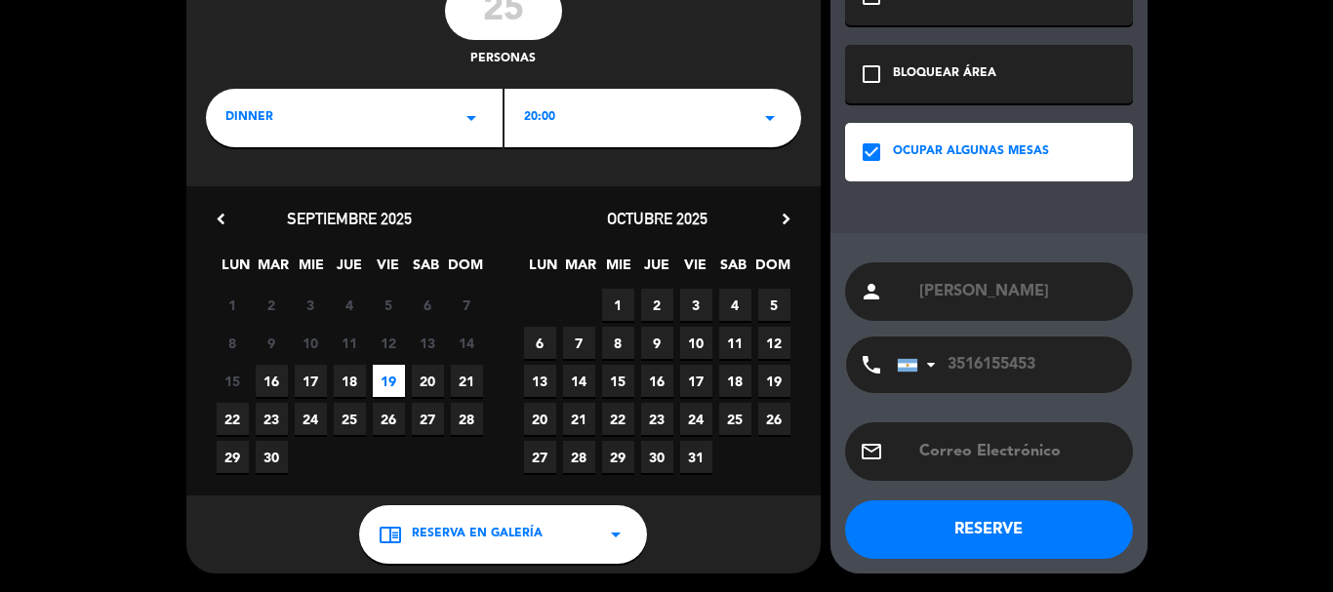
click at [982, 520] on button "RESERVE" at bounding box center [989, 530] width 288 height 59
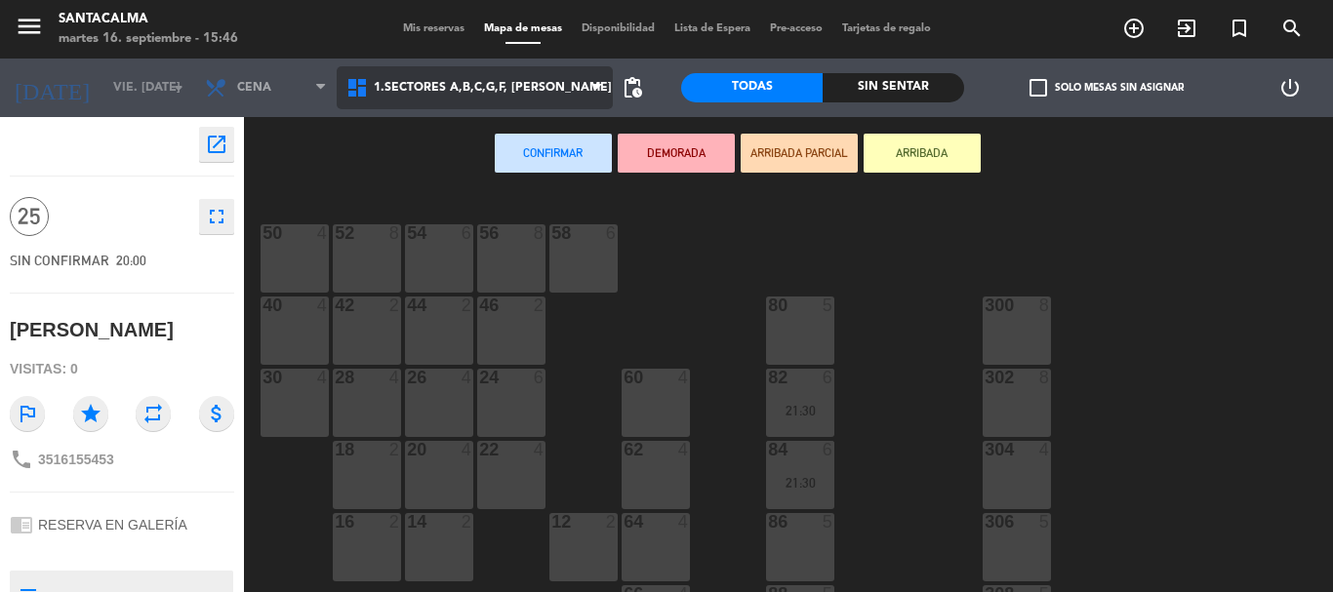
click at [522, 99] on span "1.Sectores A,B,C,G,F, [PERSON_NAME]" at bounding box center [475, 87] width 276 height 43
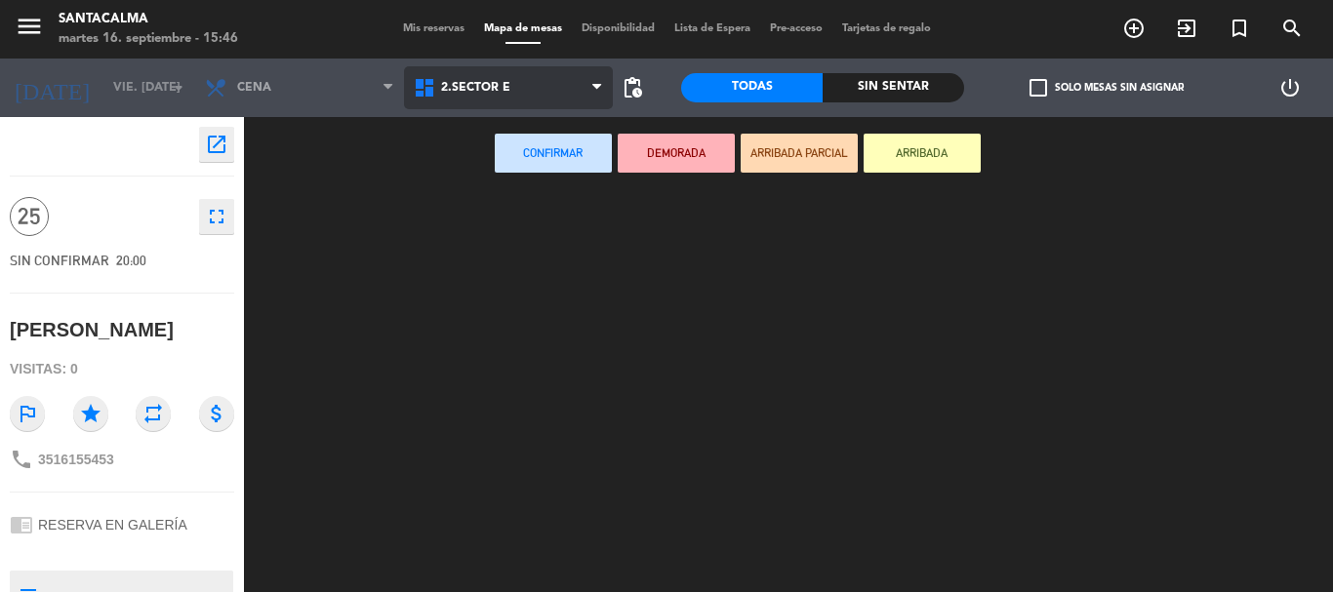
click at [498, 175] on ng-component "menu Santacalma martes 16. septiembre - 15:46 Mis reservas Mapa de mesas Dispon…" at bounding box center [666, 296] width 1333 height 592
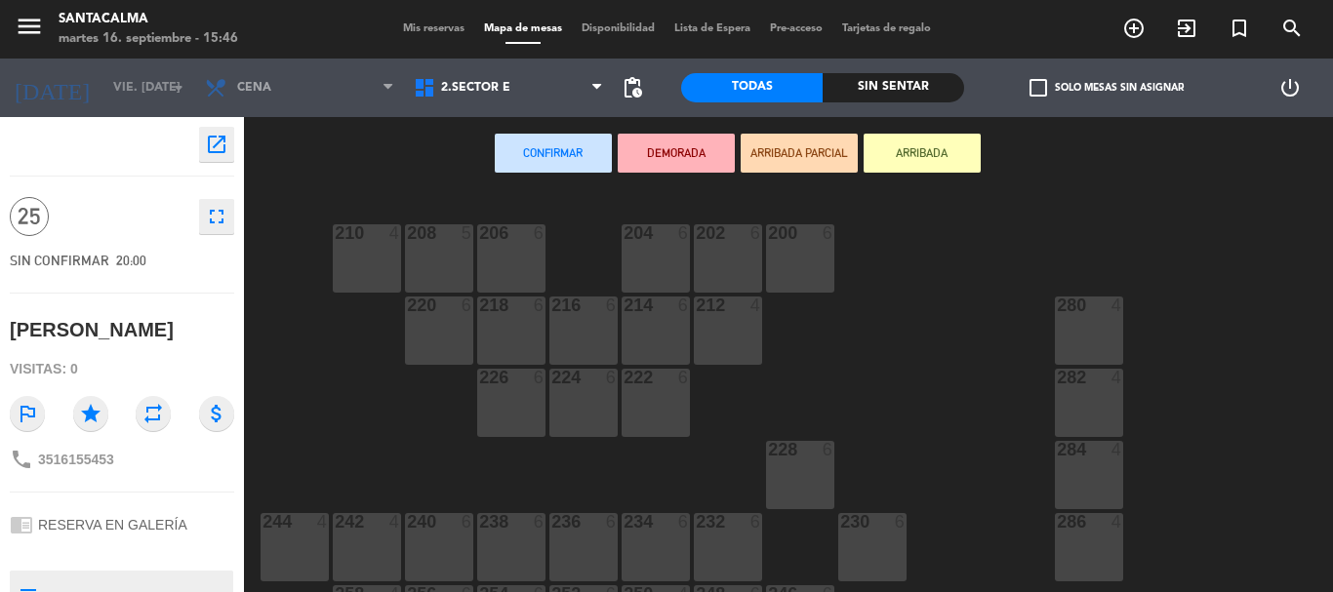
click at [1061, 356] on div "280 4" at bounding box center [1089, 331] width 68 height 68
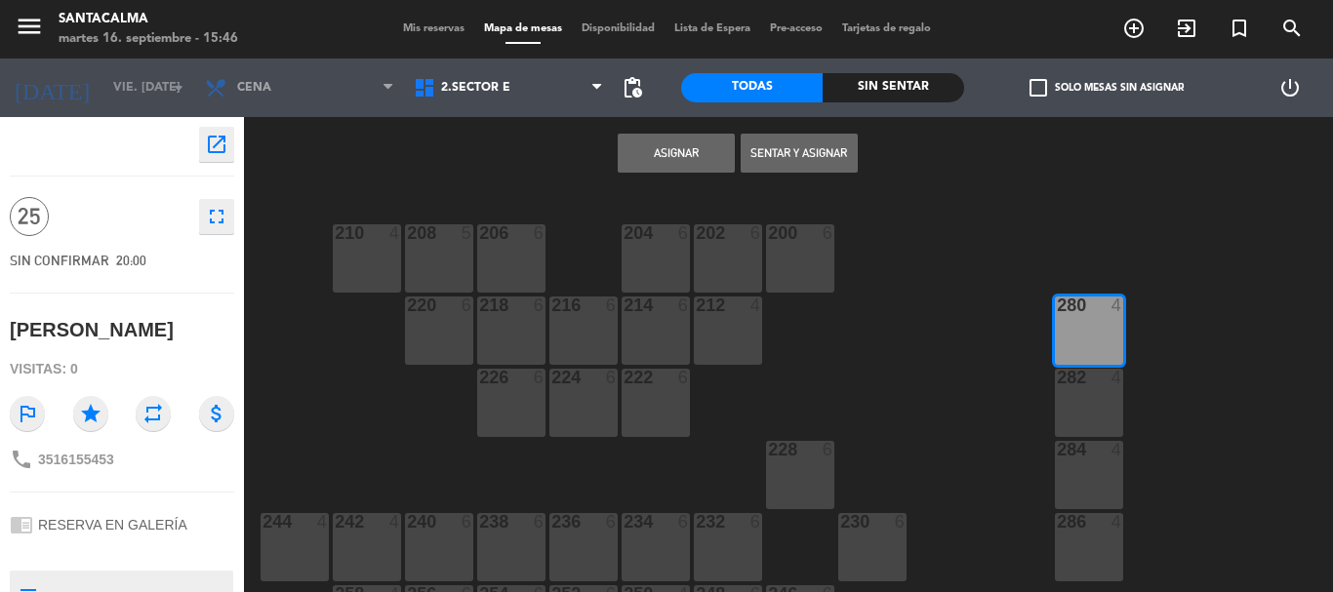
click at [1074, 413] on div "282 4" at bounding box center [1089, 403] width 68 height 68
click at [1078, 492] on div "284 4" at bounding box center [1089, 475] width 68 height 68
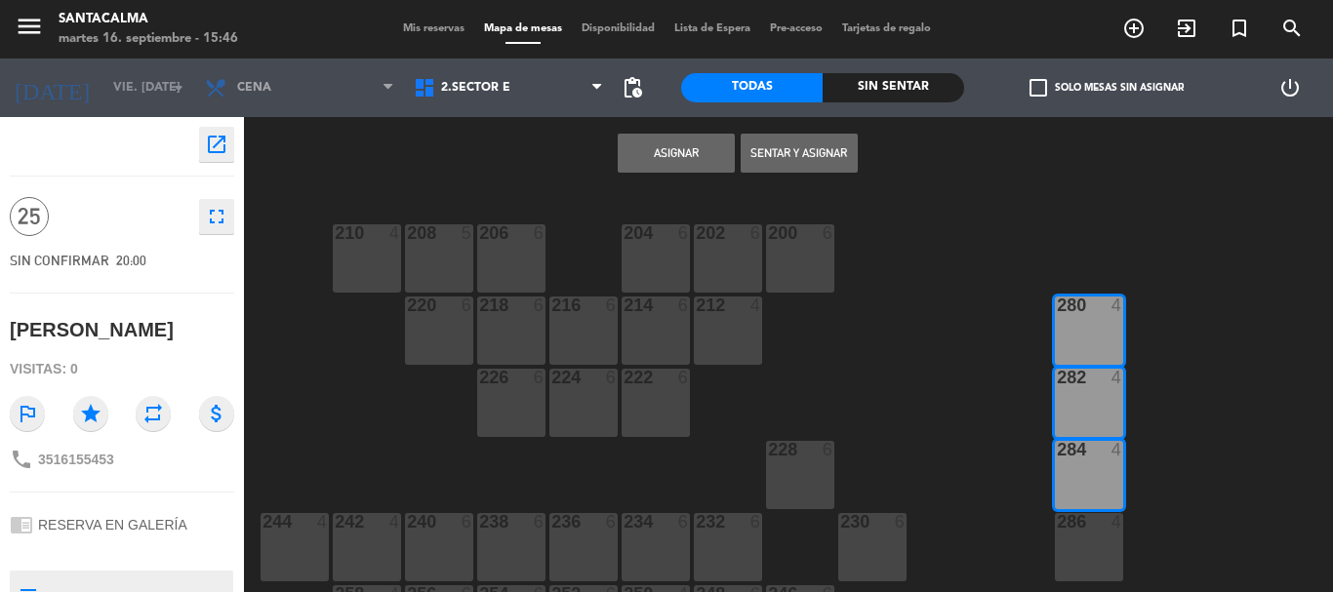
click at [1090, 556] on div "286 4" at bounding box center [1089, 547] width 68 height 68
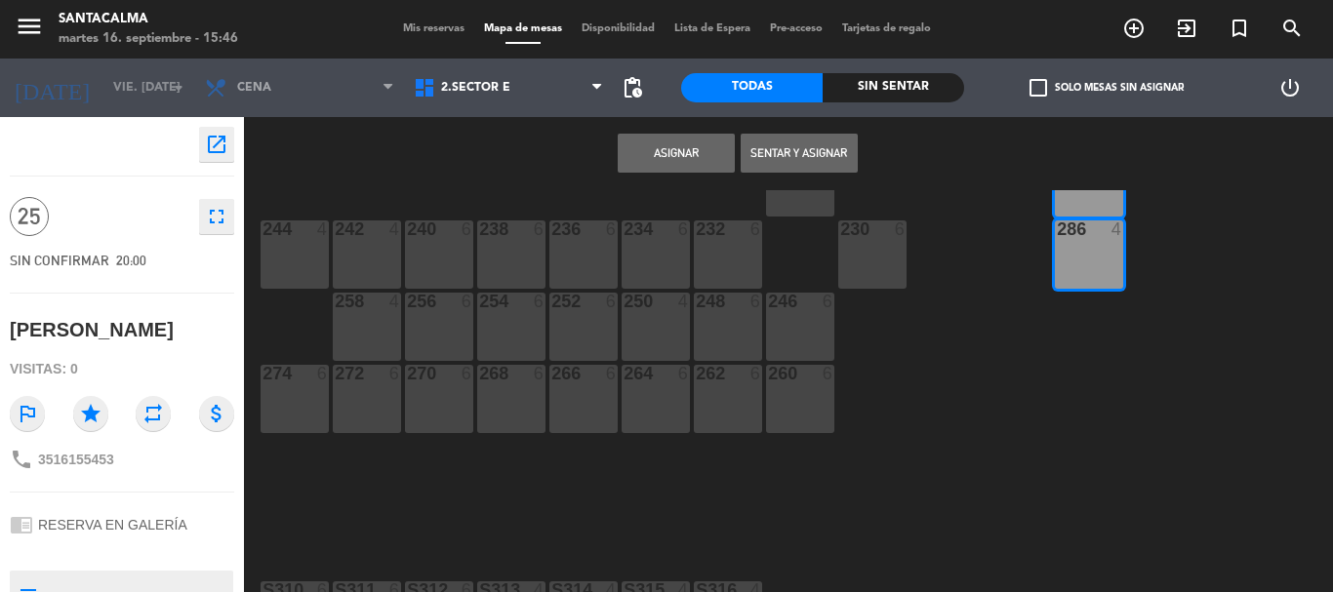
click at [654, 152] on button "Asignar" at bounding box center [676, 153] width 117 height 39
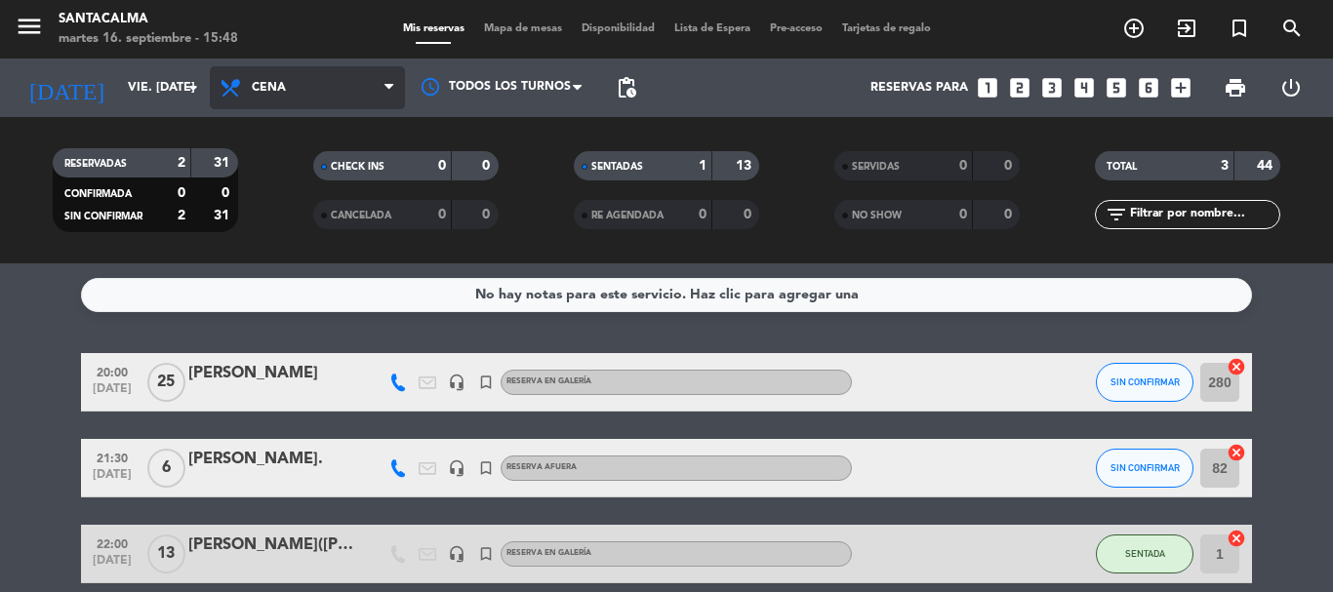
click at [333, 70] on span "Cena" at bounding box center [307, 87] width 195 height 43
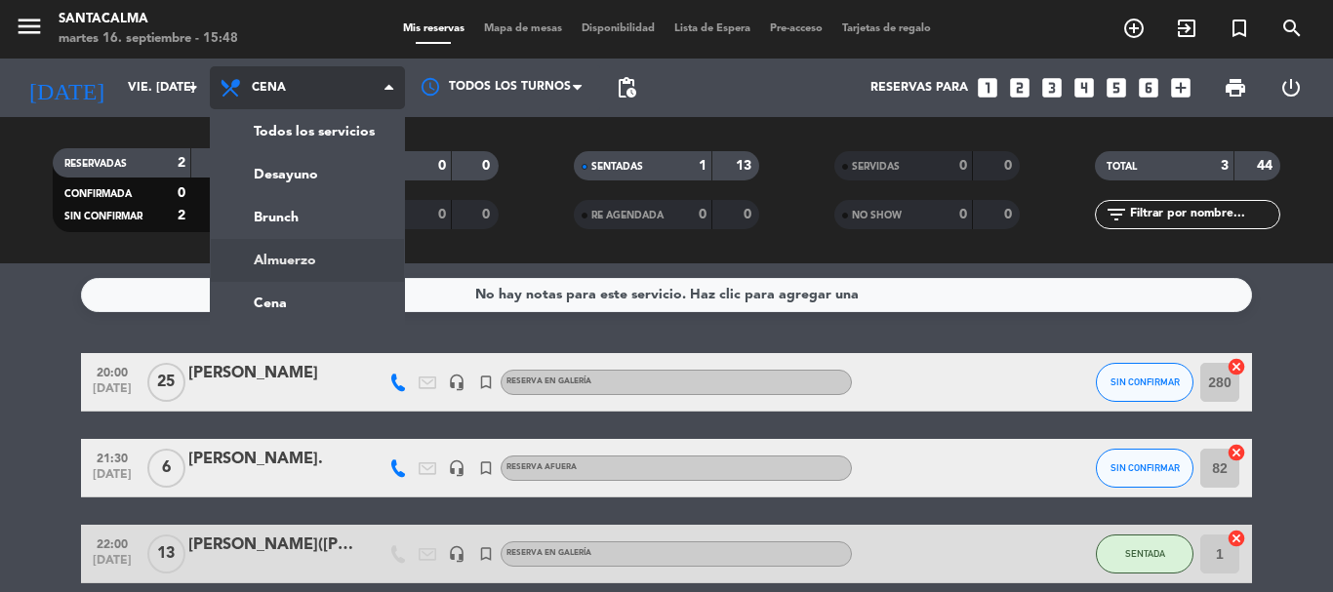
click at [318, 251] on div "menu Santacalma martes 16. septiembre - 15:48 Mis reservas Mapa de mesas Dispon…" at bounding box center [666, 131] width 1333 height 263
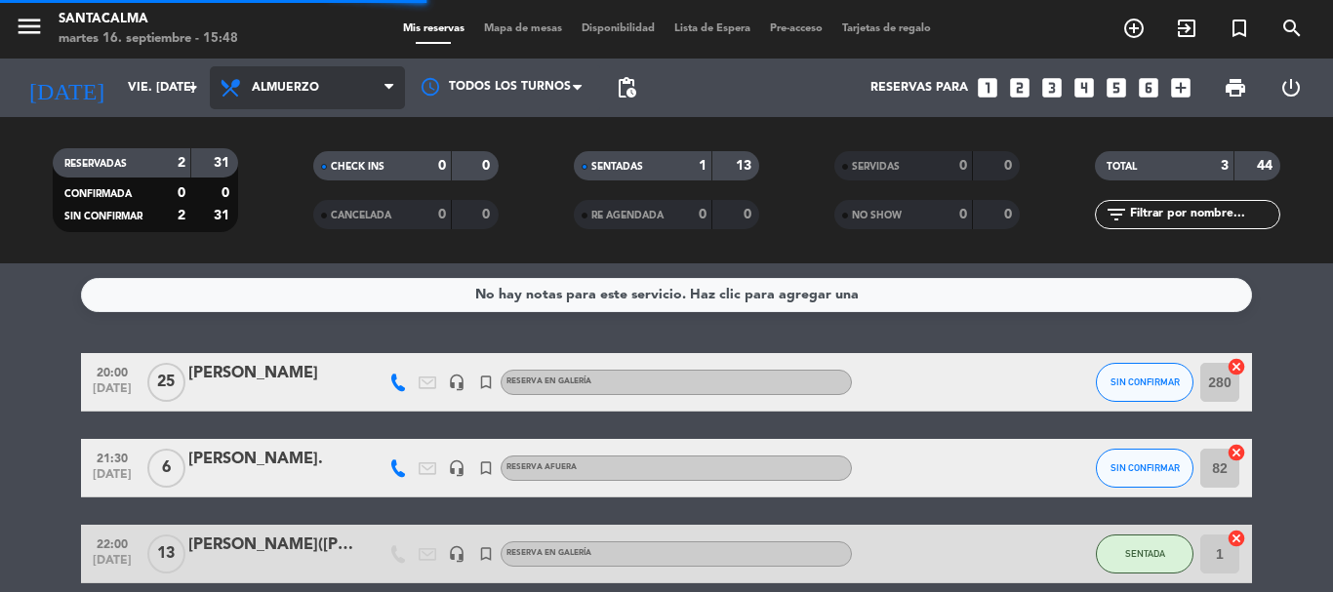
click at [292, 82] on span "Almuerzo" at bounding box center [285, 88] width 67 height 14
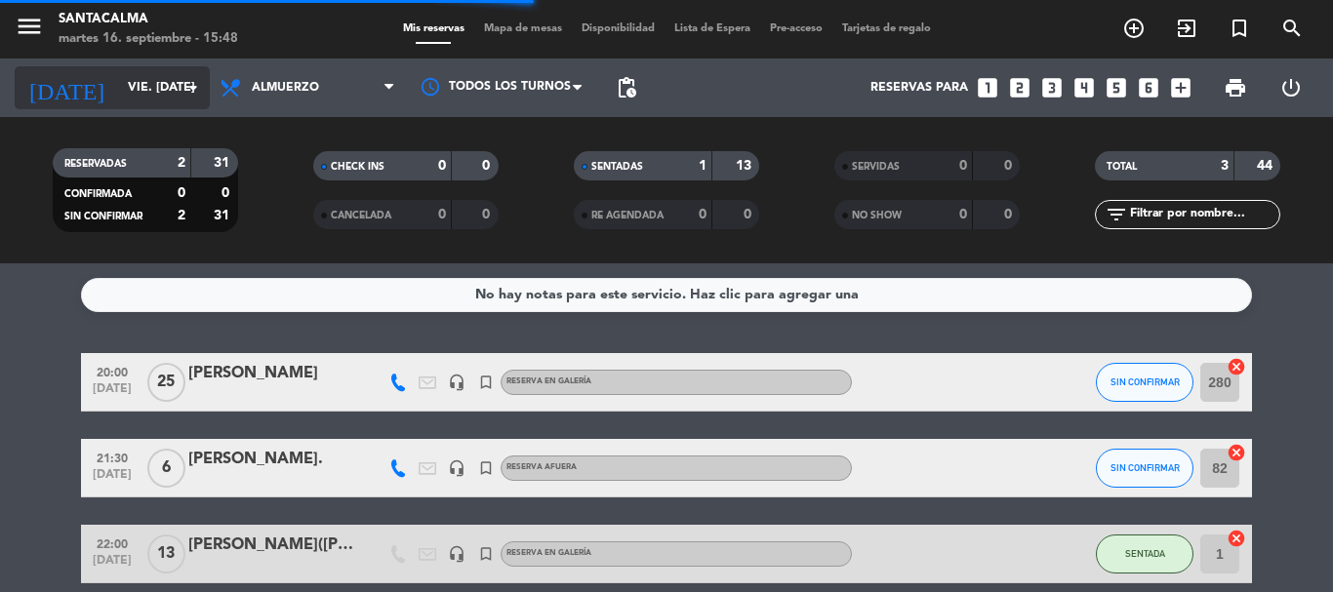
click at [118, 104] on input "vie. [DATE]" at bounding box center [200, 87] width 165 height 33
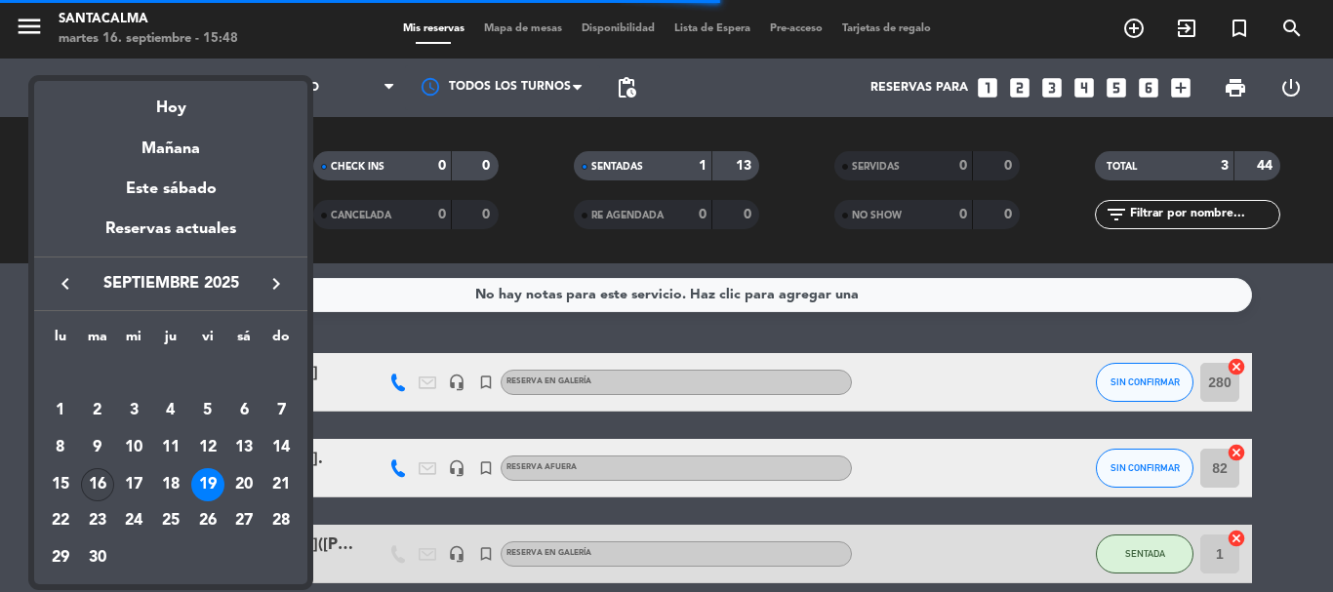
click at [105, 485] on div "16" at bounding box center [97, 484] width 33 height 33
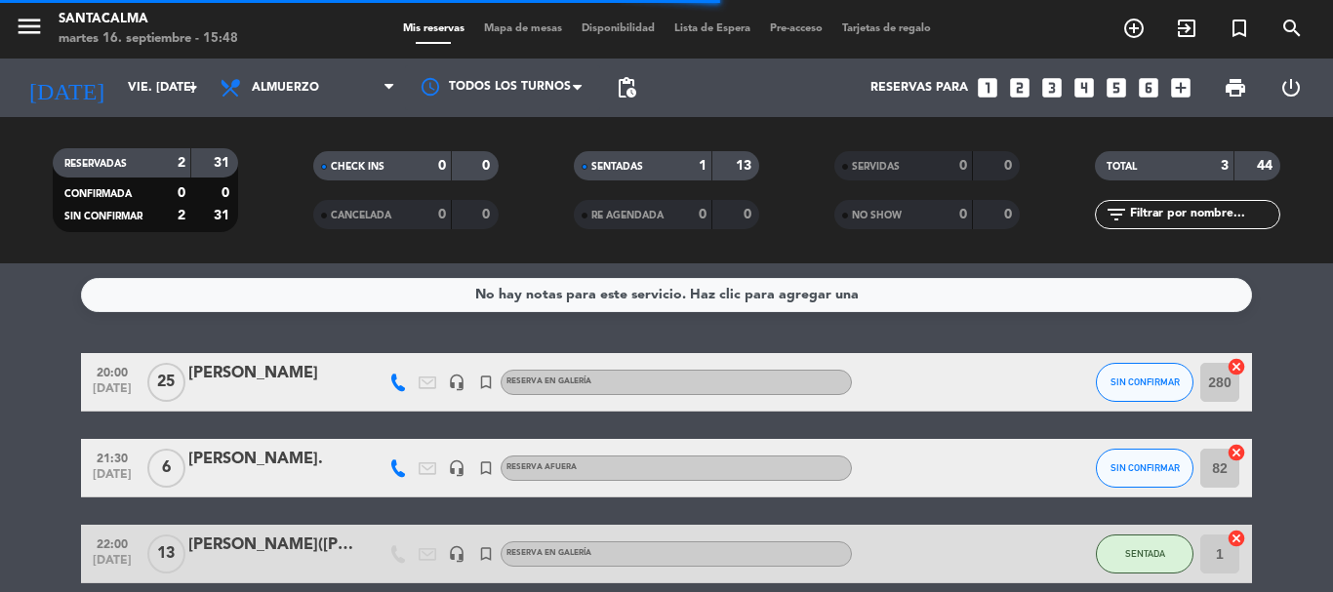
type input "[DATE] sep."
click at [271, 87] on span "Almuerzo" at bounding box center [285, 88] width 67 height 14
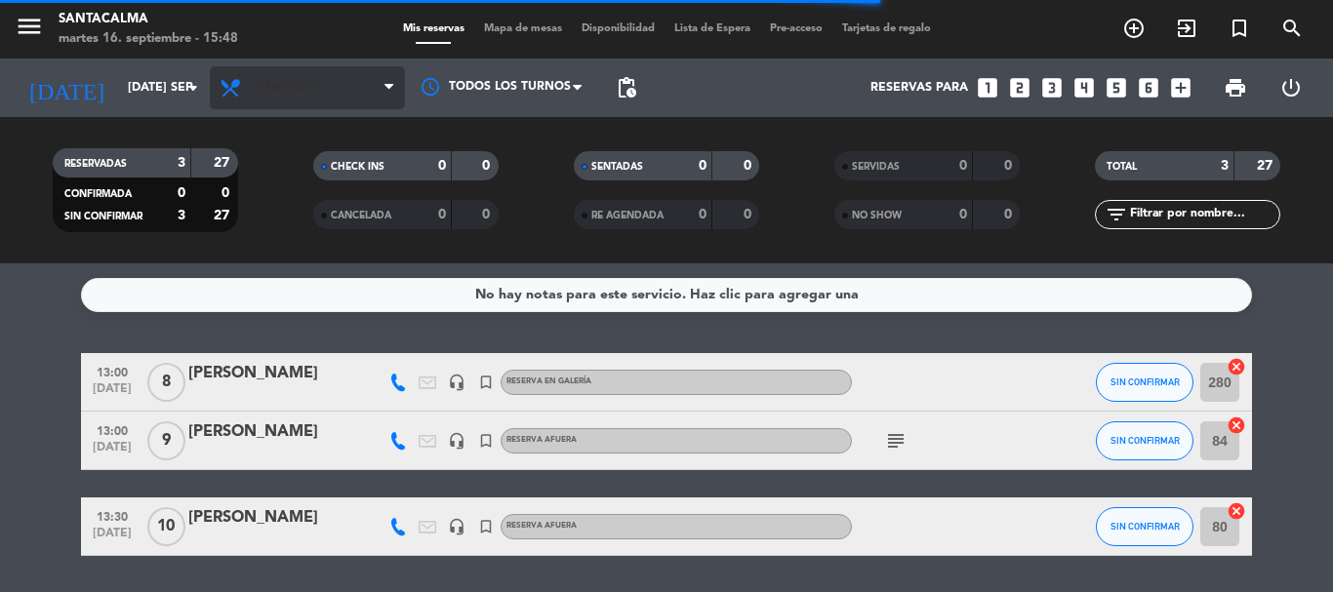
click at [272, 86] on span "Almuerzo" at bounding box center [285, 88] width 67 height 14
click at [290, 214] on div "menu Santacalma martes 16. septiembre - 15:48 Mis reservas Mapa de mesas Dispon…" at bounding box center [666, 131] width 1333 height 263
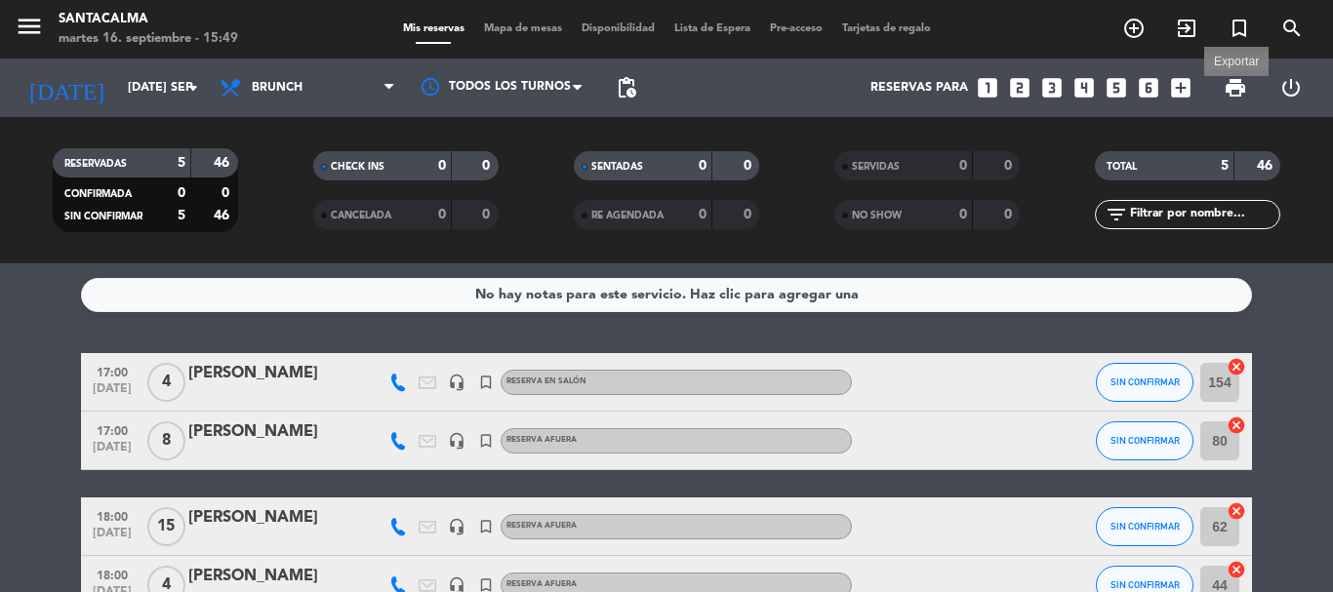
click at [1229, 91] on span "print" at bounding box center [1235, 87] width 23 height 23
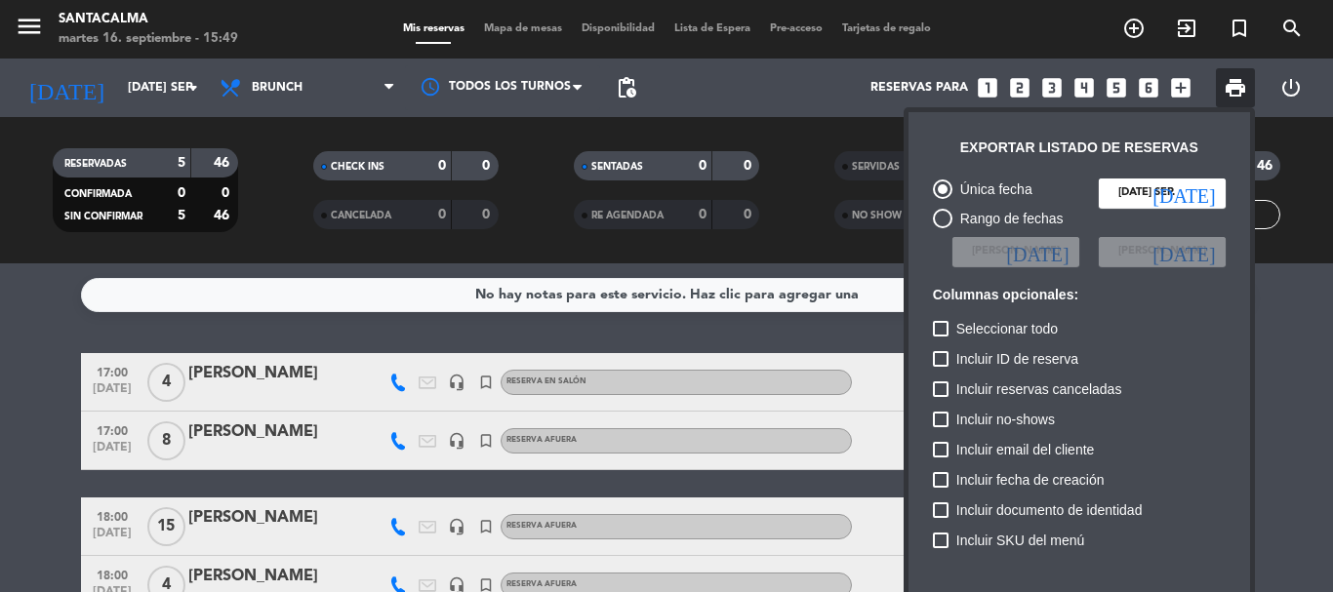
scroll to position [119, 0]
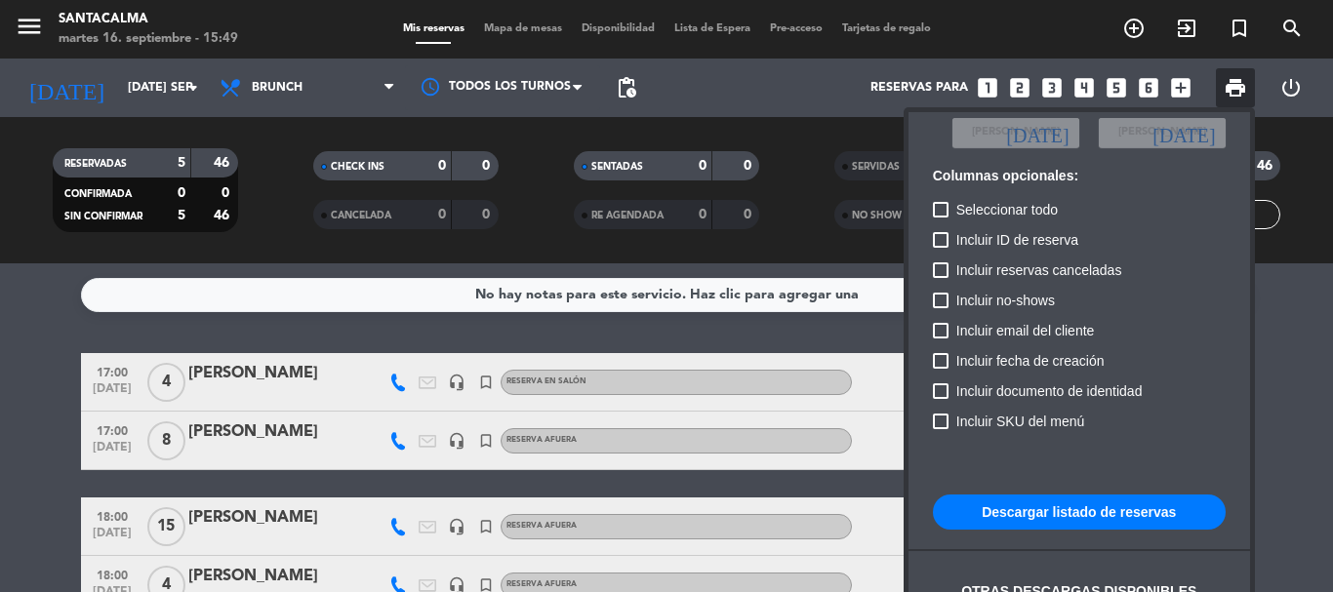
click at [1030, 509] on button "Descargar listado de reservas" at bounding box center [1079, 512] width 293 height 35
click at [1305, 360] on div at bounding box center [666, 296] width 1333 height 592
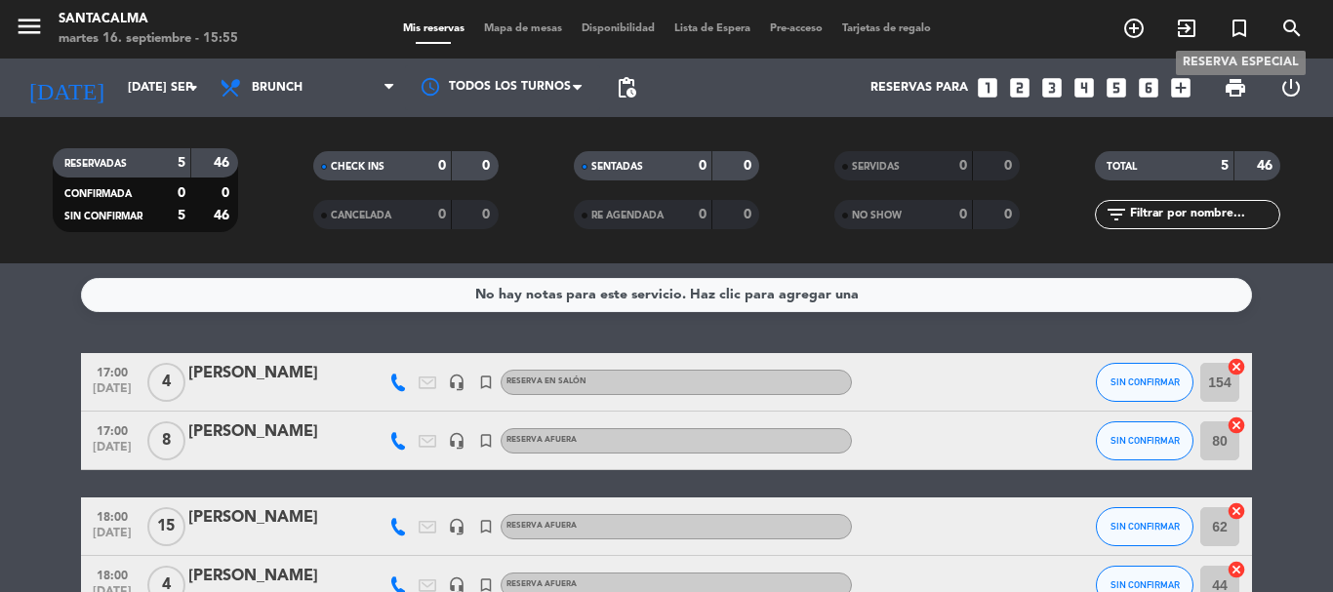
click at [1235, 35] on icon "turned_in_not" at bounding box center [1239, 28] width 23 height 23
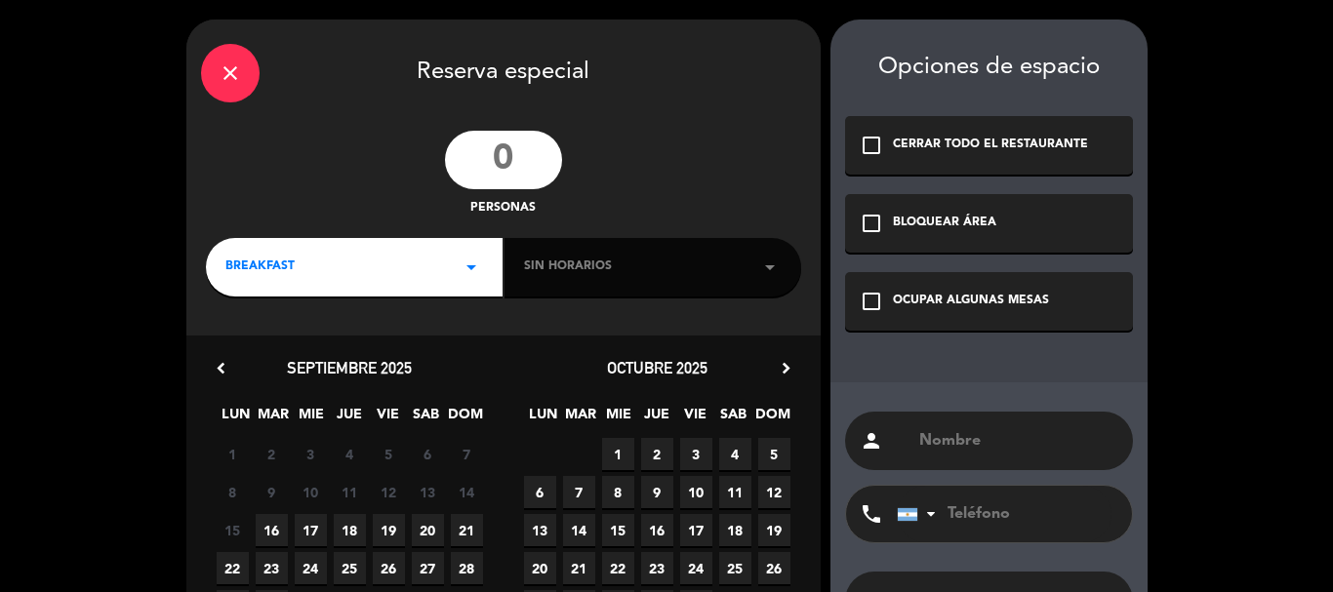
click at [897, 311] on div "check_box_outline_blank OCUPAR ALGUNAS MESAS" at bounding box center [989, 301] width 288 height 59
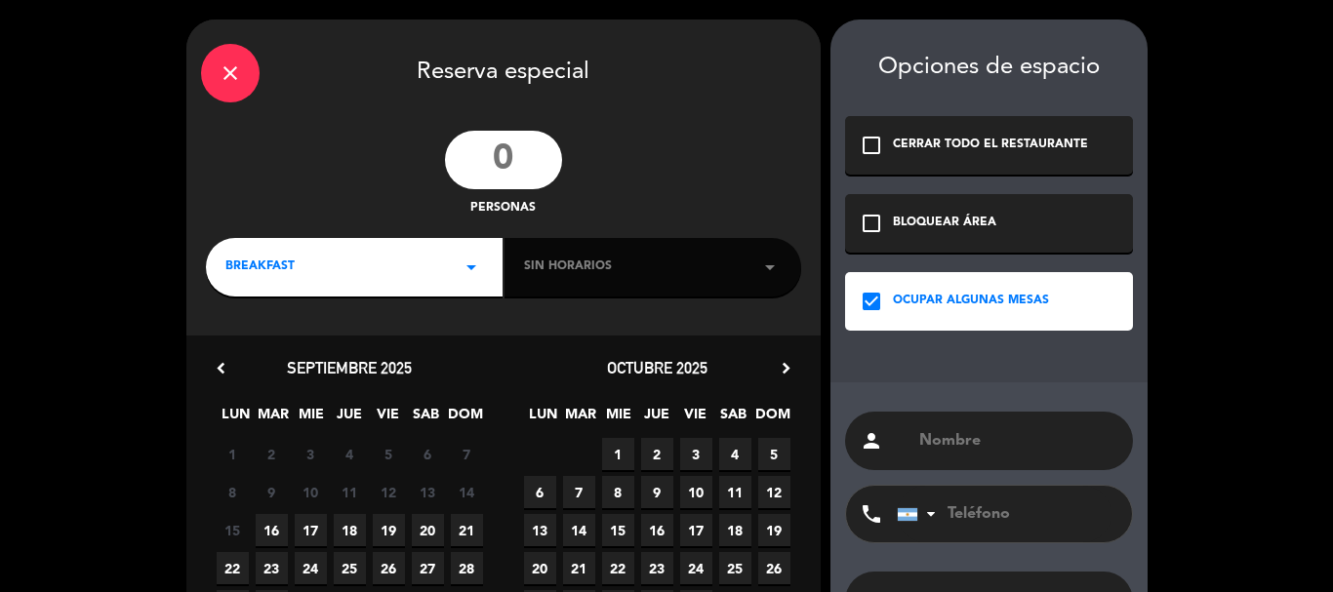
drag, startPoint x: 949, startPoint y: 457, endPoint x: 930, endPoint y: 439, distance: 25.5
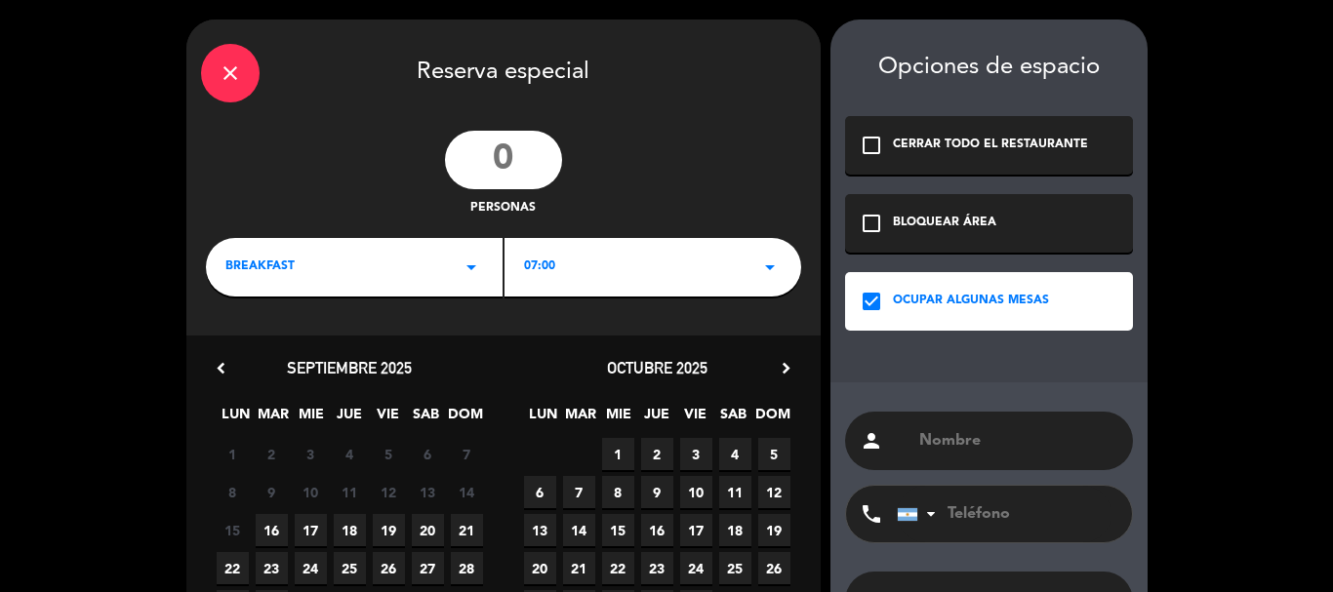
paste input "[PERSON_NAME]"
type input "[PERSON_NAME]"
click at [507, 167] on input "number" at bounding box center [503, 160] width 117 height 59
type input "3"
click at [423, 301] on div "close Reserva especial 3 personas BREAKFAST arrow_drop_down 07:00 arrow_drop_do…" at bounding box center [503, 372] width 634 height 704
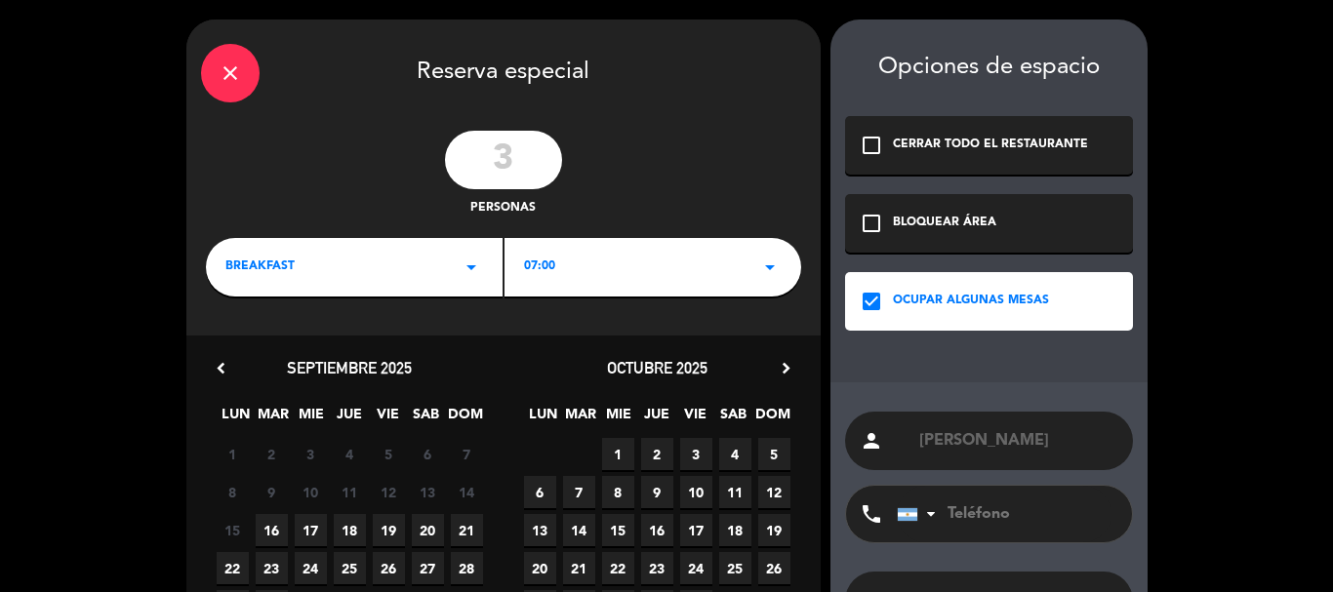
drag, startPoint x: 329, startPoint y: 298, endPoint x: 305, endPoint y: 285, distance: 26.6
click at [328, 294] on div "close Reserva especial 3 personas BREAKFAST arrow_drop_down 07:00 arrow_drop_do…" at bounding box center [503, 372] width 634 height 704
click at [288, 280] on div "BREAKFAST arrow_drop_down" at bounding box center [354, 267] width 297 height 59
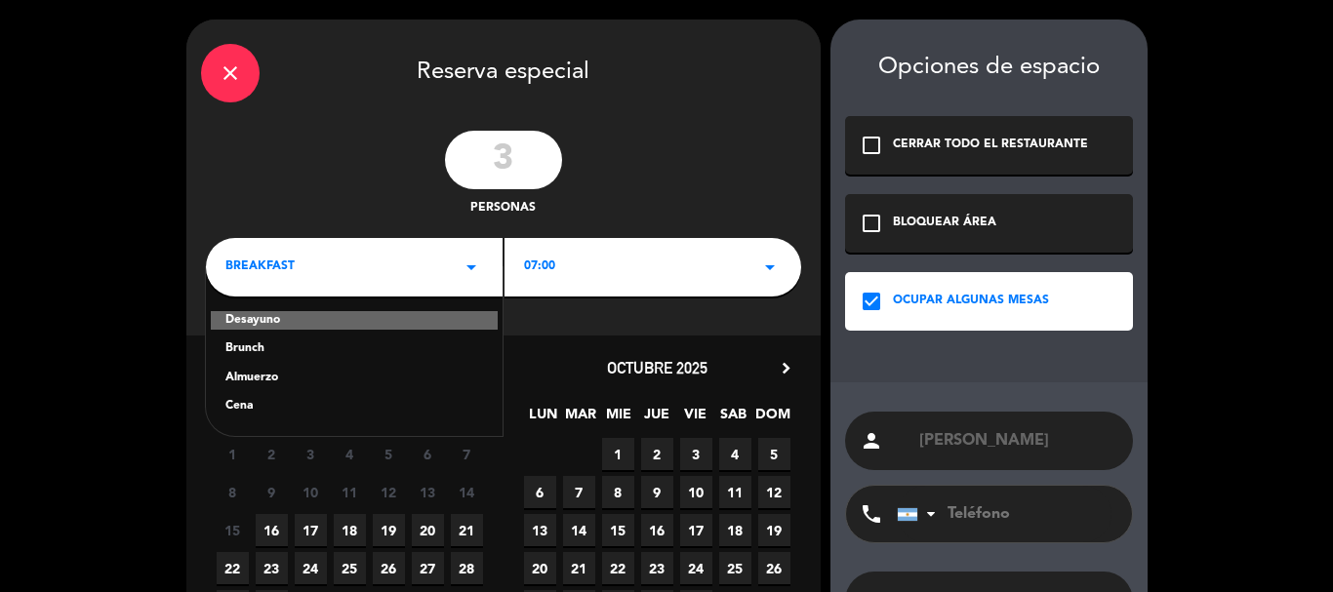
click at [262, 405] on div "Cena" at bounding box center [354, 407] width 258 height 20
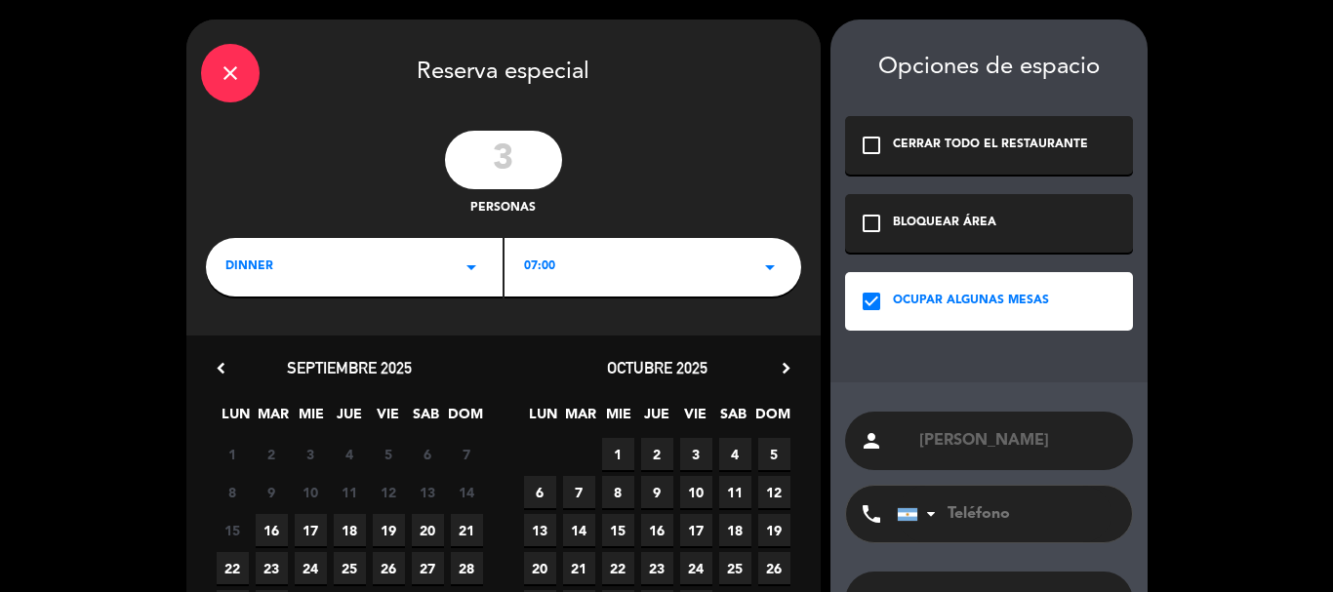
click at [567, 279] on div "07:00 arrow_drop_down" at bounding box center [653, 267] width 297 height 59
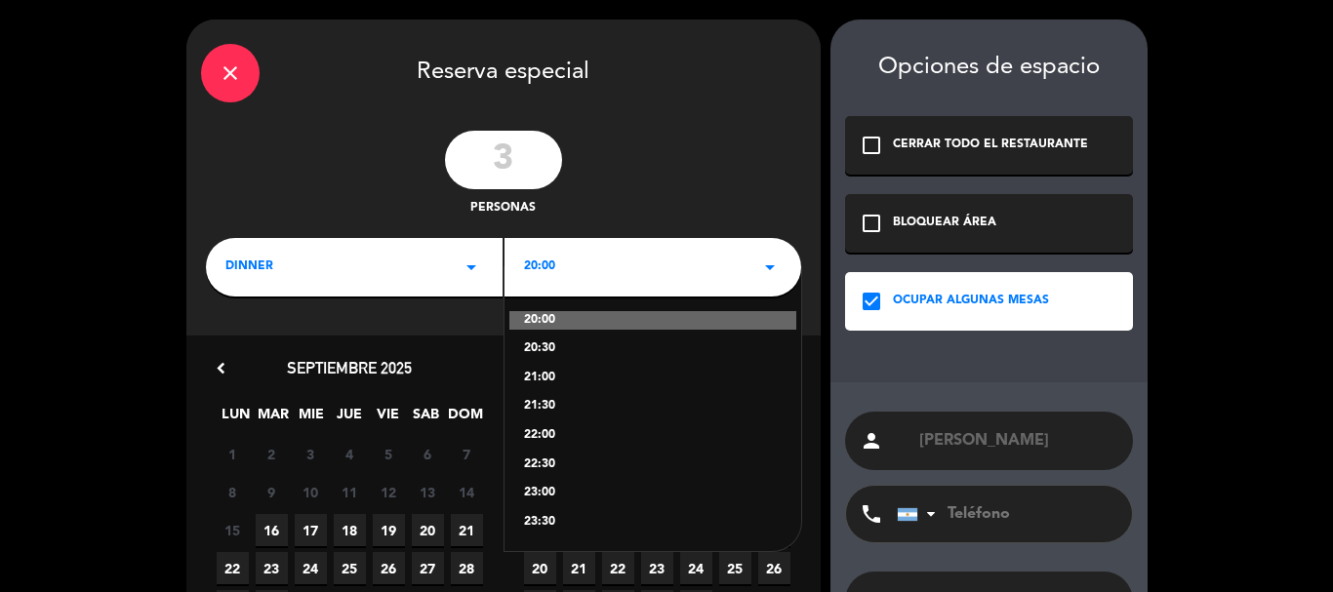
click at [546, 437] on div "22:00" at bounding box center [653, 436] width 258 height 20
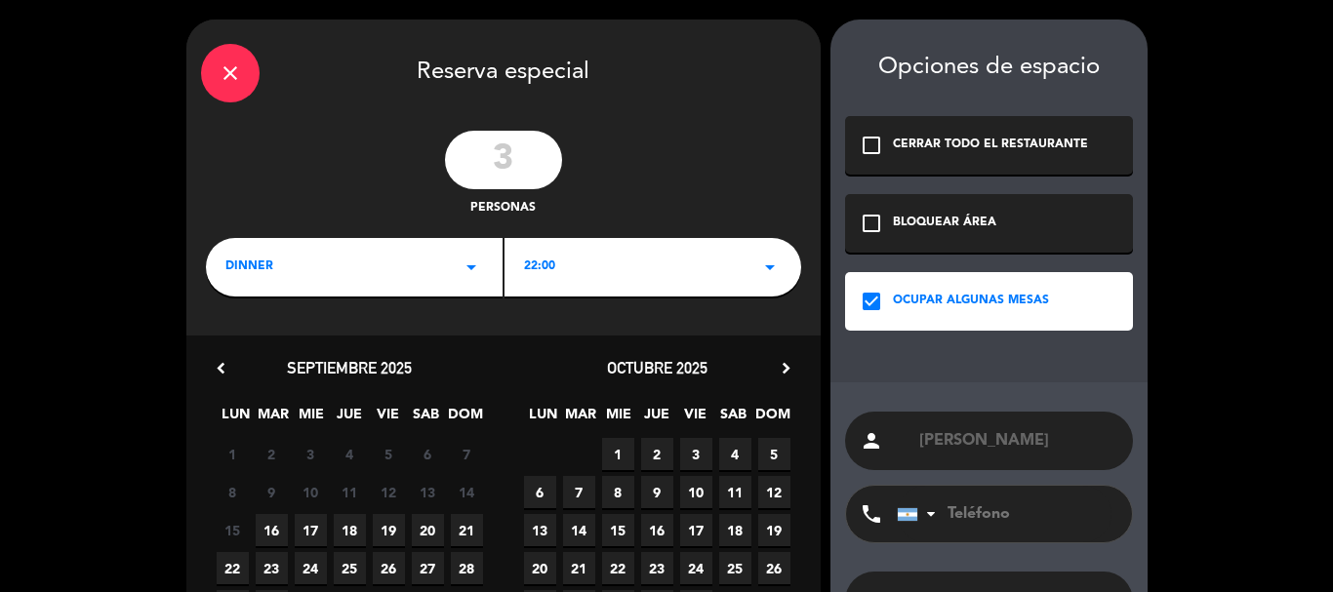
click at [404, 523] on span "19" at bounding box center [389, 530] width 32 height 32
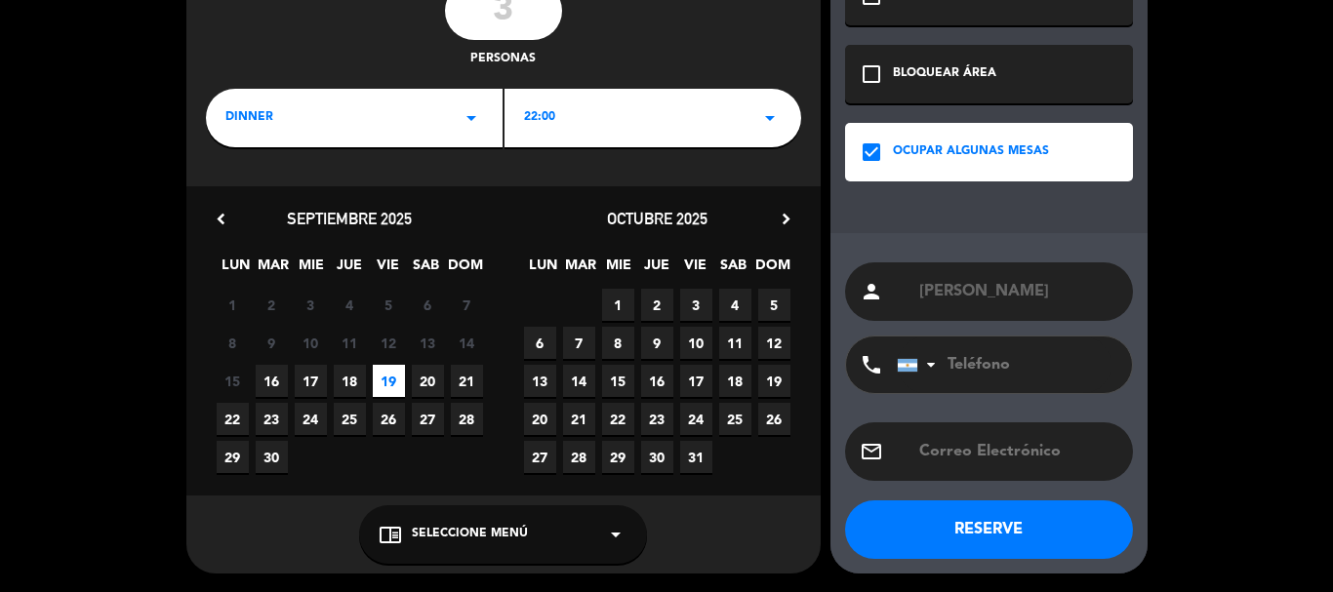
click at [1005, 344] on input "tel" at bounding box center [1004, 365] width 215 height 57
click at [491, 558] on div "chrome_reader_mode Seleccione Menú arrow_drop_down" at bounding box center [503, 535] width 288 height 59
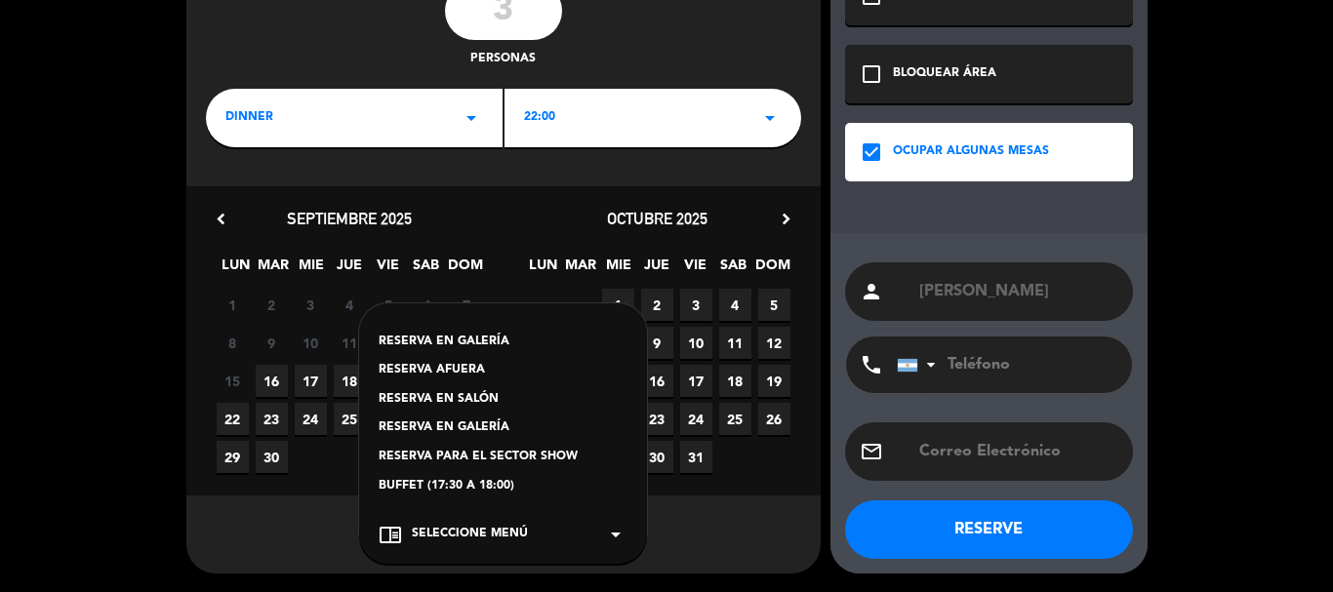
click at [454, 364] on div "RESERVA AFUERA" at bounding box center [503, 371] width 249 height 20
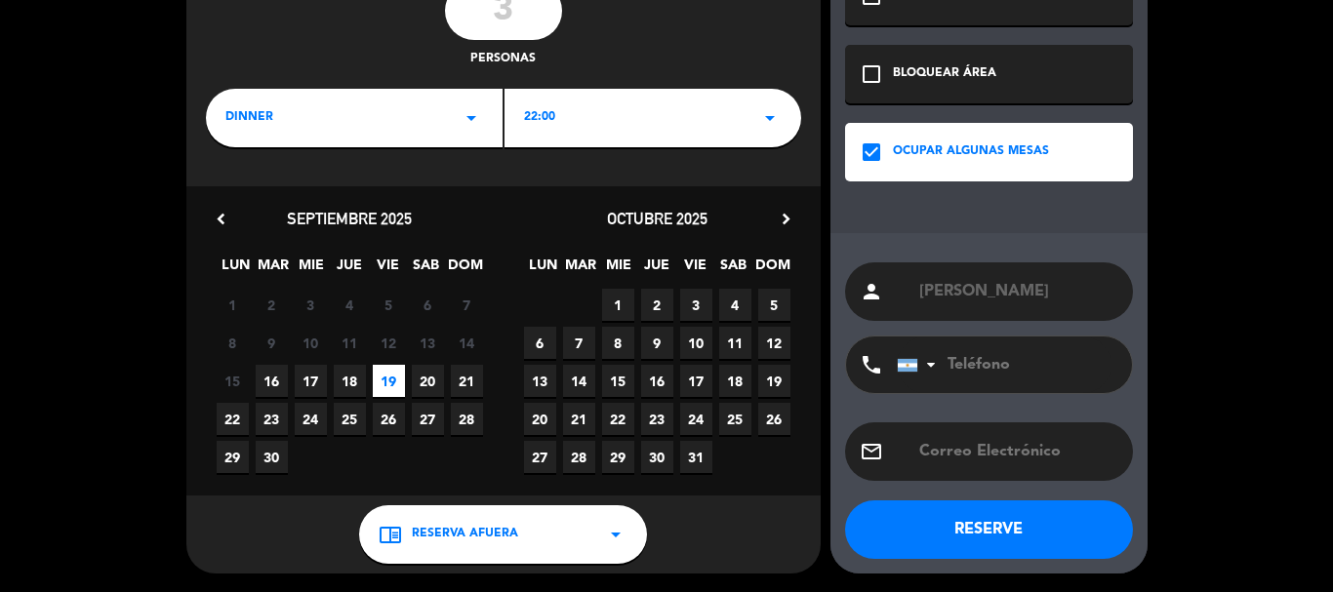
click at [1005, 369] on input "tel" at bounding box center [1004, 365] width 215 height 57
click at [990, 349] on input "tel" at bounding box center [1004, 365] width 215 height 57
paste input "3469690075"
type input "3469690075"
click at [974, 545] on button "RESERVE" at bounding box center [989, 530] width 288 height 59
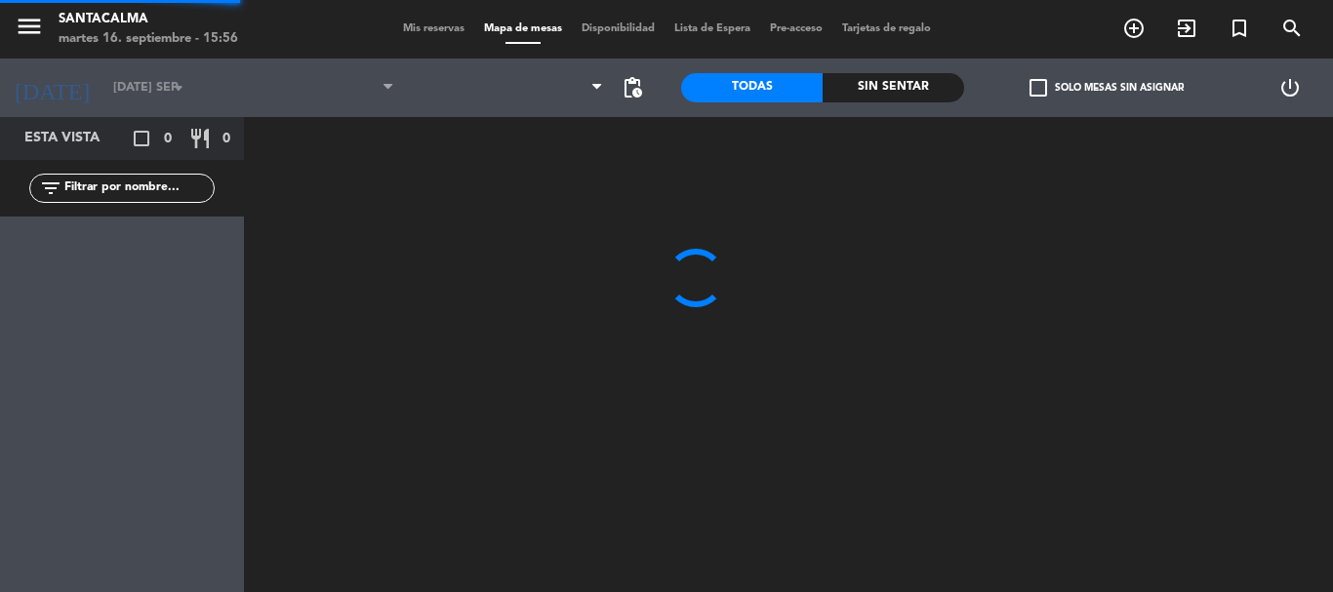
type input "vie. [DATE]"
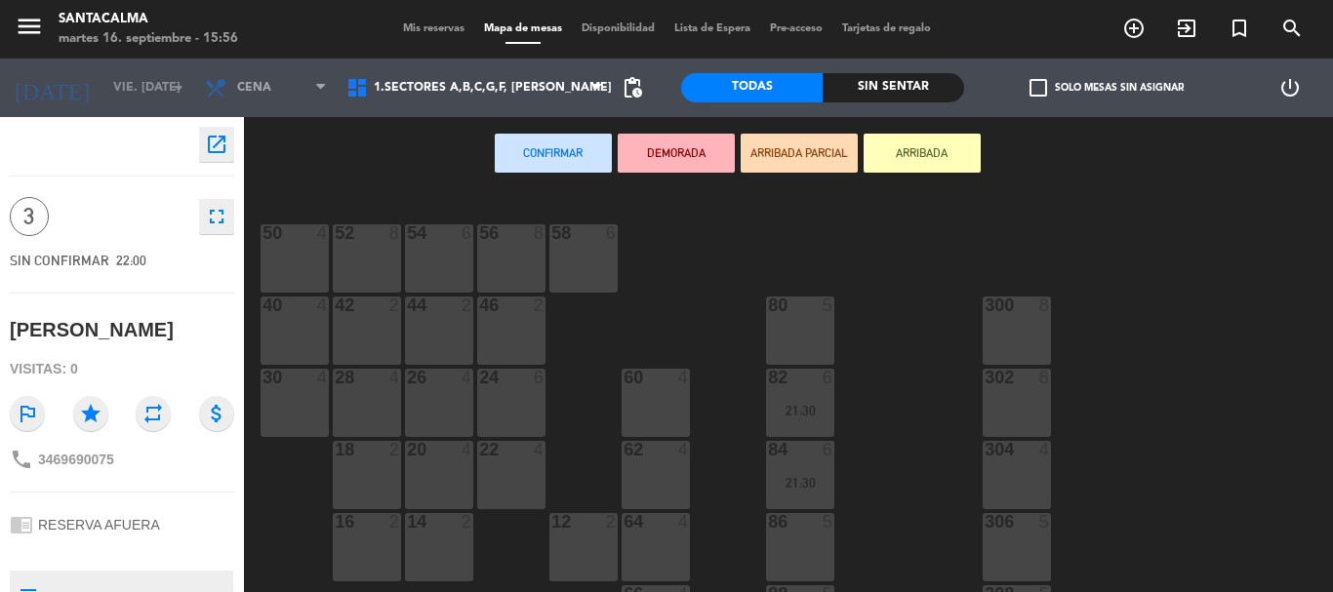
click at [522, 404] on div "24 6" at bounding box center [511, 403] width 68 height 68
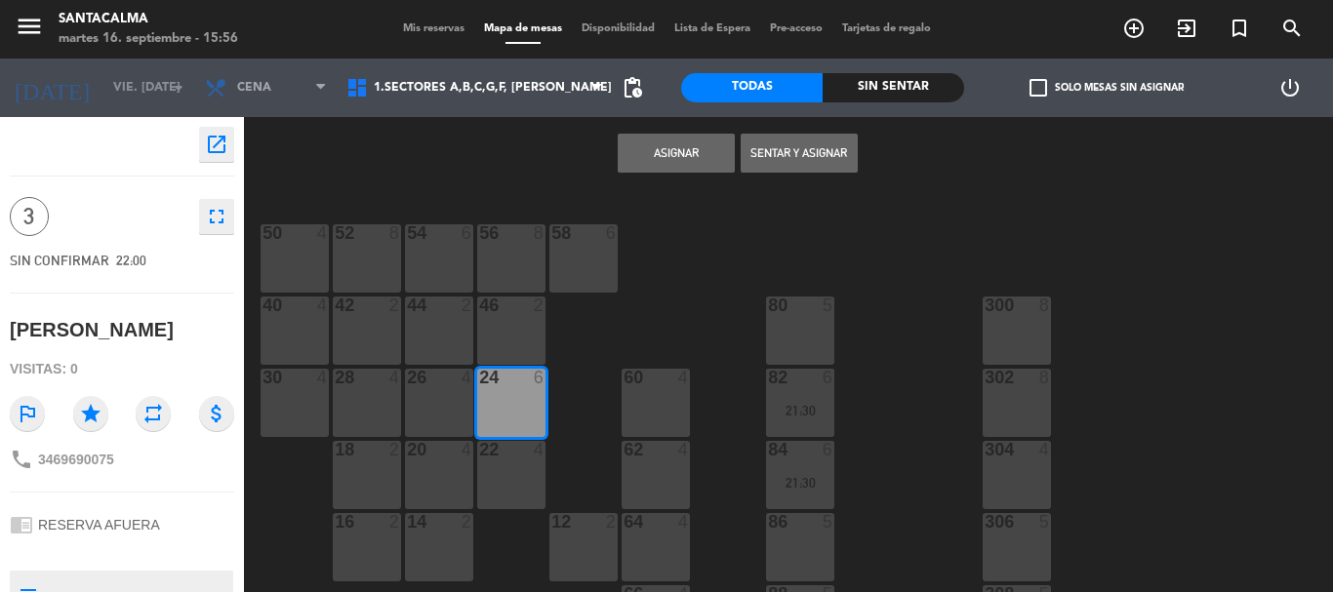
click at [649, 159] on button "Asignar" at bounding box center [676, 153] width 117 height 39
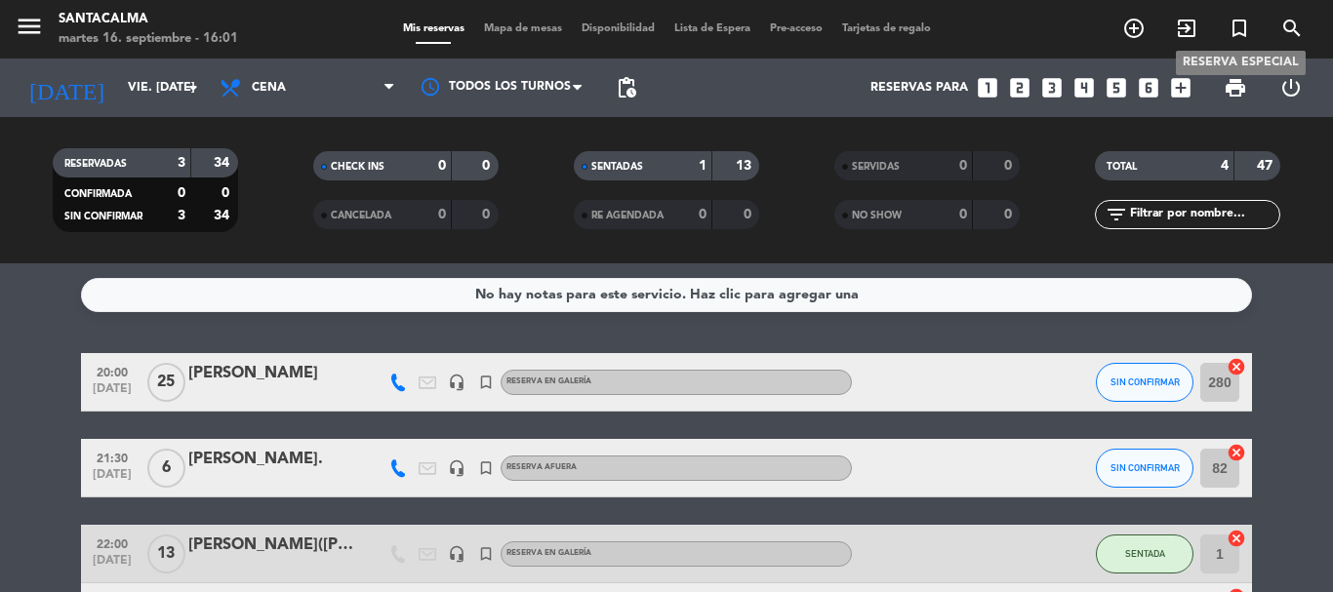
click at [1242, 31] on icon "turned_in_not" at bounding box center [1239, 28] width 23 height 23
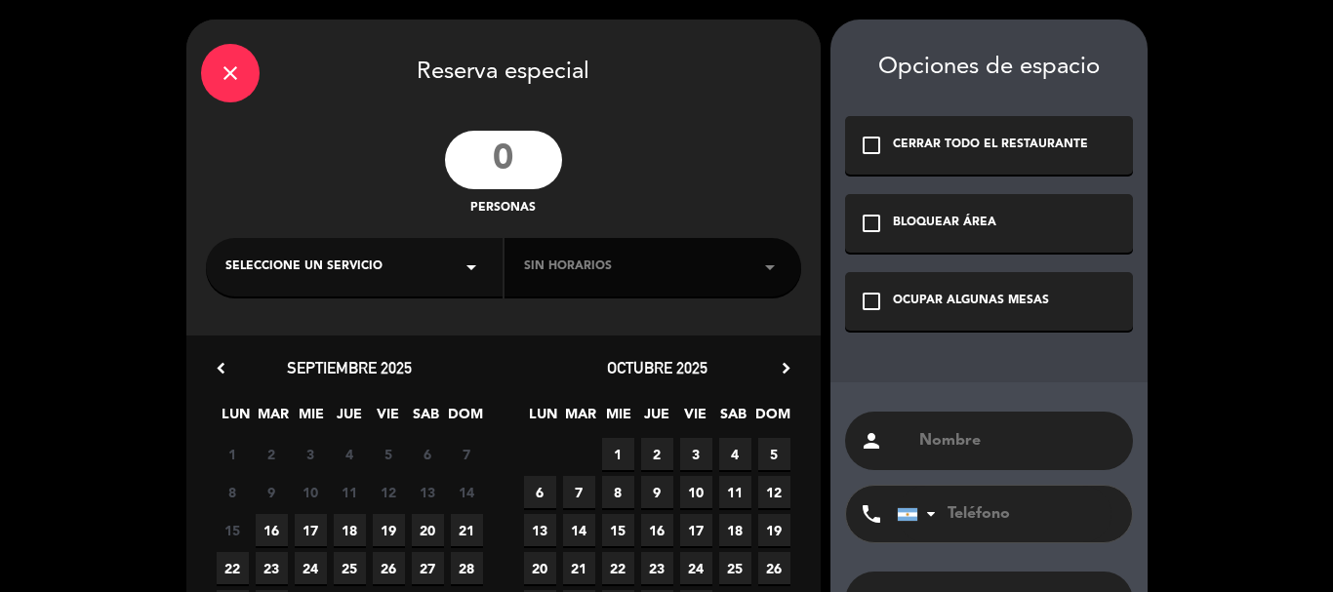
click at [910, 294] on div "OCUPAR ALGUNAS MESAS" at bounding box center [971, 302] width 156 height 20
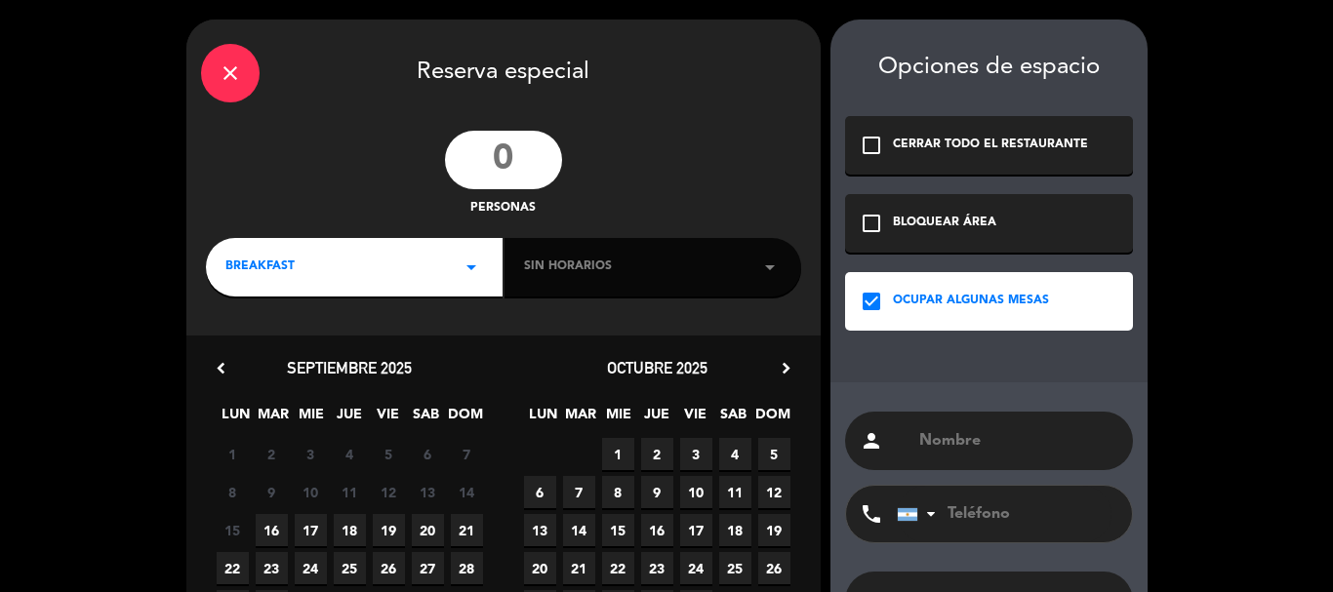
click at [951, 451] on input "text" at bounding box center [1017, 440] width 201 height 27
paste input "[PERSON_NAME]"
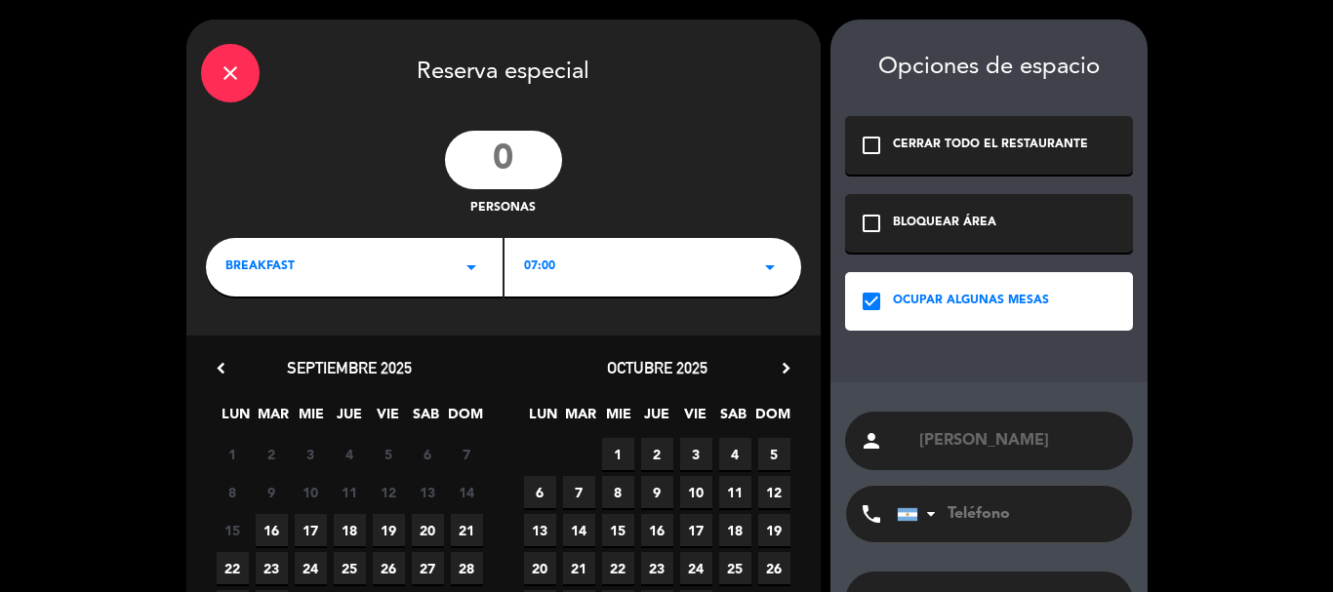
type input "[PERSON_NAME]"
click at [492, 153] on input "number" at bounding box center [503, 160] width 117 height 59
click at [506, 168] on input "number" at bounding box center [503, 160] width 117 height 59
click at [508, 169] on input "number" at bounding box center [503, 160] width 117 height 59
type input "6"
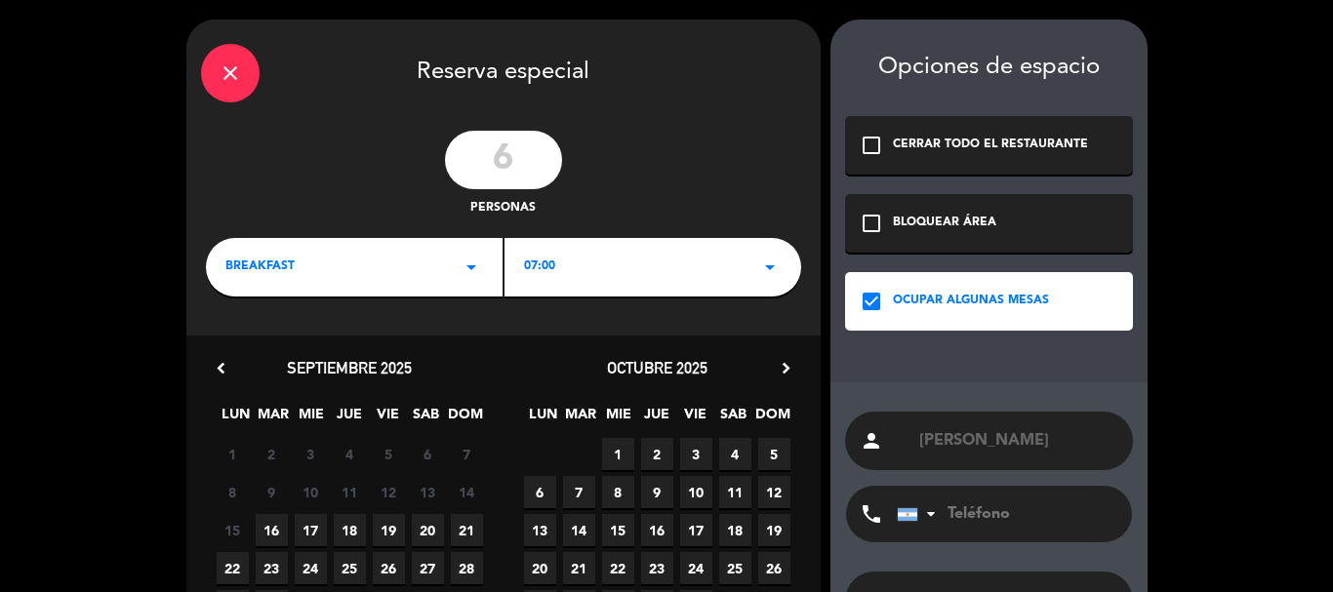
click at [432, 263] on div "BREAKFAST arrow_drop_down" at bounding box center [354, 267] width 297 height 59
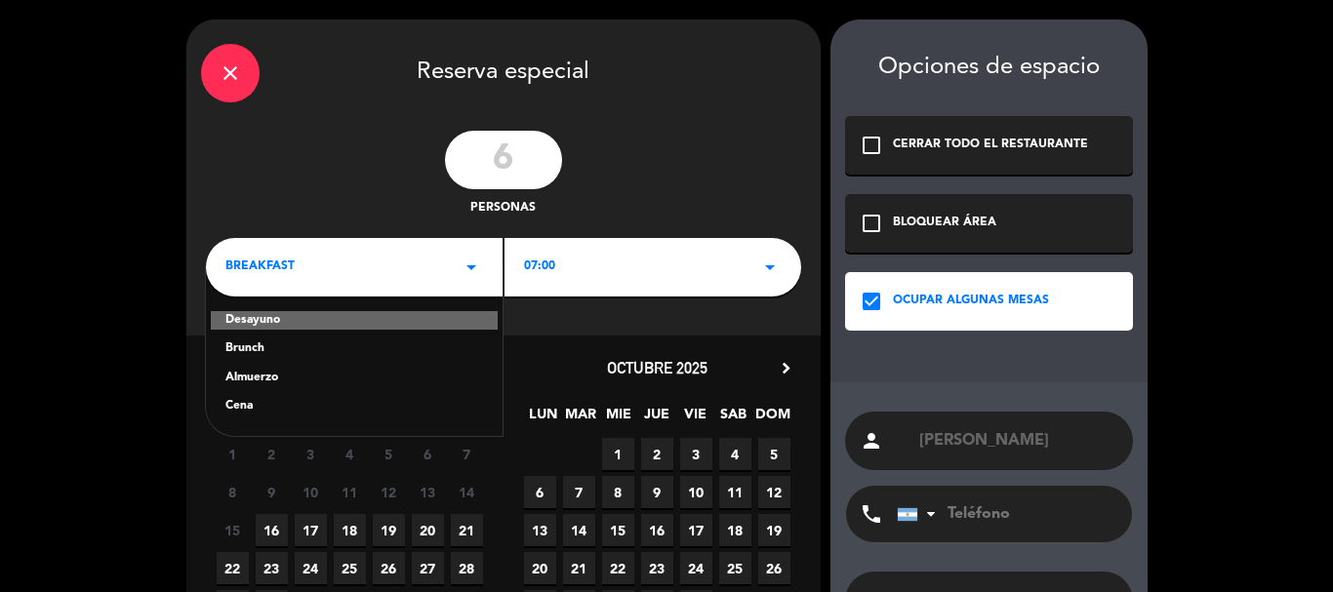
click at [251, 356] on div "Brunch" at bounding box center [354, 350] width 258 height 20
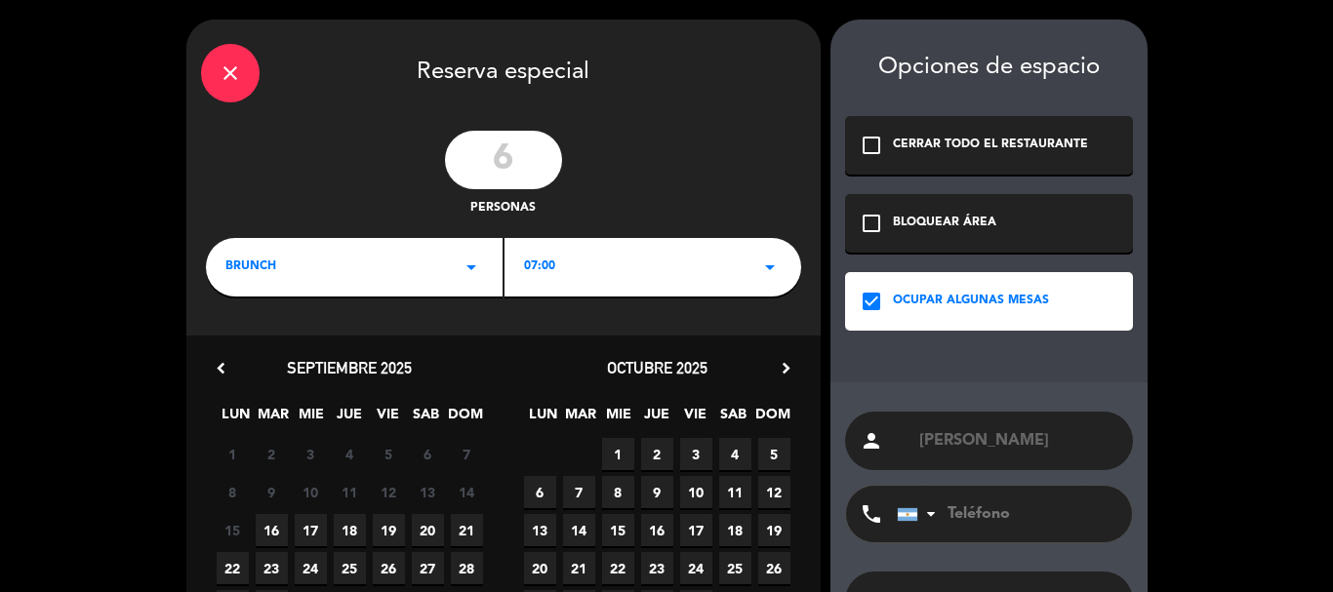
click at [548, 288] on div "07:00 arrow_drop_down" at bounding box center [653, 267] width 297 height 59
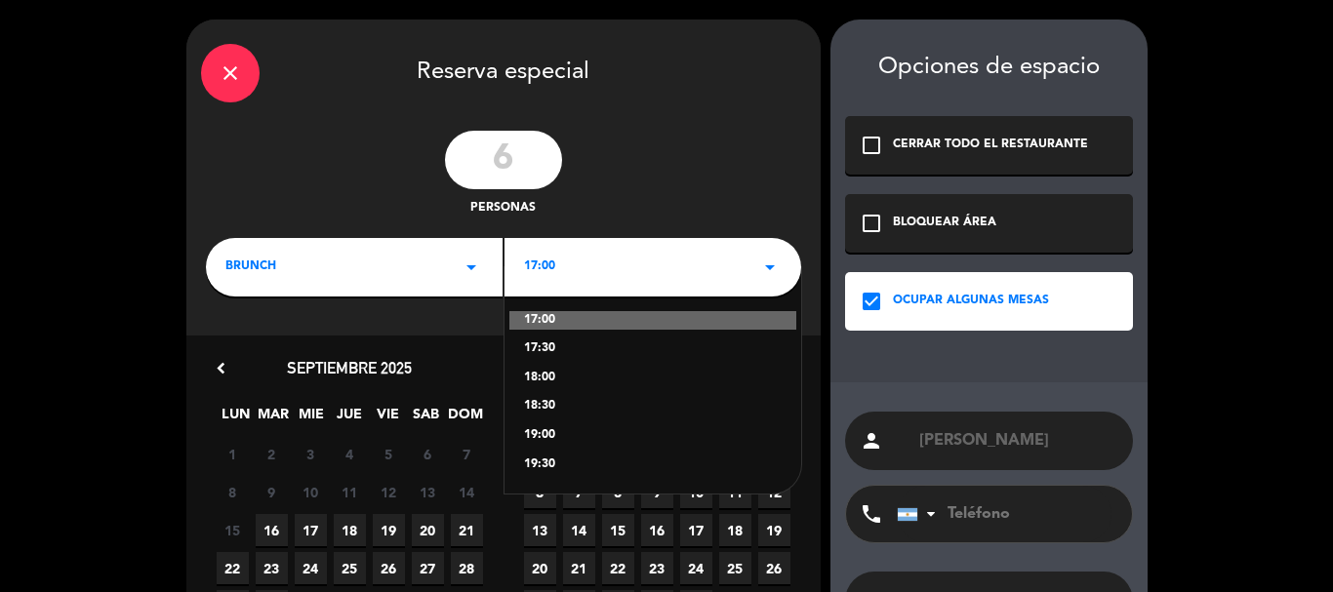
click at [545, 408] on div "18:30" at bounding box center [653, 407] width 258 height 20
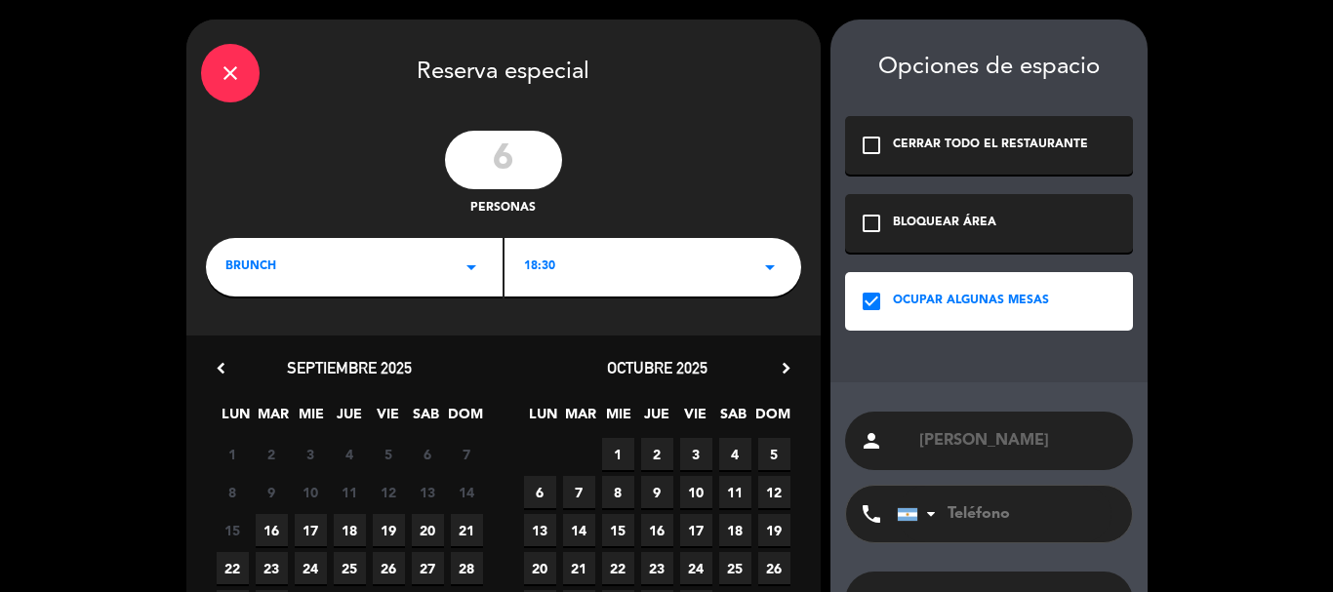
scroll to position [149, 0]
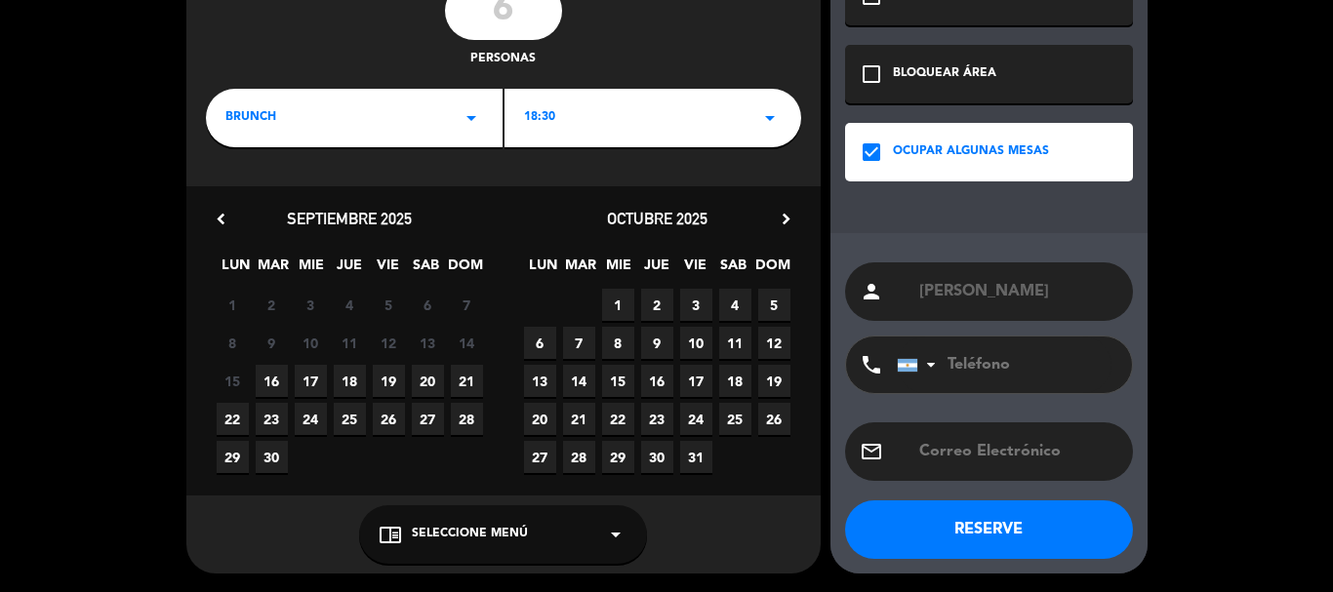
click at [316, 378] on span "17" at bounding box center [311, 381] width 32 height 32
click at [446, 541] on span "Seleccione Menú" at bounding box center [470, 535] width 116 height 20
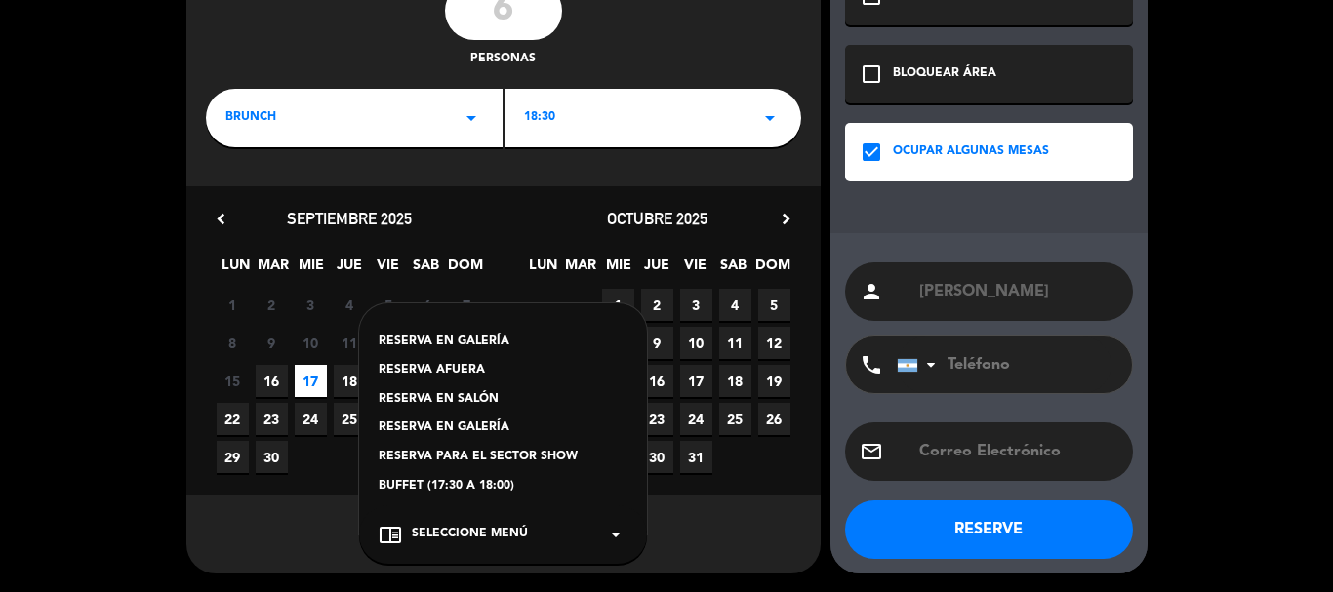
drag, startPoint x: 468, startPoint y: 370, endPoint x: 265, endPoint y: 15, distance: 409.1
click at [468, 369] on div "RESERVA AFUERA" at bounding box center [503, 371] width 249 height 20
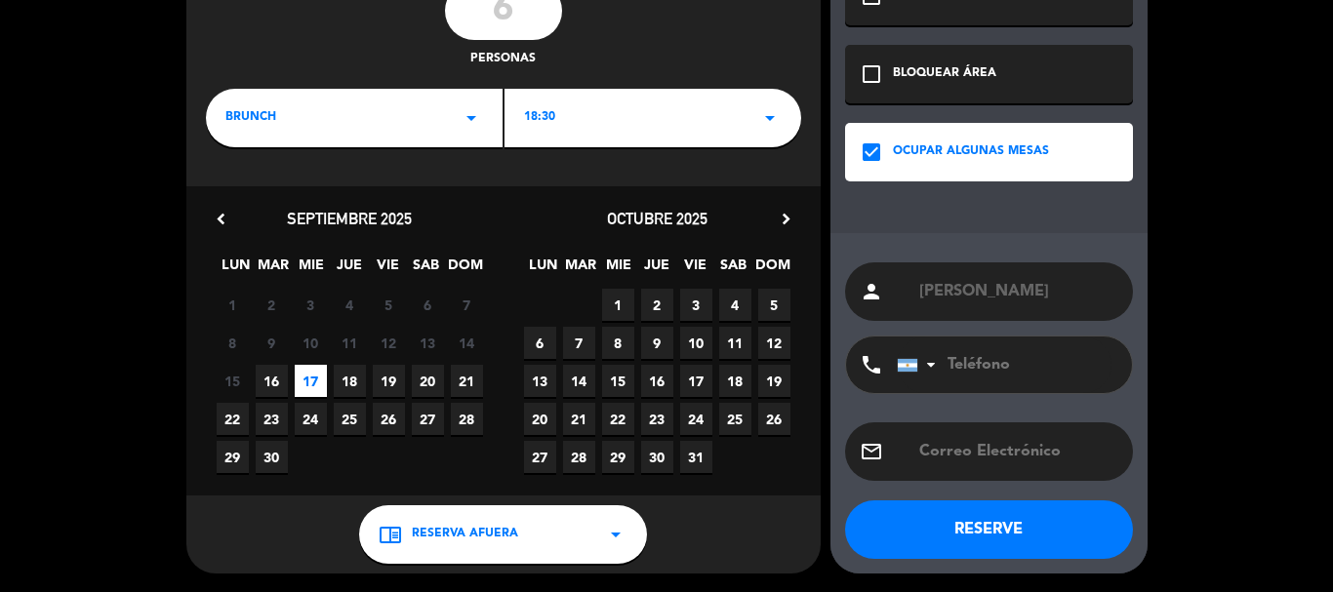
click at [1021, 353] on input "tel" at bounding box center [1004, 365] width 215 height 57
paste input "3513870287"
type input "3513870287"
click at [939, 527] on button "RESERVE" at bounding box center [989, 530] width 288 height 59
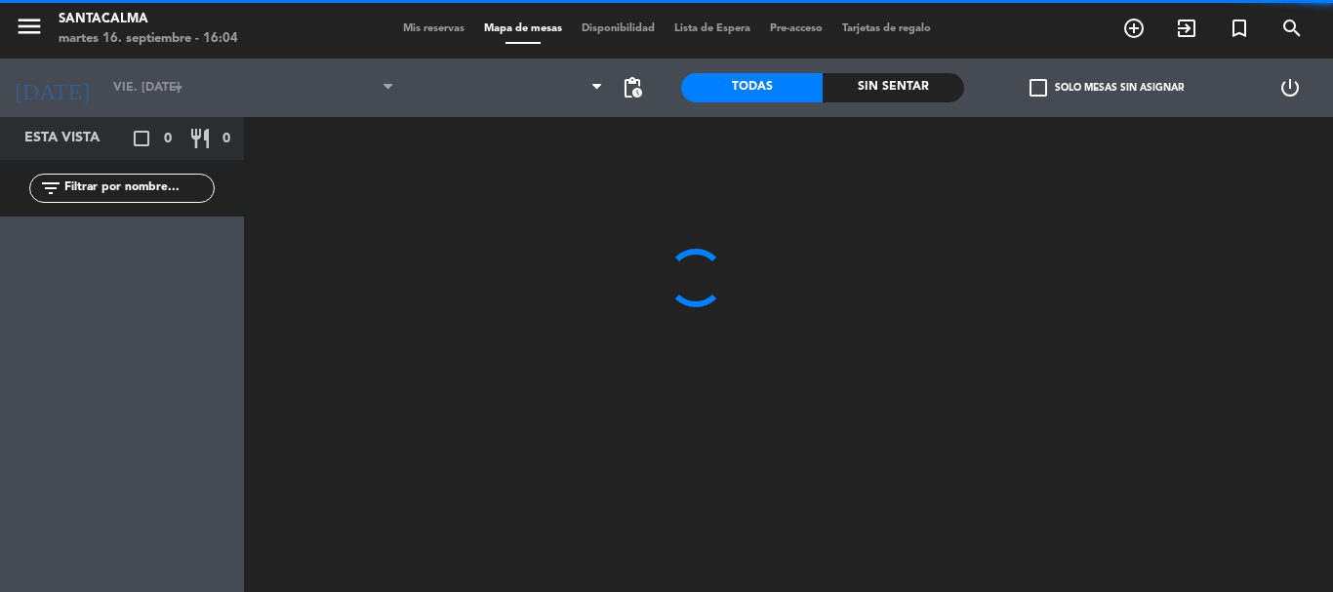
type input "mié. [DATE]"
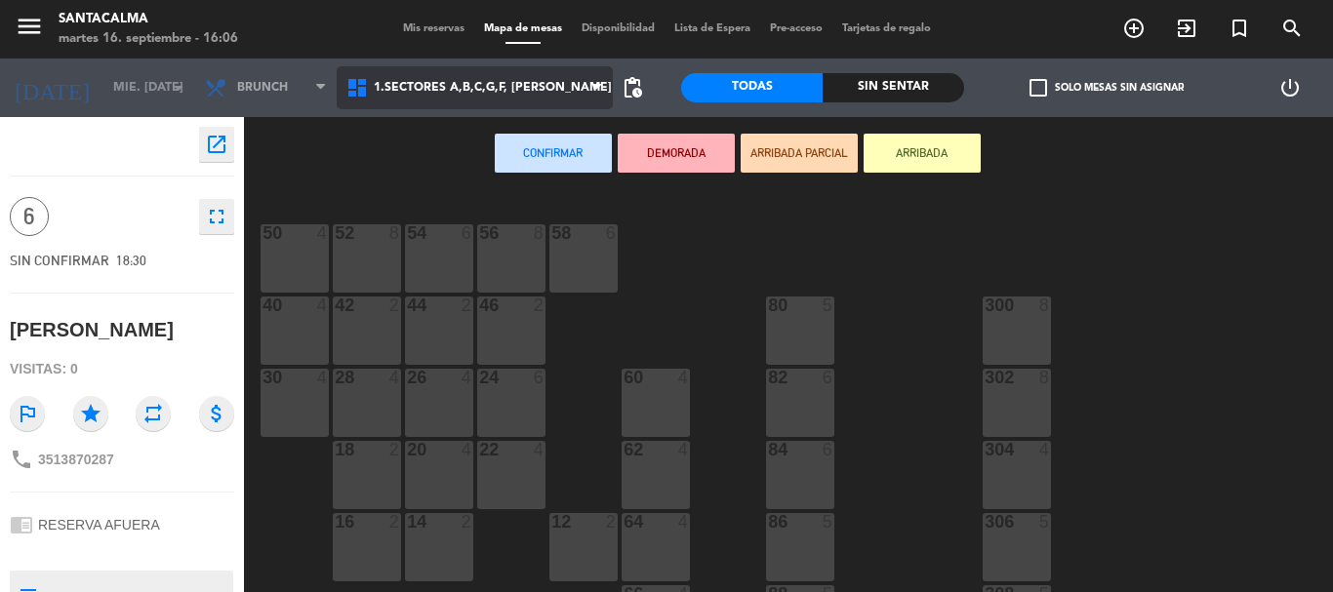
click at [535, 70] on span "1.Sectores A,B,C,G,F, [PERSON_NAME]" at bounding box center [475, 87] width 276 height 43
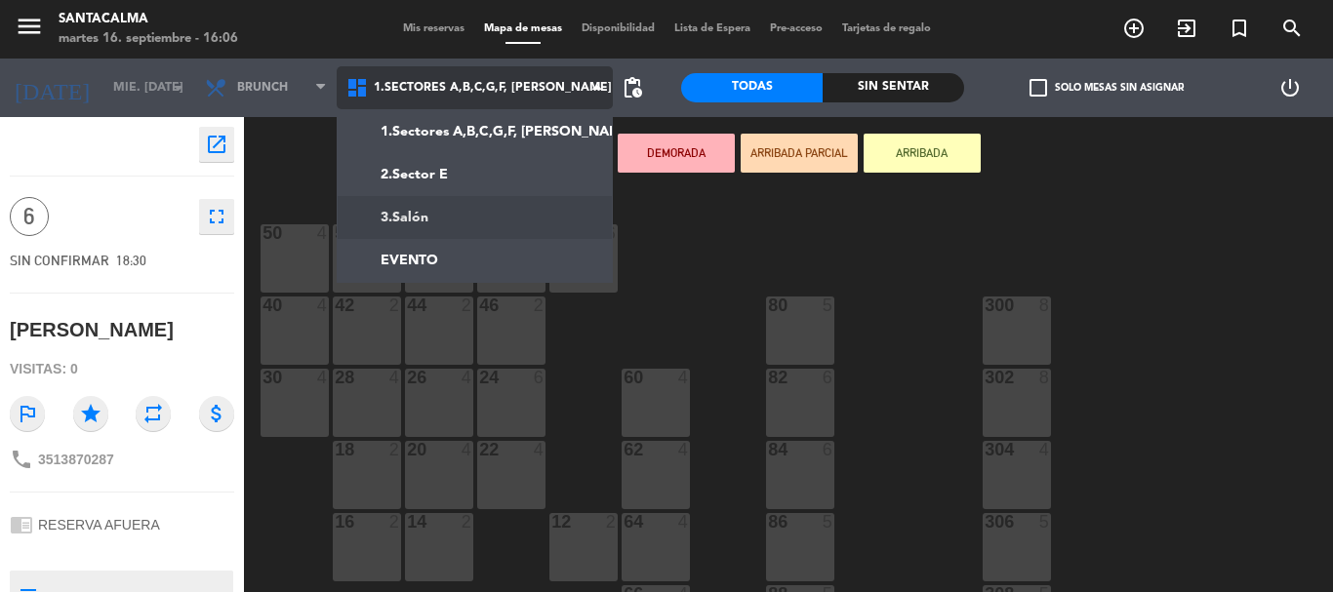
click at [493, 222] on ng-component "menu Santacalma martes 16. septiembre - 16:06 Mis reservas Mapa de mesas Dispon…" at bounding box center [666, 296] width 1333 height 592
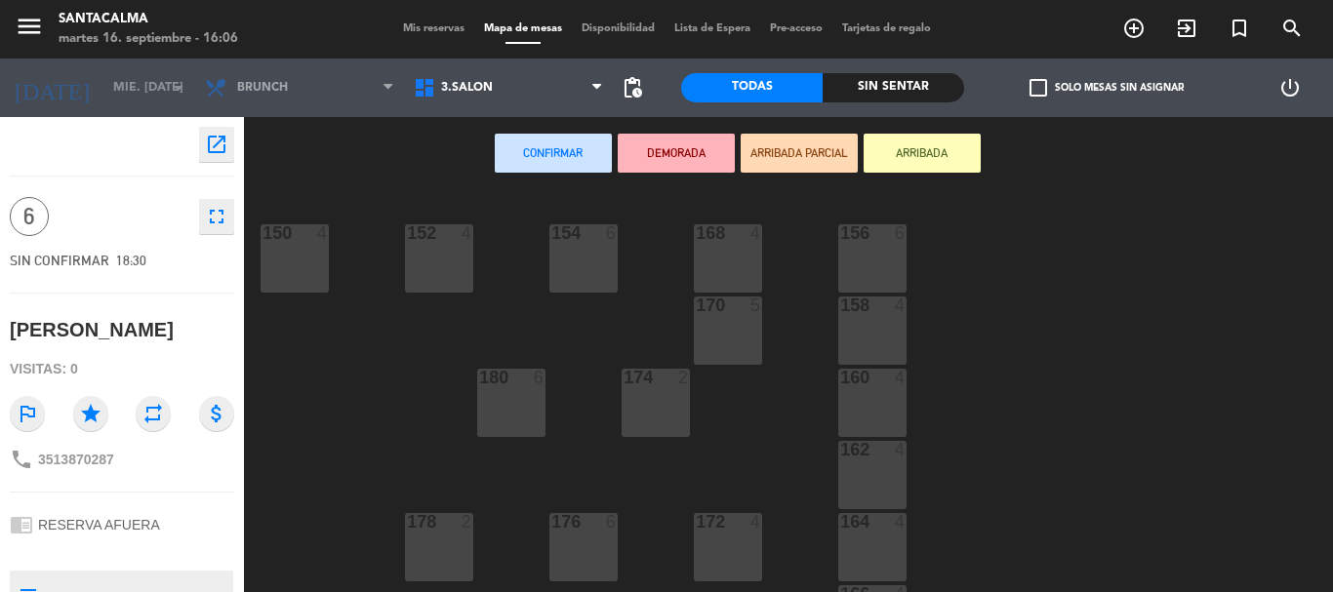
click at [572, 265] on div "154 6" at bounding box center [583, 258] width 68 height 68
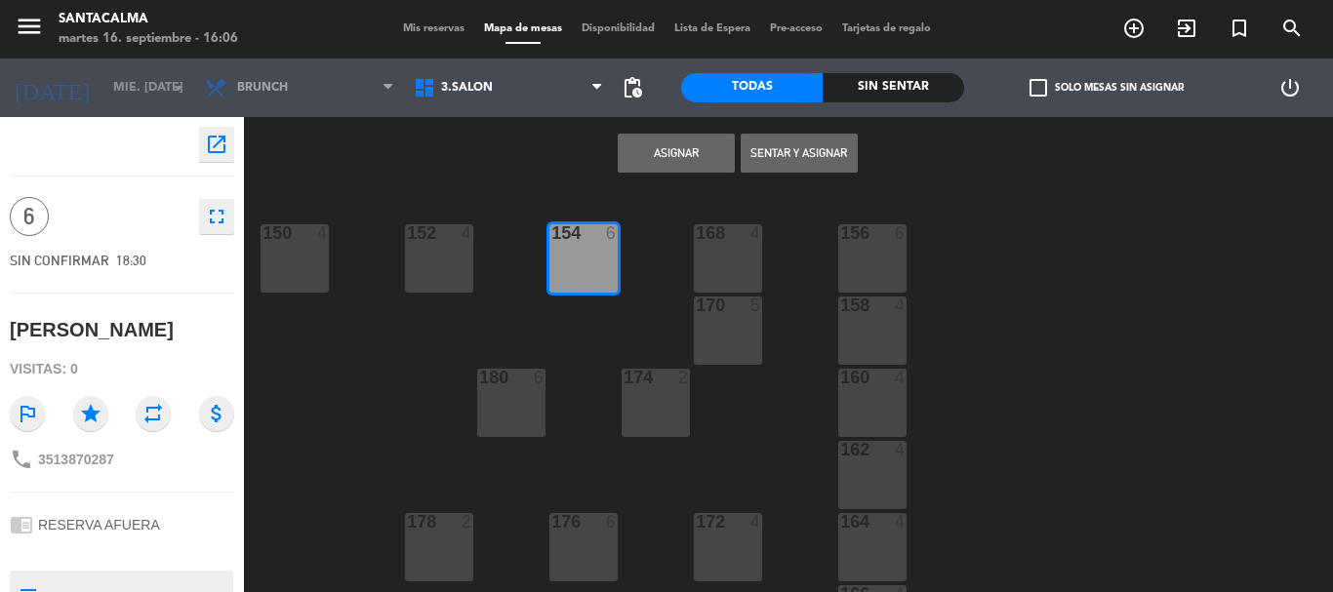
click at [736, 244] on div "168 4" at bounding box center [728, 234] width 68 height 20
click at [685, 174] on div "Asignar Sentar y Asignar" at bounding box center [737, 154] width 987 height 74
click at [679, 152] on button "Asignar" at bounding box center [676, 153] width 117 height 39
